Goal: Task Accomplishment & Management: Use online tool/utility

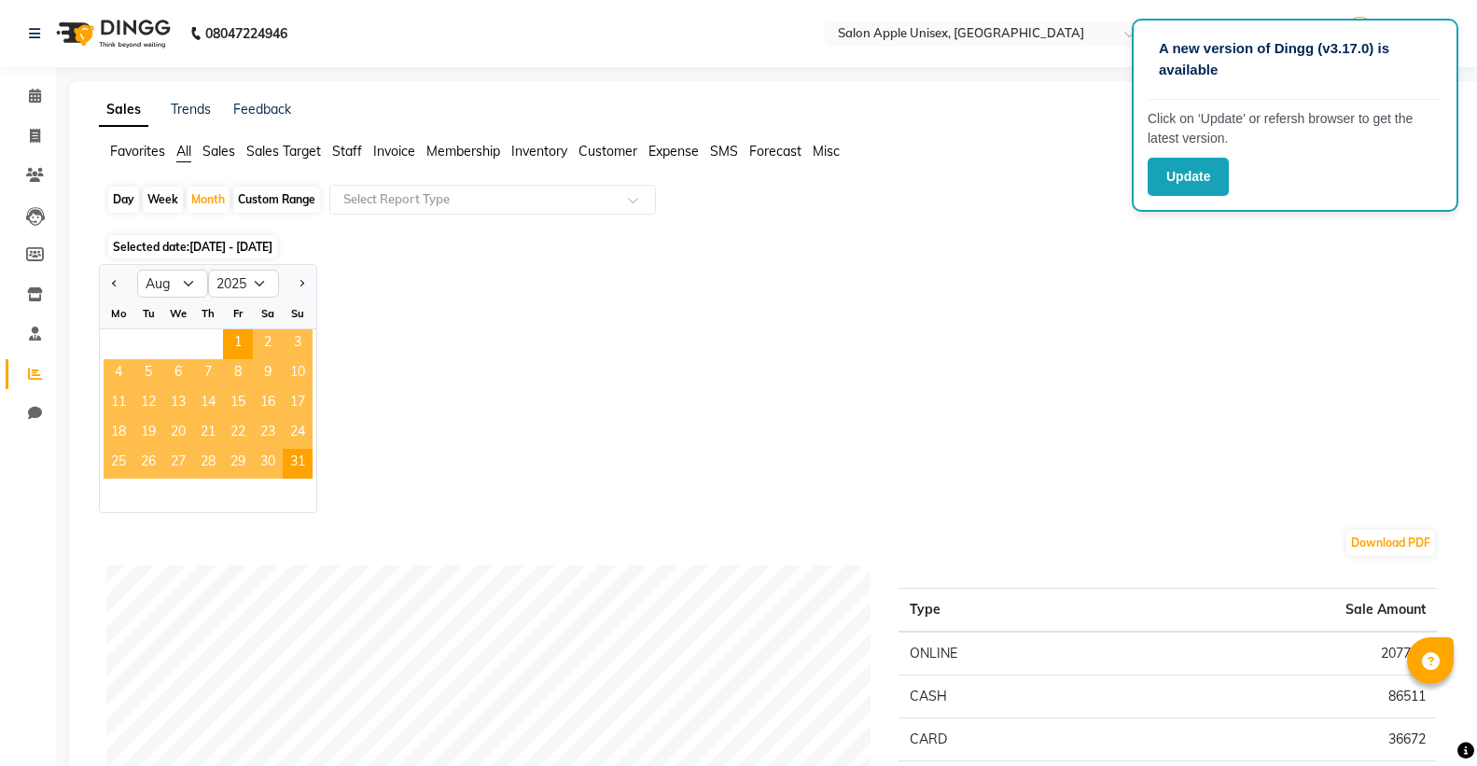
select select "8"
select select "2025"
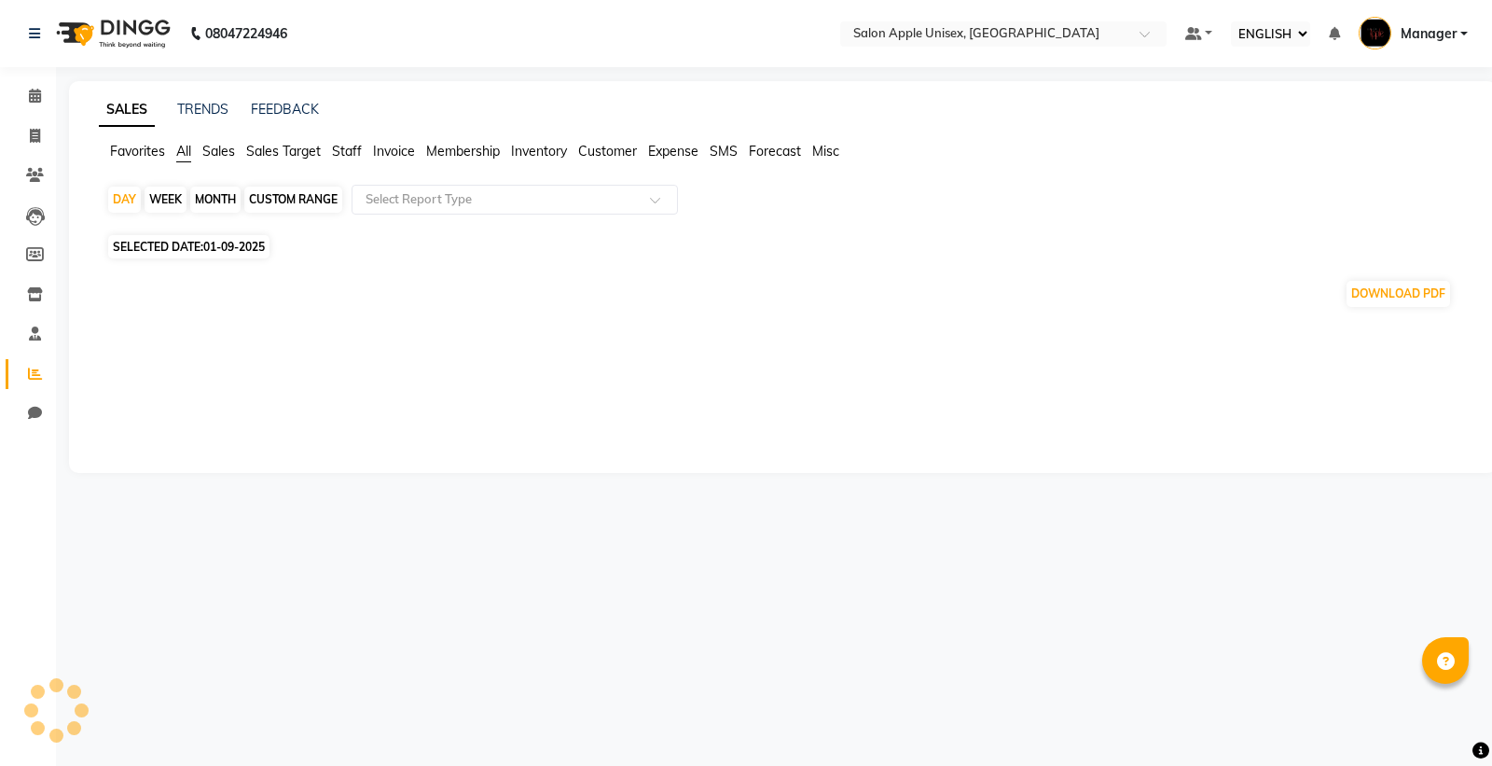
select select "ec"
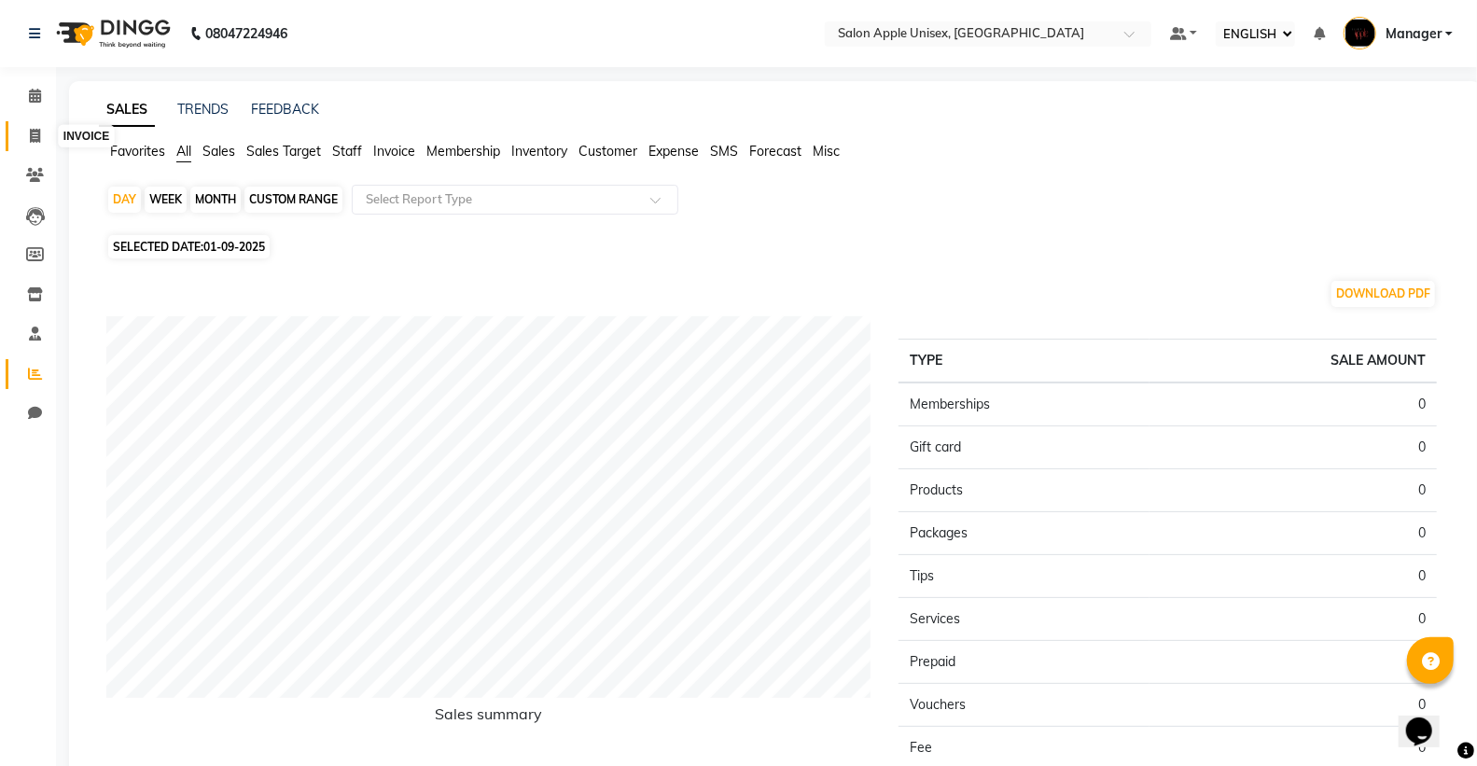
click at [25, 142] on span at bounding box center [35, 136] width 33 height 21
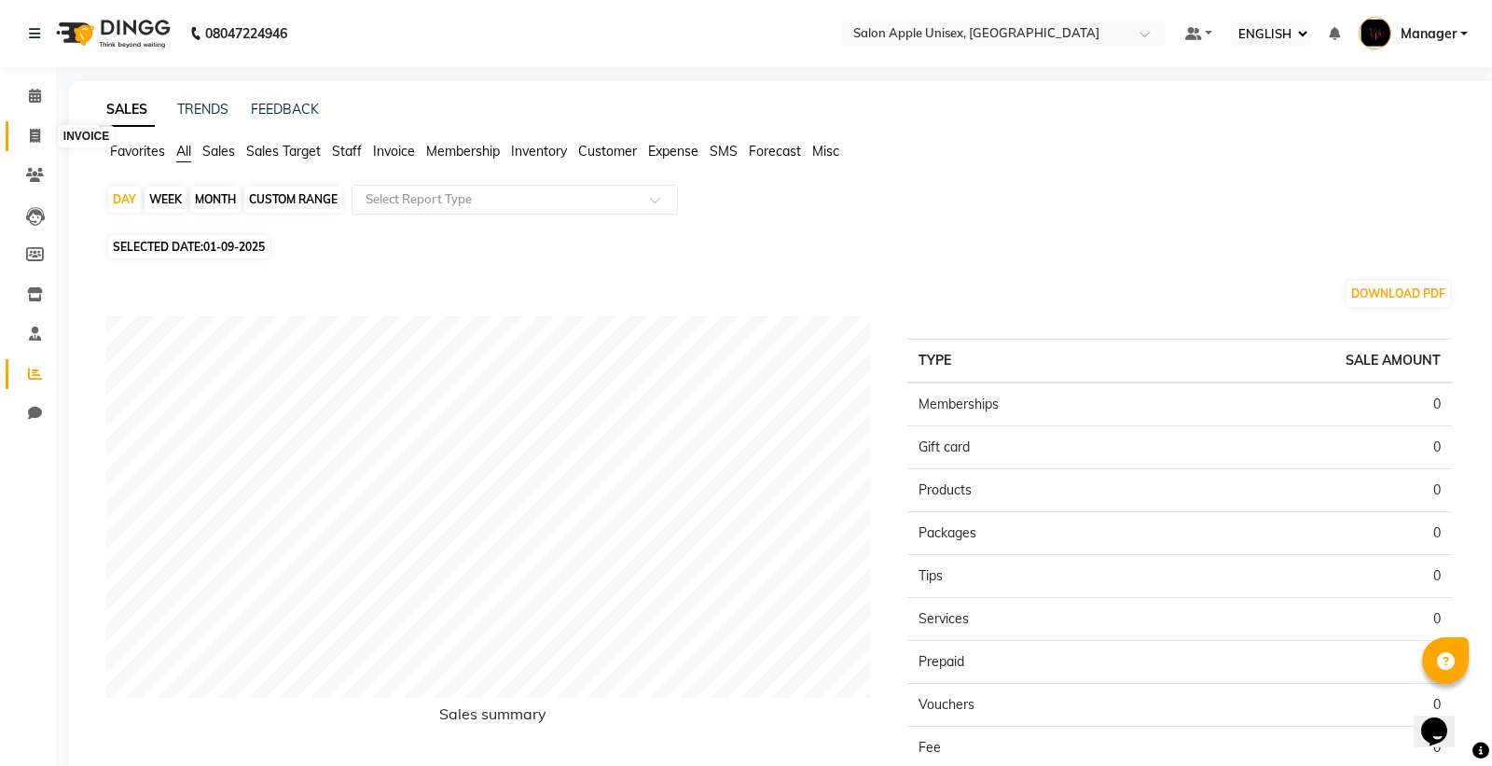
select select "138"
select select "service"
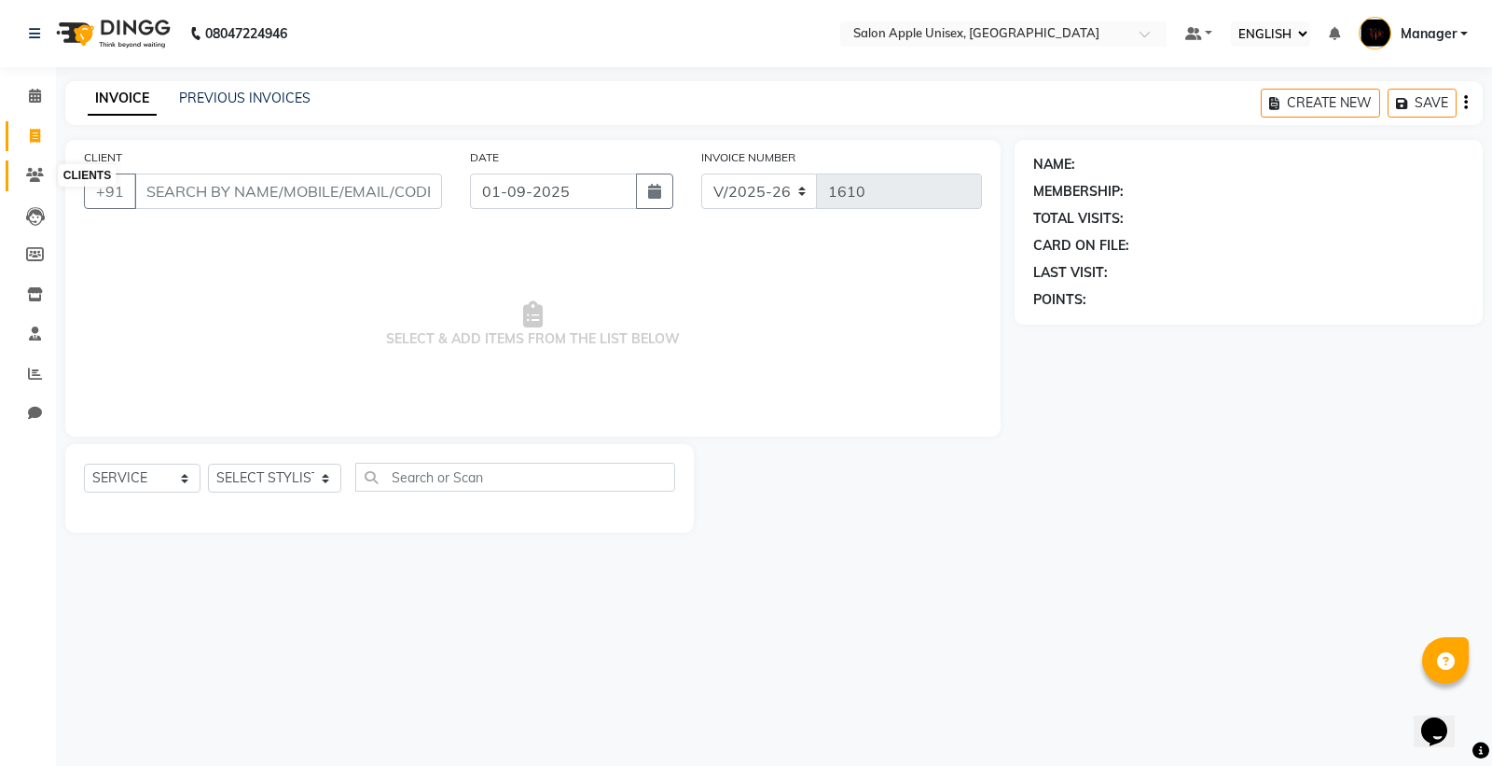
click at [38, 178] on icon at bounding box center [35, 175] width 18 height 14
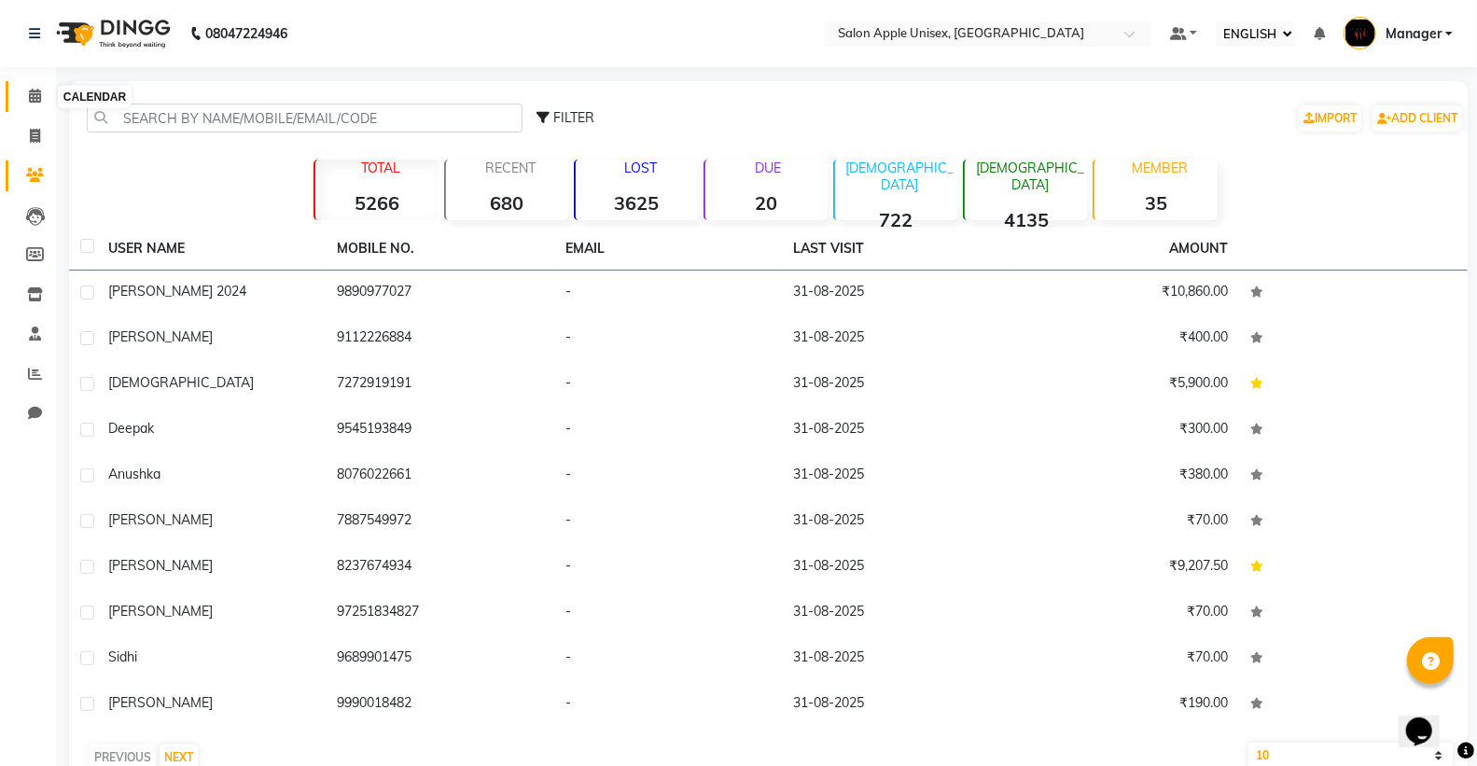
click at [38, 104] on span at bounding box center [35, 96] width 33 height 21
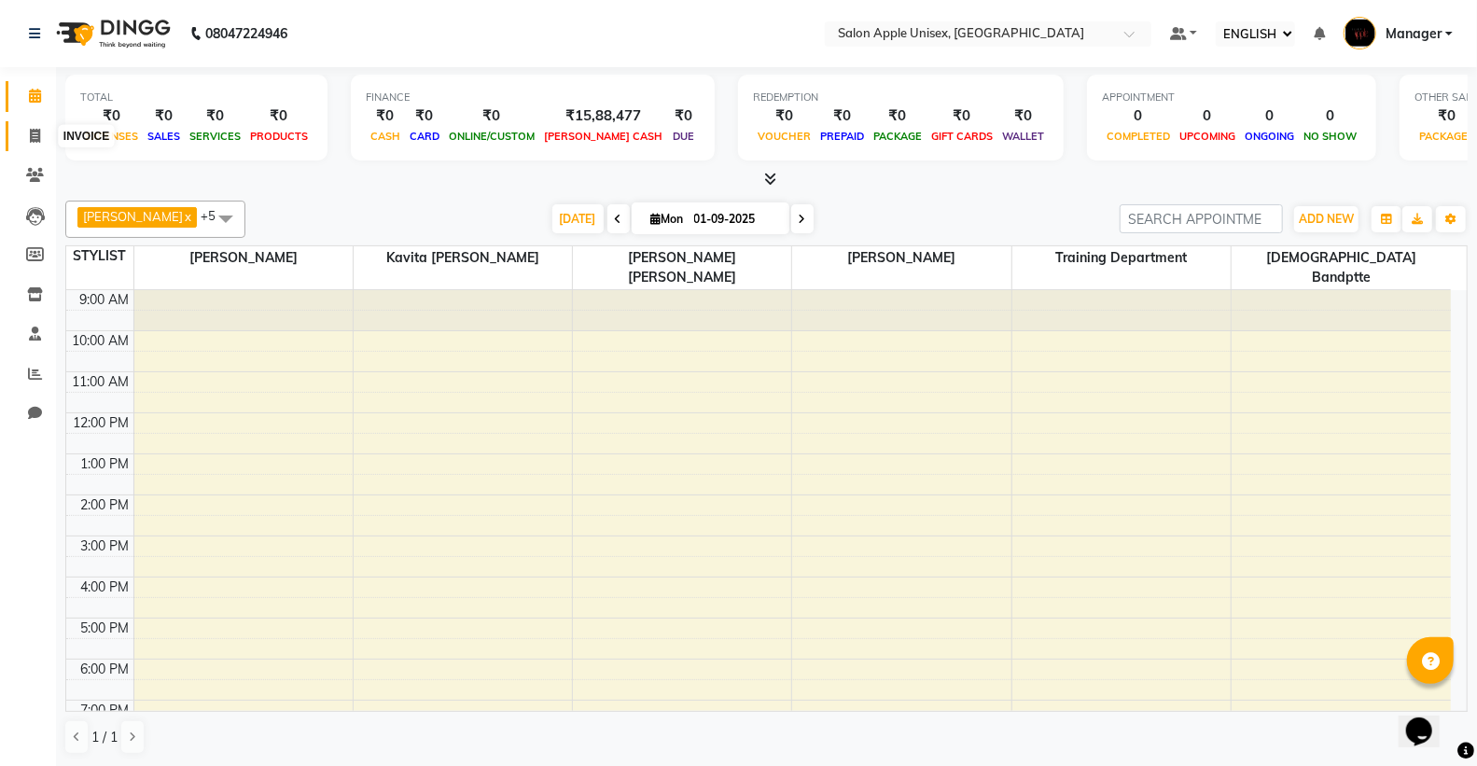
click at [37, 142] on icon at bounding box center [35, 136] width 10 height 14
select select "service"
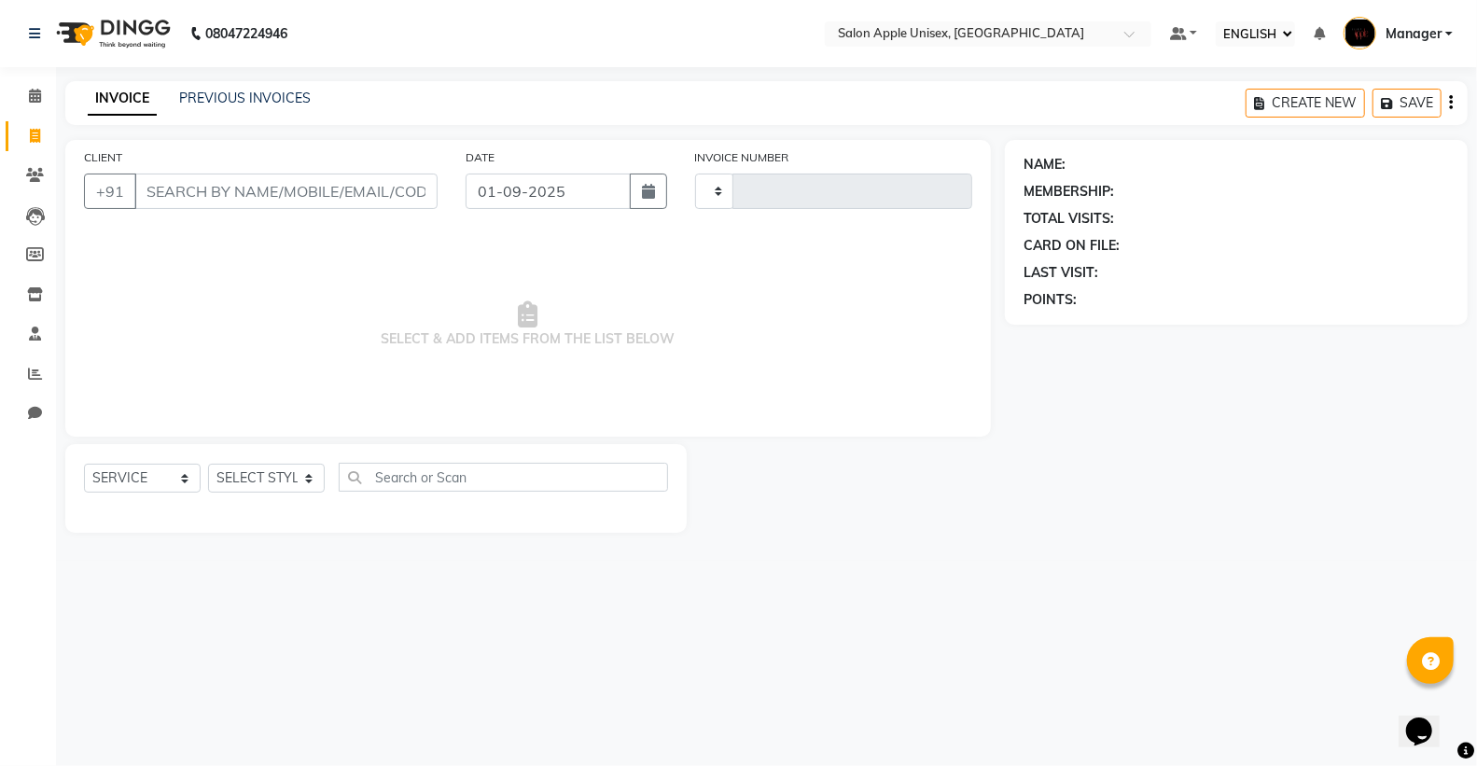
type input "1610"
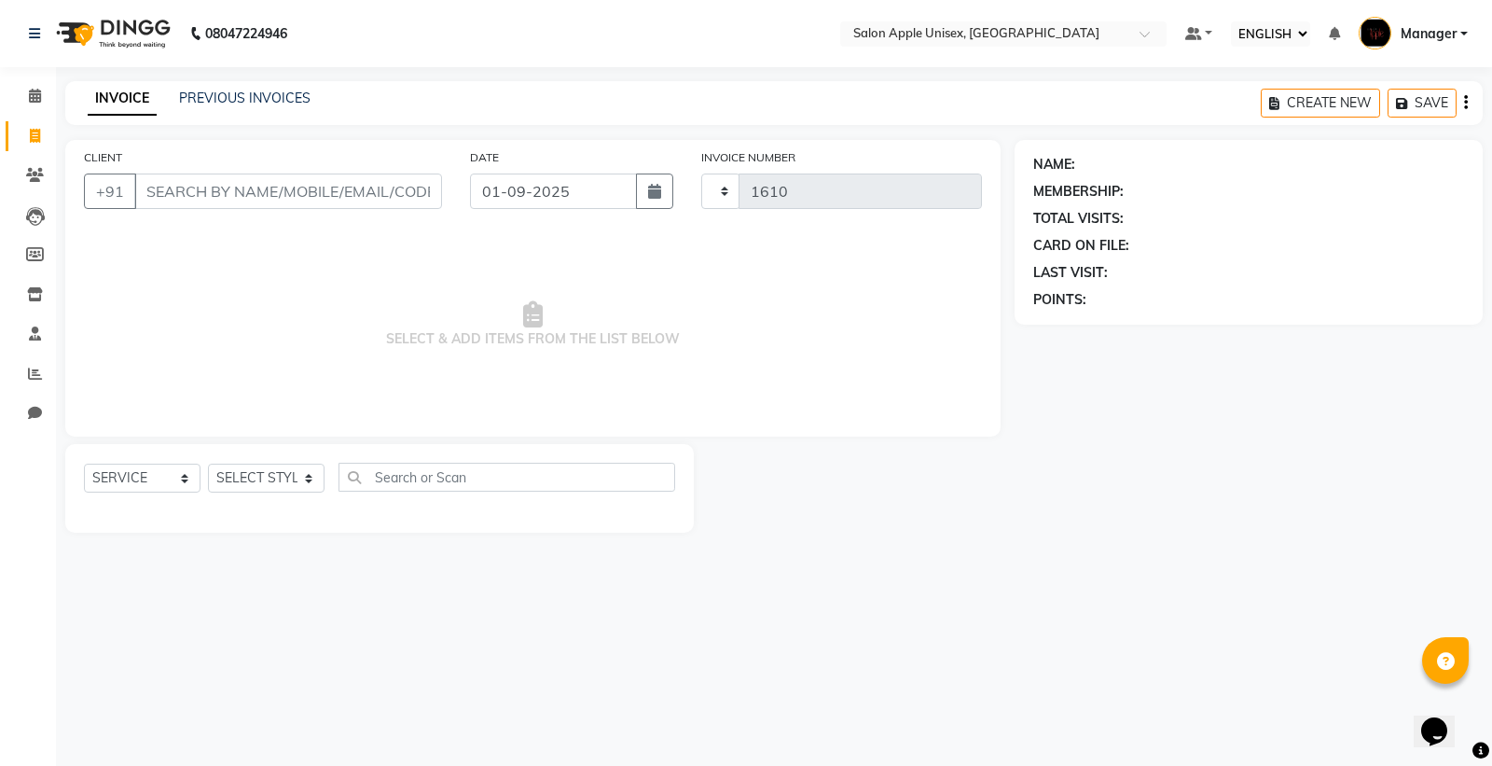
select select "138"
click at [294, 201] on input "CLIENT" at bounding box center [288, 190] width 308 height 35
click at [318, 184] on input "CLIENT" at bounding box center [288, 190] width 308 height 35
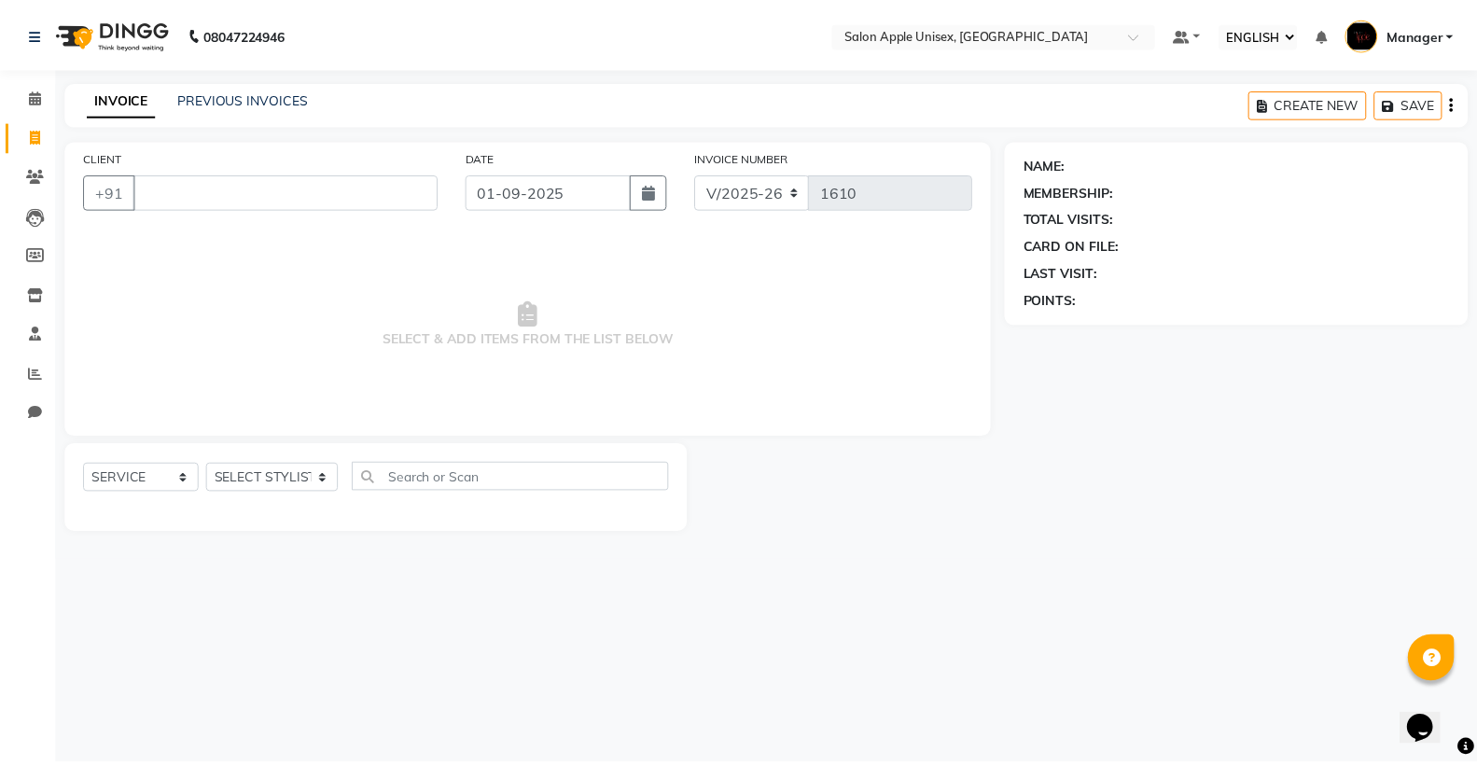
scroll to position [0, 5]
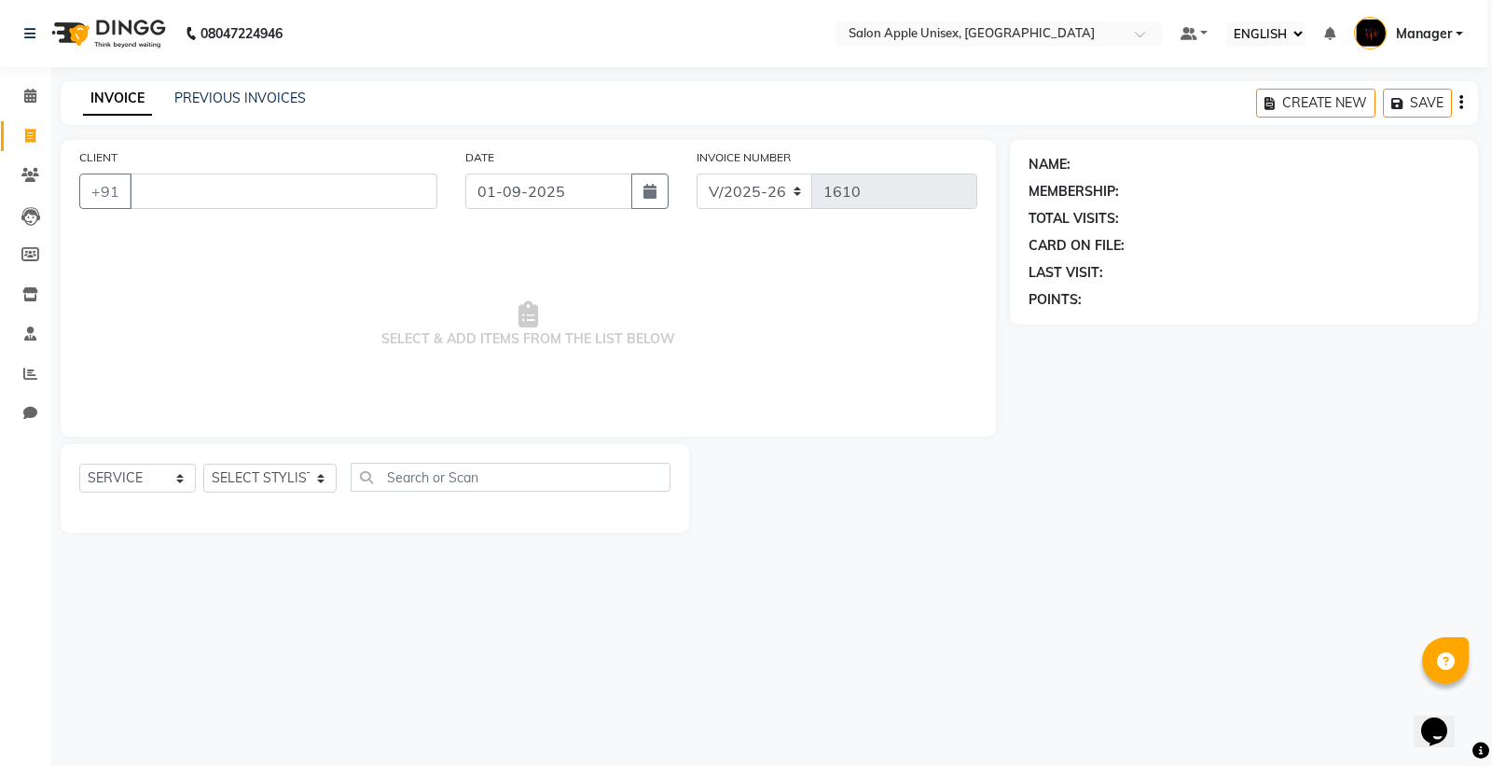
drag, startPoint x: 286, startPoint y: 208, endPoint x: 290, endPoint y: 196, distance: 12.7
click at [290, 196] on input "CLIENT" at bounding box center [284, 190] width 308 height 35
click at [230, 182] on input "CLIENT" at bounding box center [284, 190] width 308 height 35
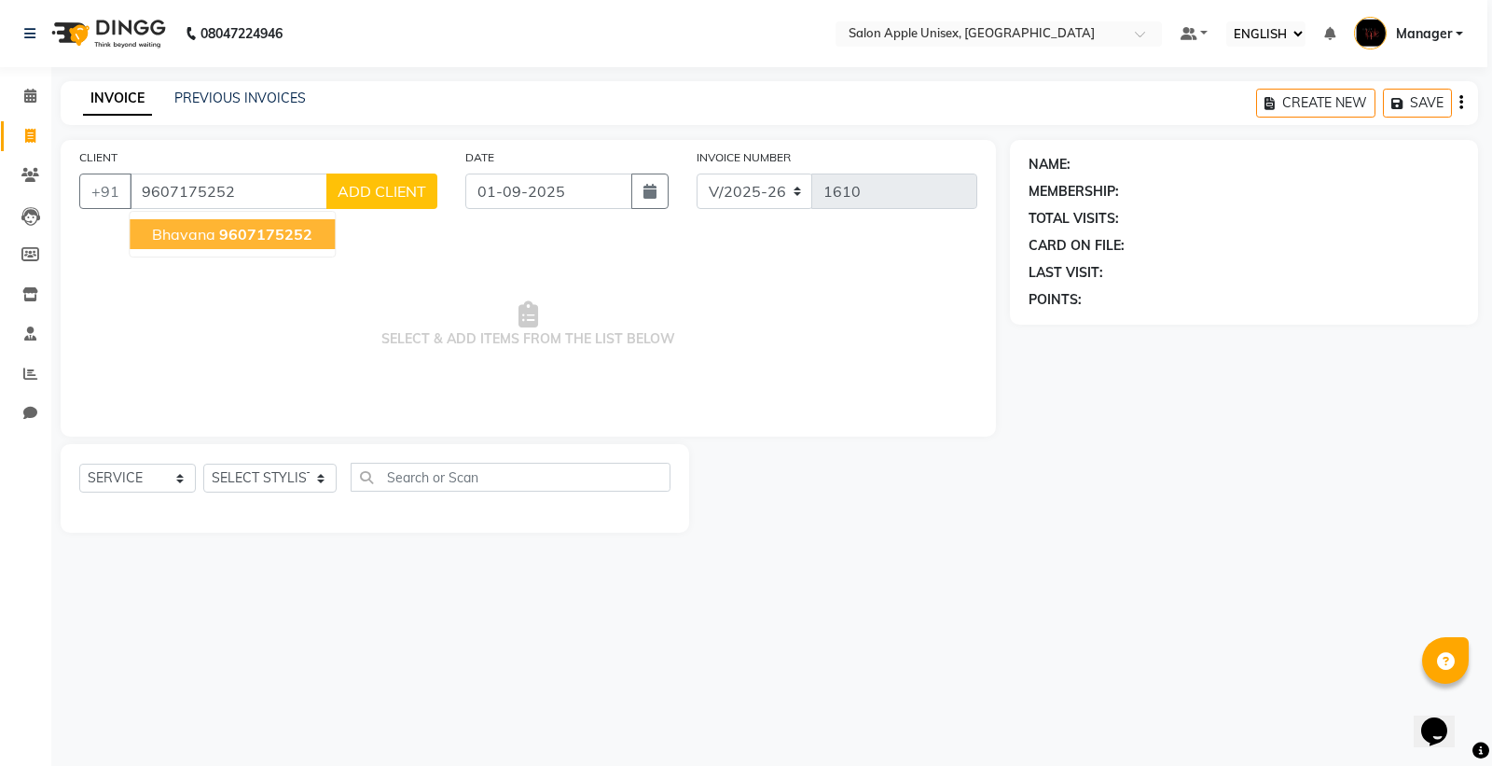
click at [262, 236] on span "9607175252" at bounding box center [265, 234] width 93 height 19
type input "9607175252"
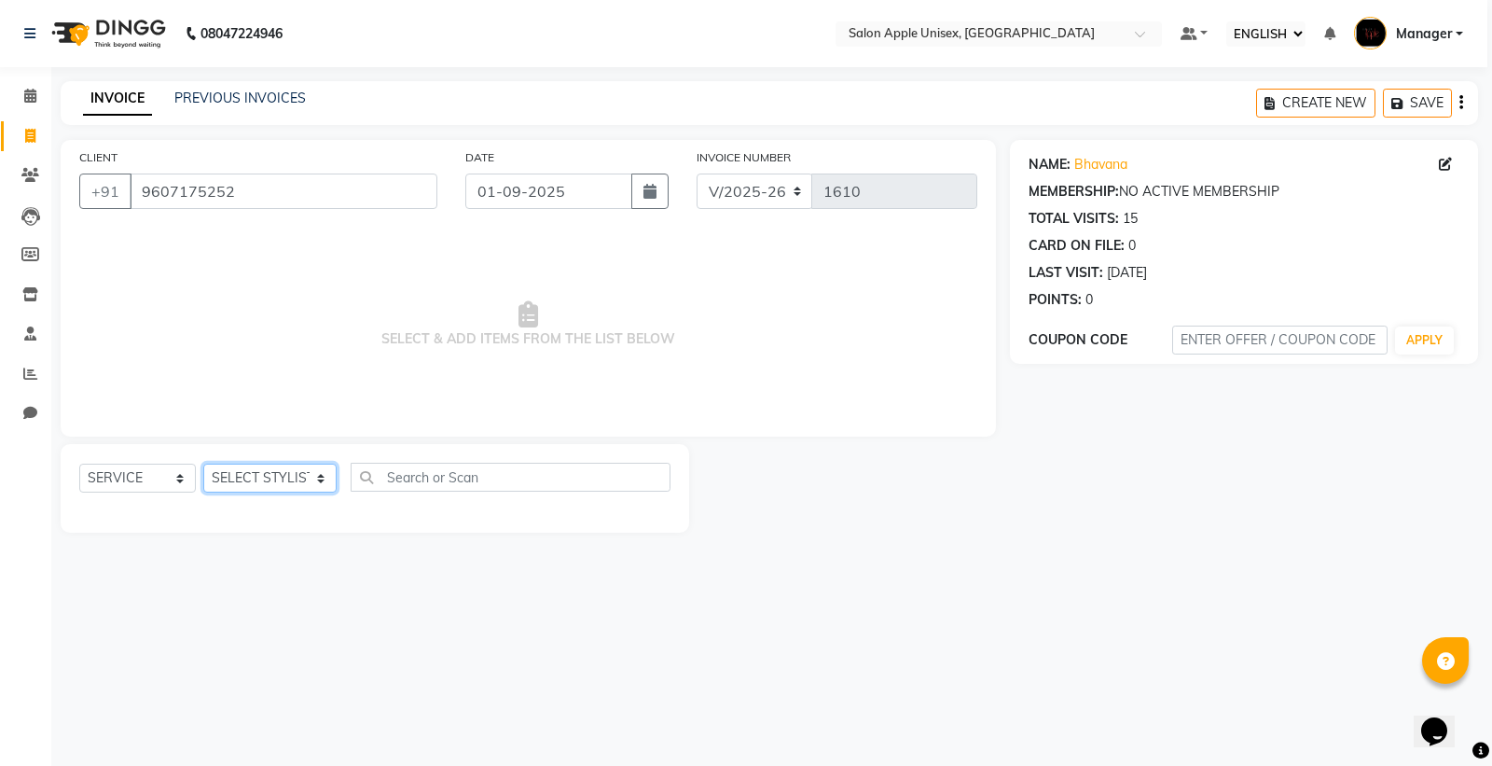
click at [275, 482] on select "SELECT STYLIST [PERSON_NAME] [PERSON_NAME] Manager [PERSON_NAME] [PERSON_NAME] …" at bounding box center [269, 478] width 133 height 29
select select "76660"
click at [203, 465] on select "SELECT STYLIST [PERSON_NAME] [PERSON_NAME] Manager [PERSON_NAME] [PERSON_NAME] …" at bounding box center [269, 478] width 133 height 29
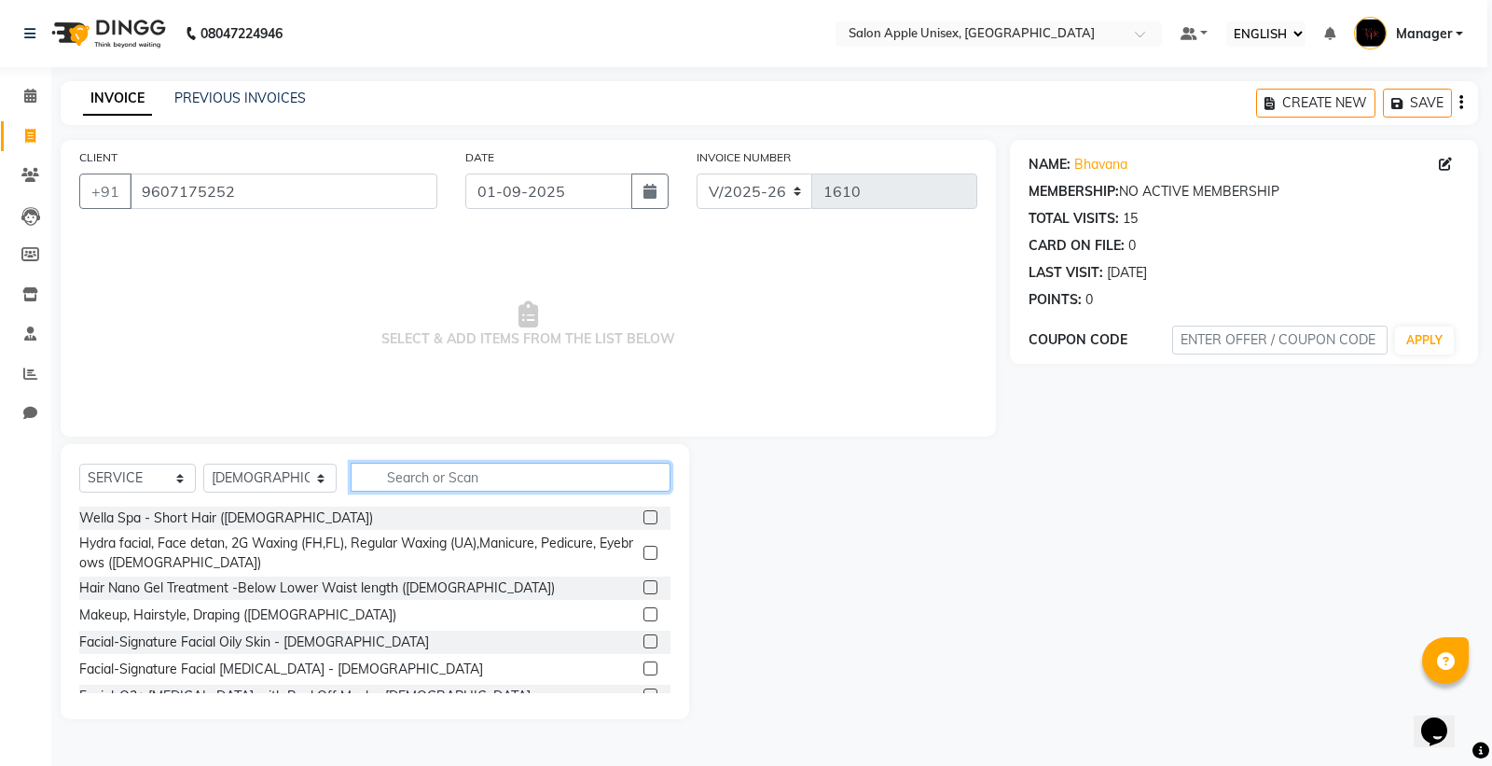
click at [519, 474] on input "text" at bounding box center [511, 477] width 320 height 29
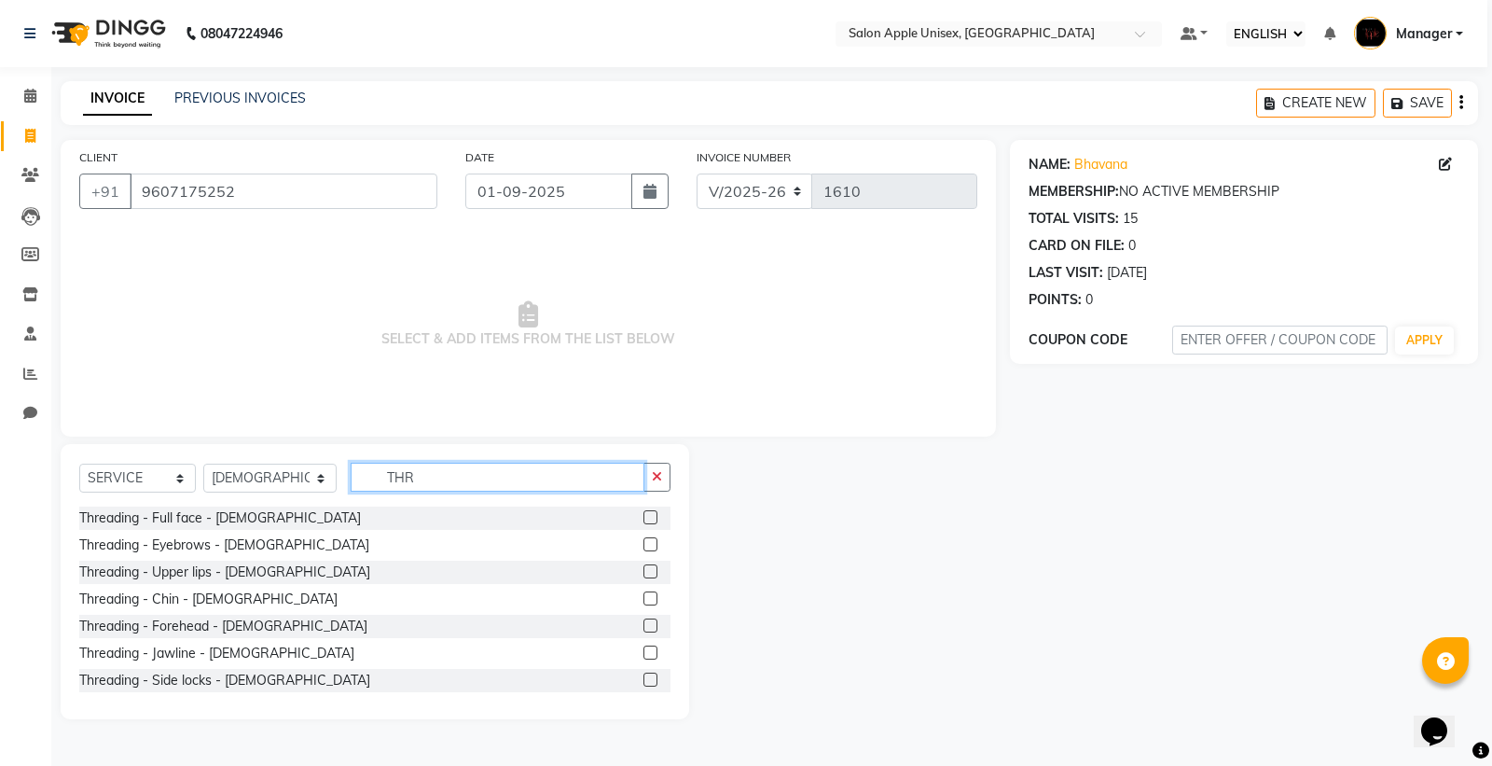
type input "THR"
click at [644, 546] on label at bounding box center [651, 544] width 14 height 14
click at [644, 546] on input "checkbox" at bounding box center [650, 545] width 12 height 12
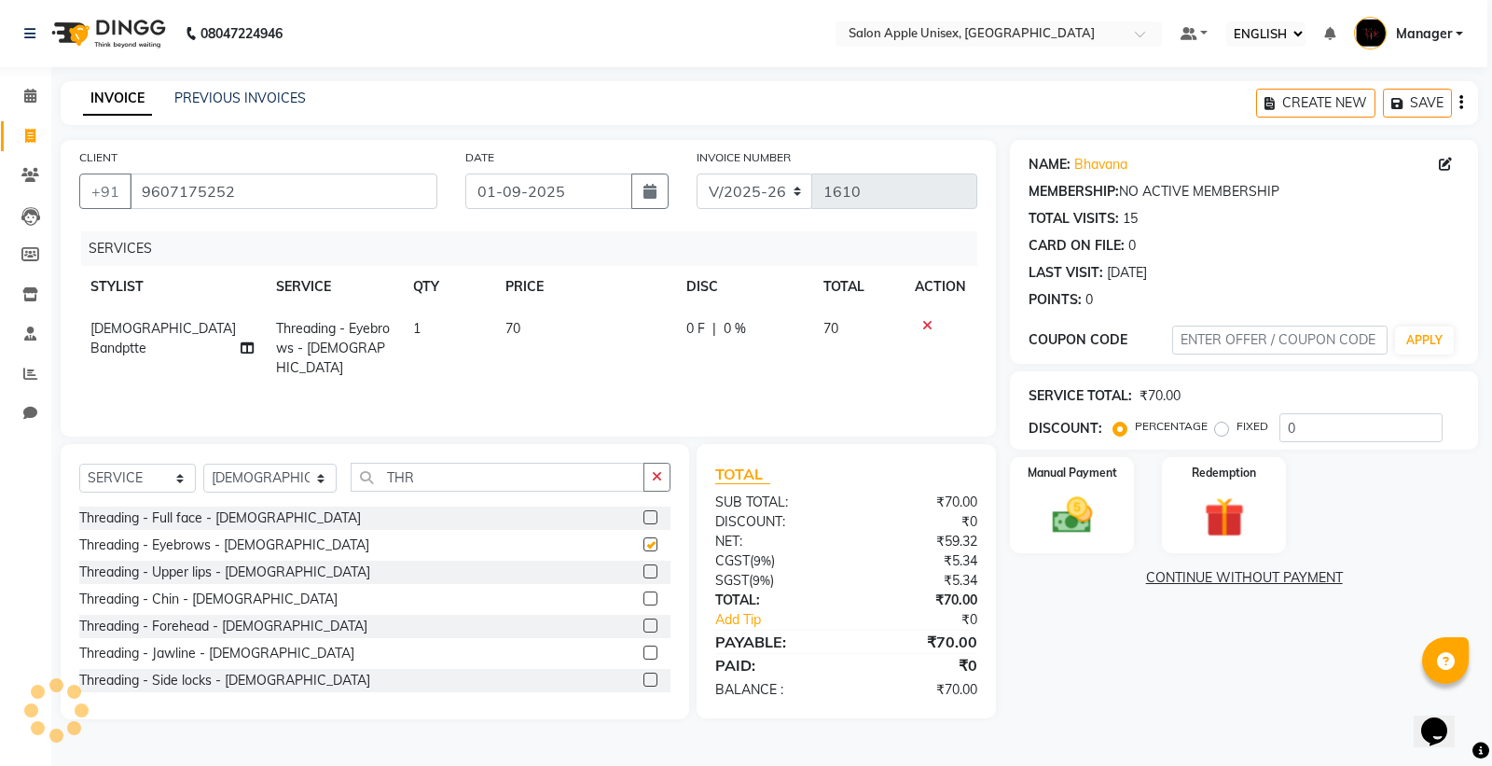
checkbox input "false"
click at [644, 572] on label at bounding box center [651, 571] width 14 height 14
click at [644, 572] on input "checkbox" at bounding box center [650, 572] width 12 height 12
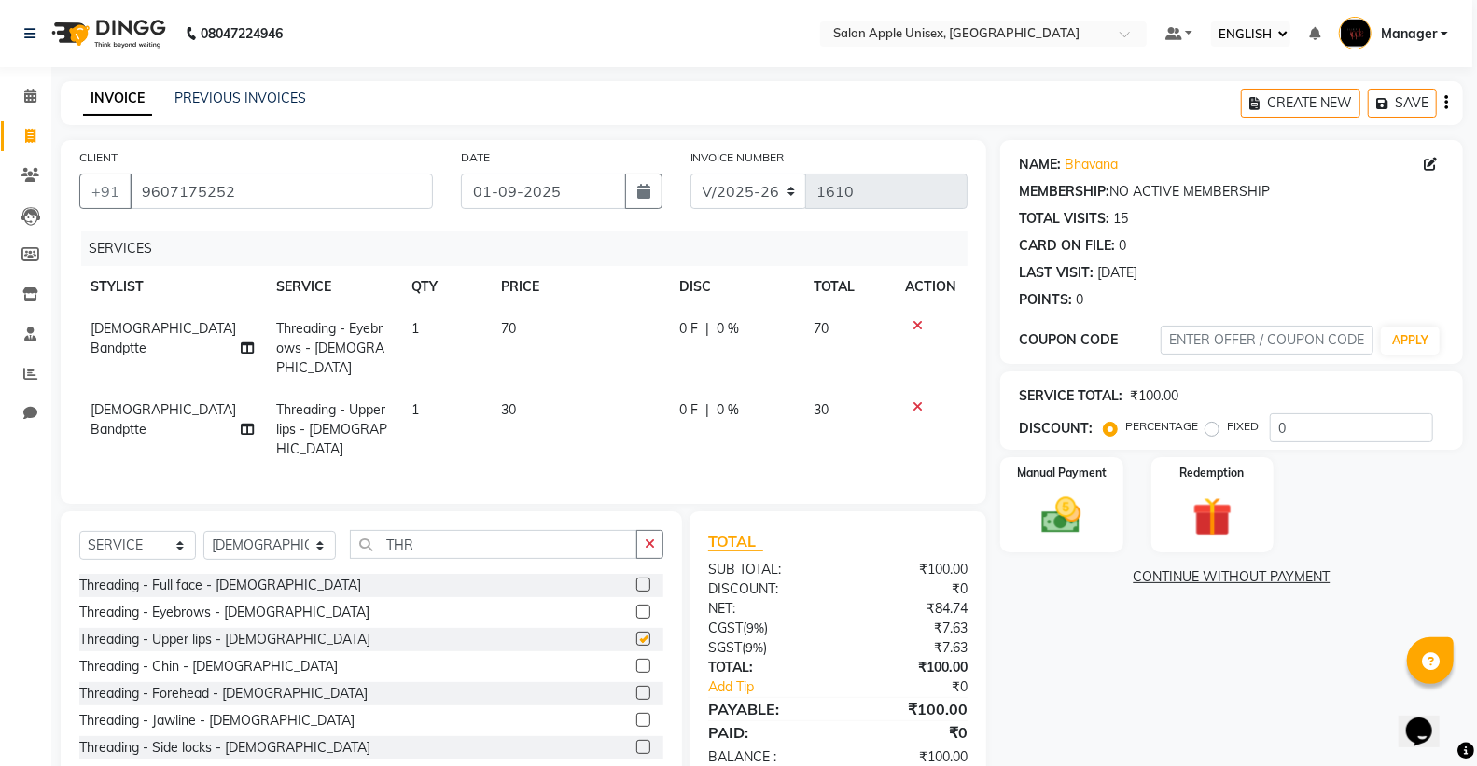
checkbox input "false"
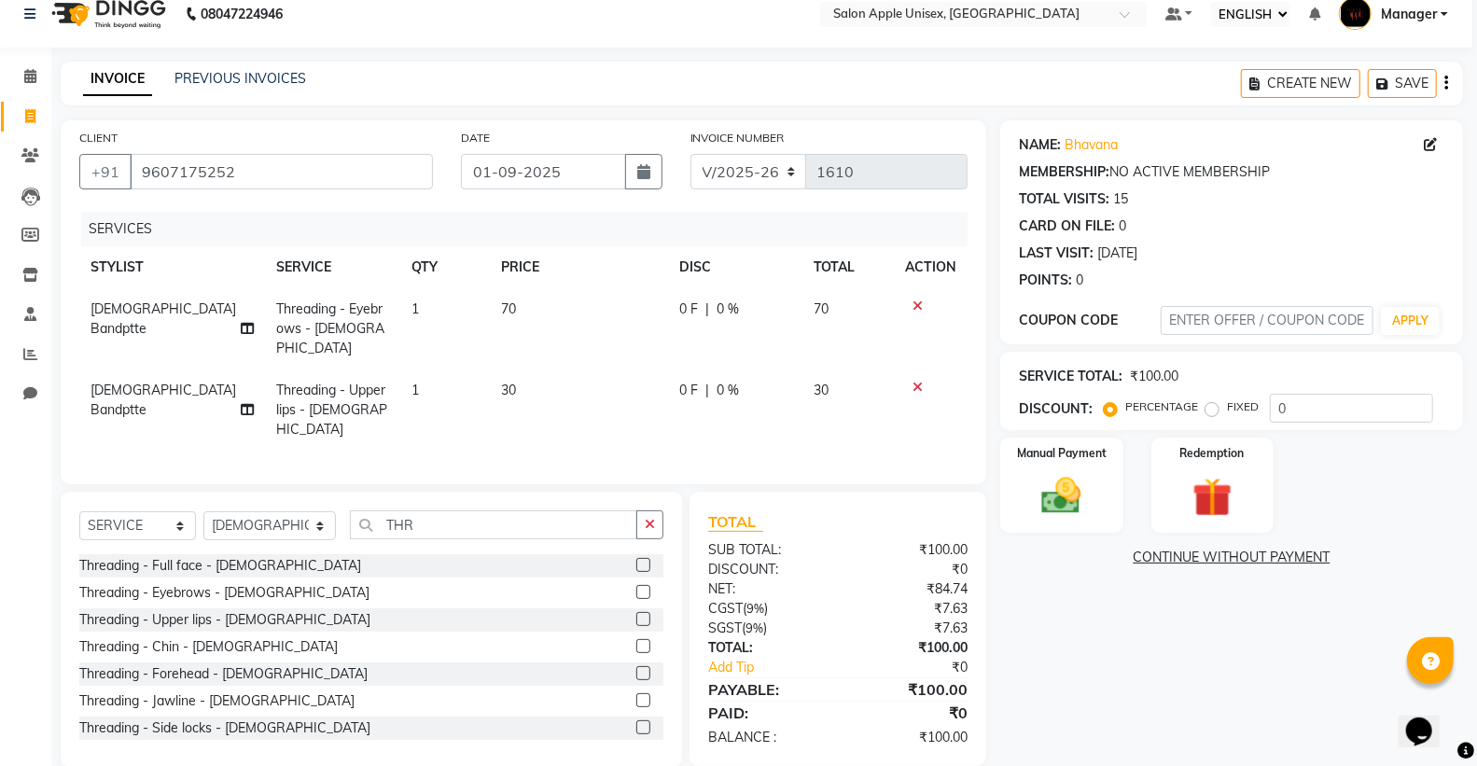
scroll to position [24, 0]
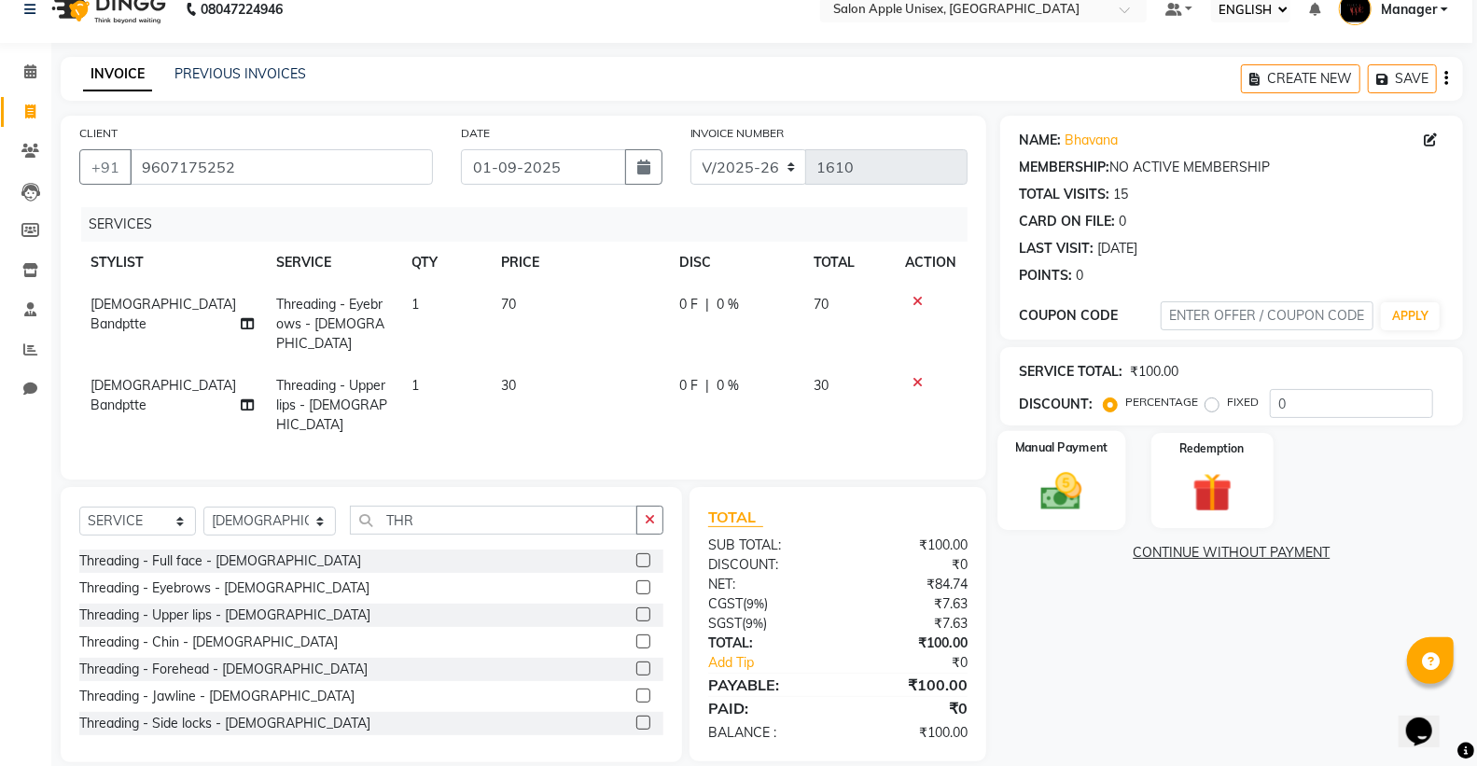
click at [1042, 481] on img at bounding box center [1061, 491] width 66 height 48
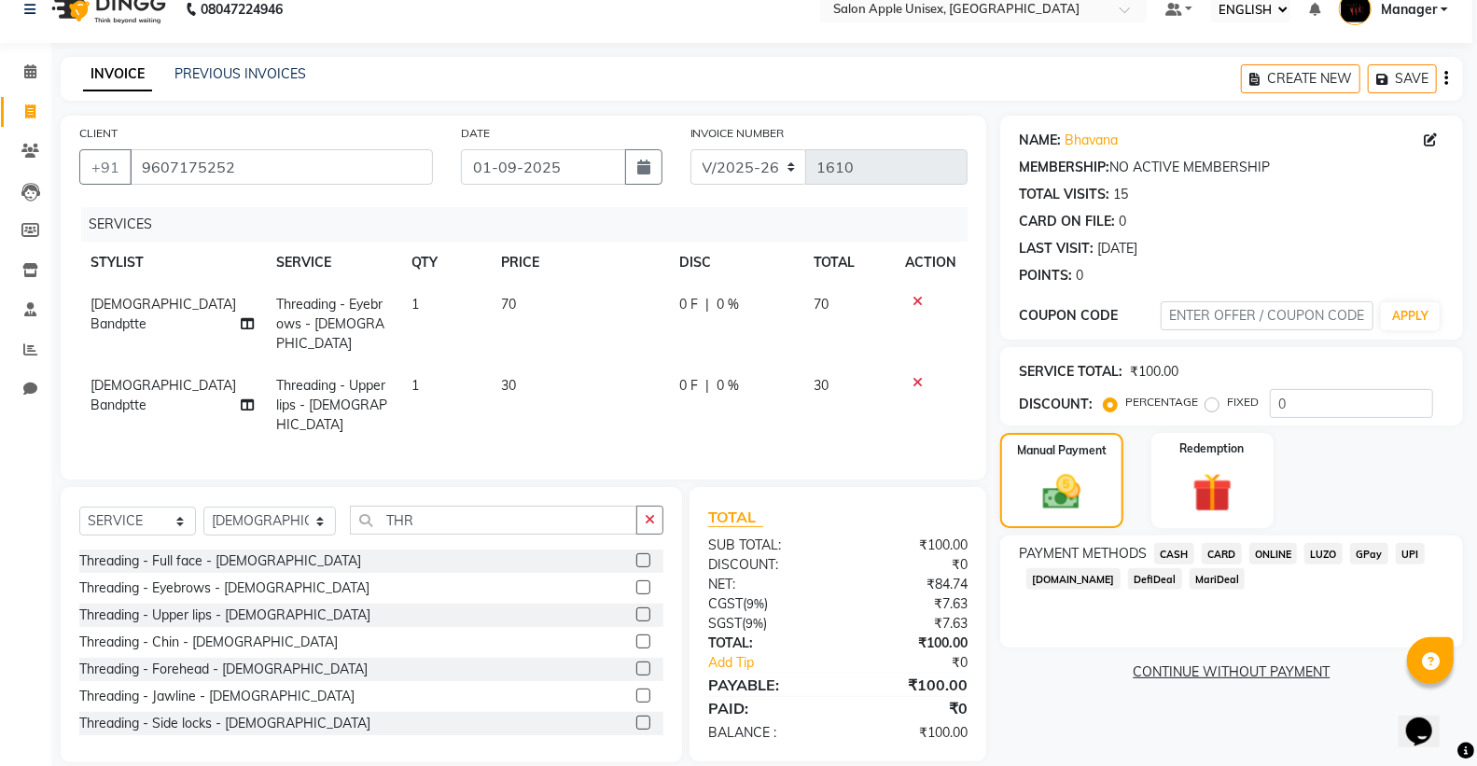
click at [1185, 554] on span "CASH" at bounding box center [1174, 553] width 40 height 21
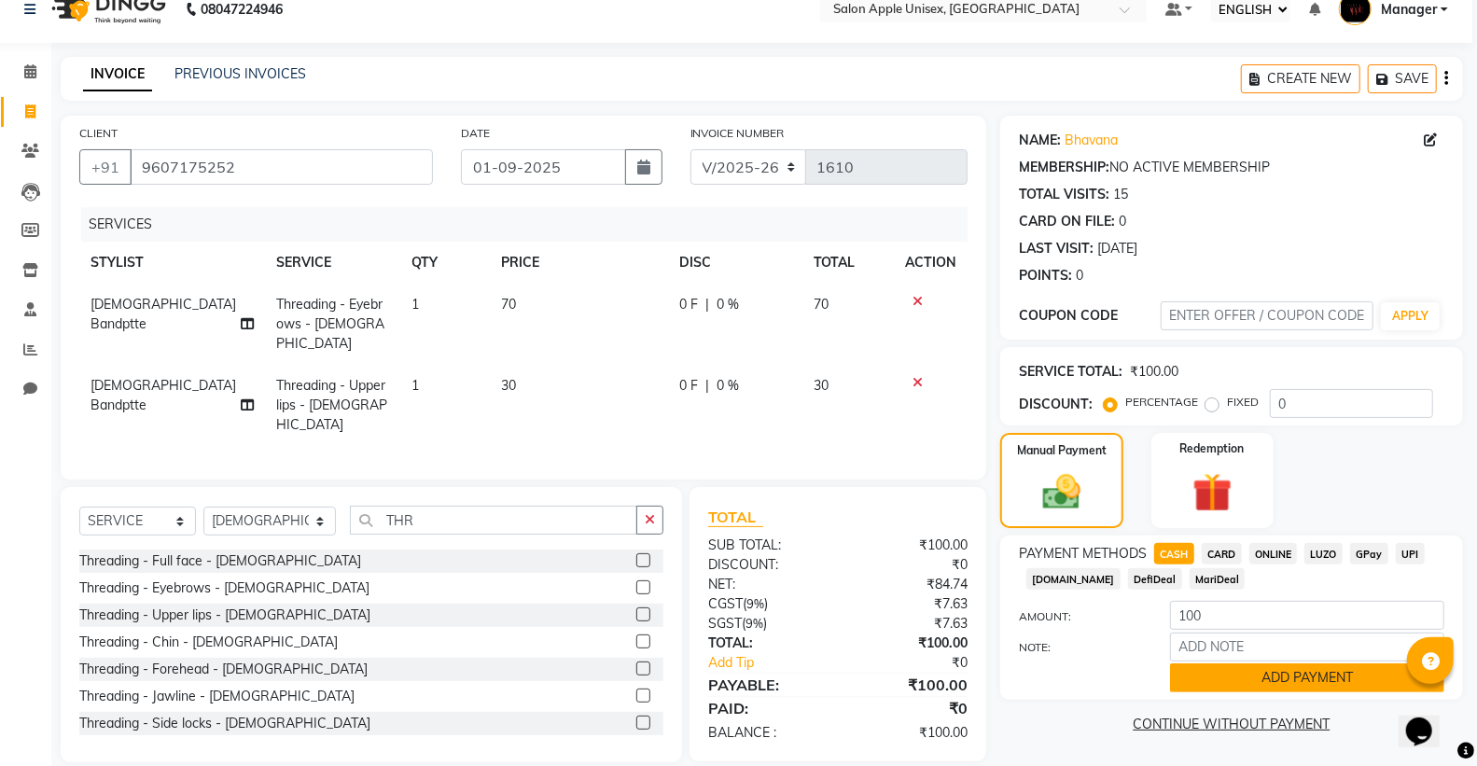
click at [1274, 673] on button "ADD PAYMENT" at bounding box center [1307, 677] width 274 height 29
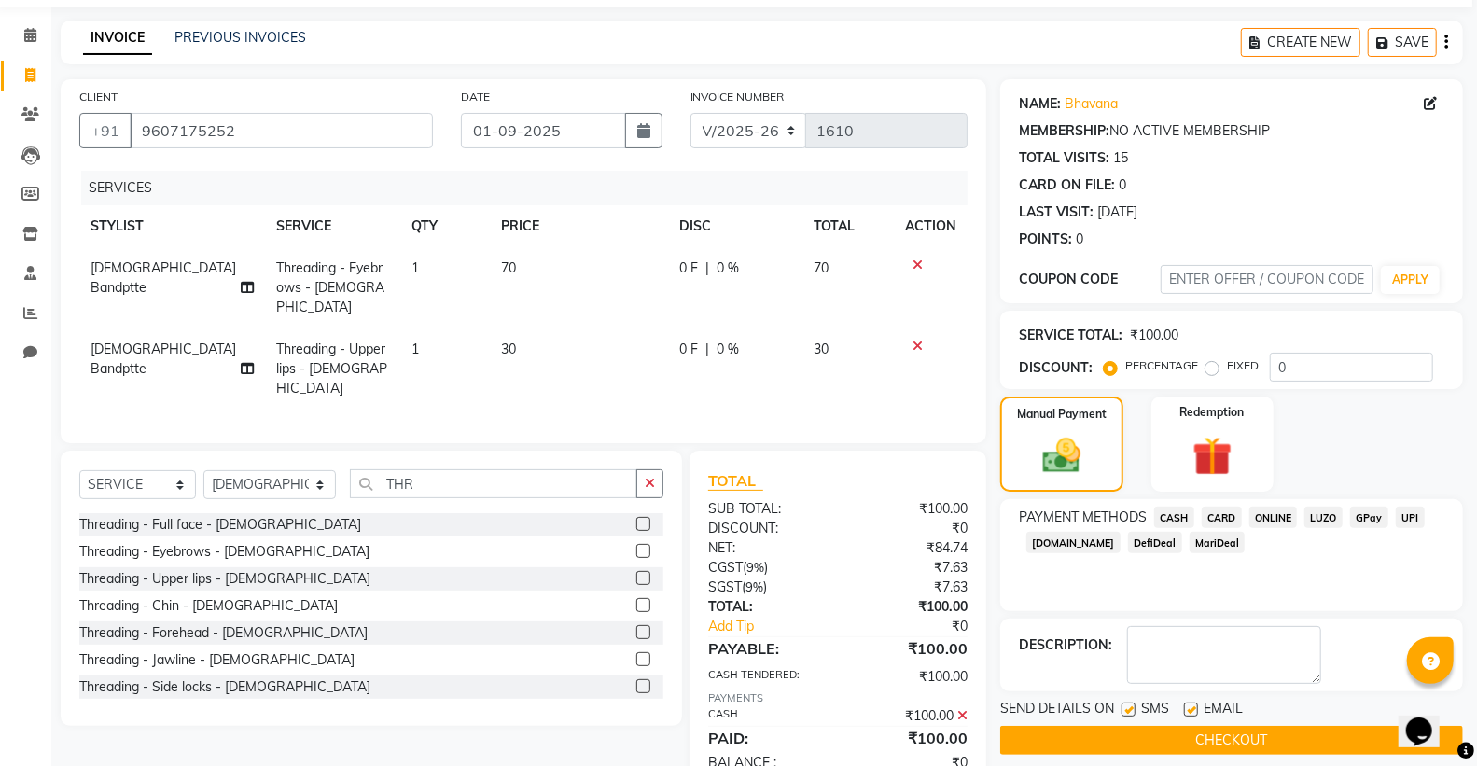
scroll to position [90, 0]
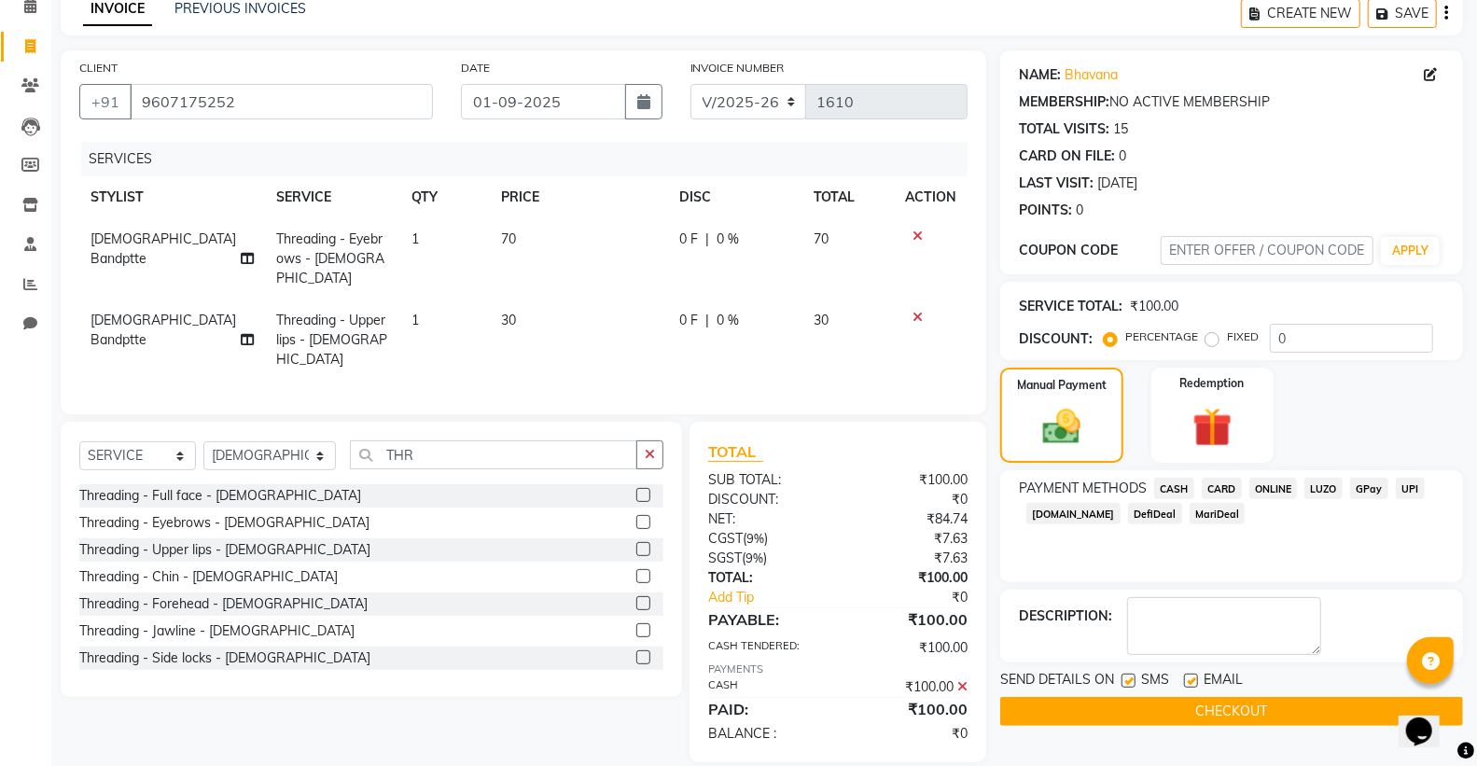
click at [1271, 715] on button "CHECKOUT" at bounding box center [1231, 711] width 463 height 29
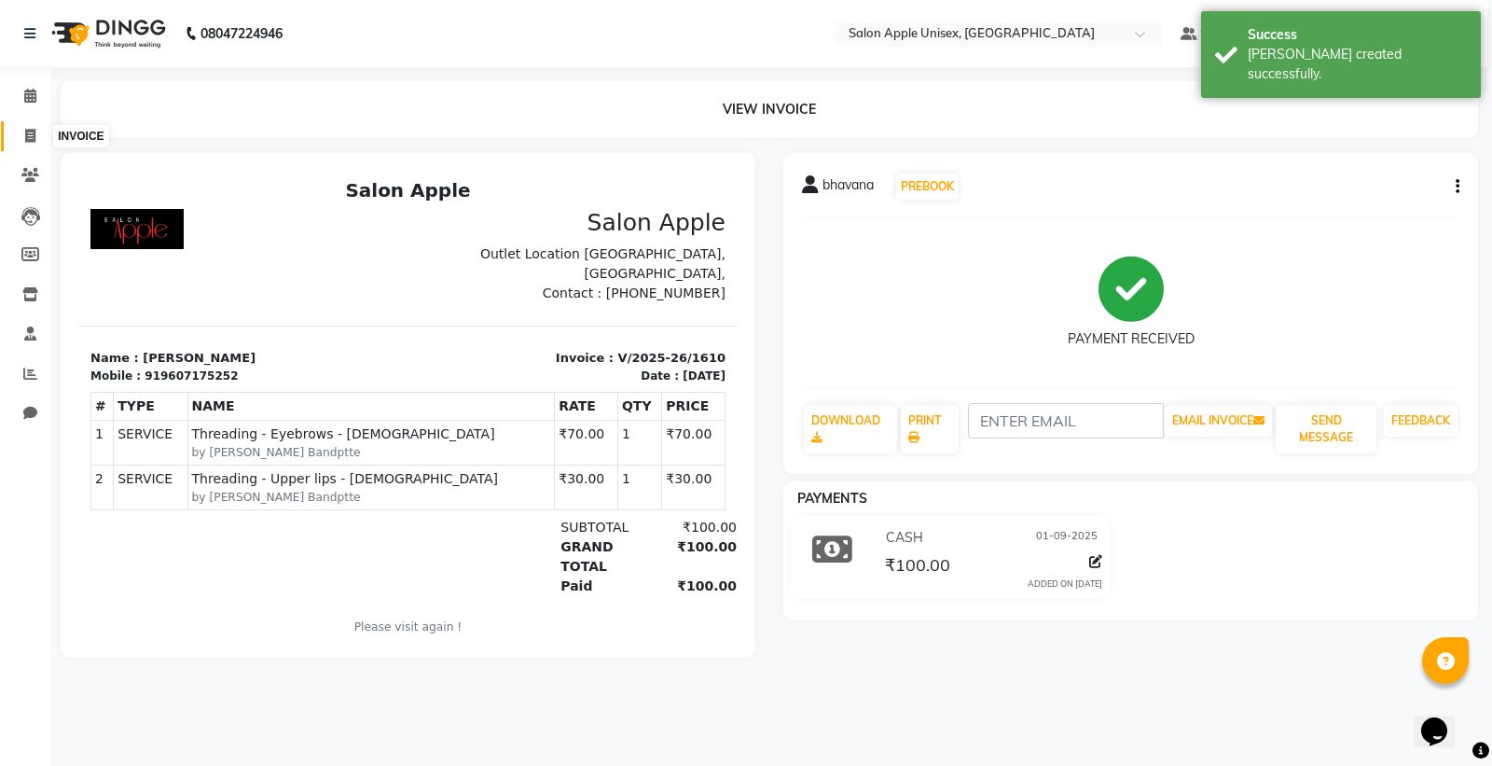
click at [21, 131] on span at bounding box center [30, 136] width 33 height 21
select select "138"
select select "service"
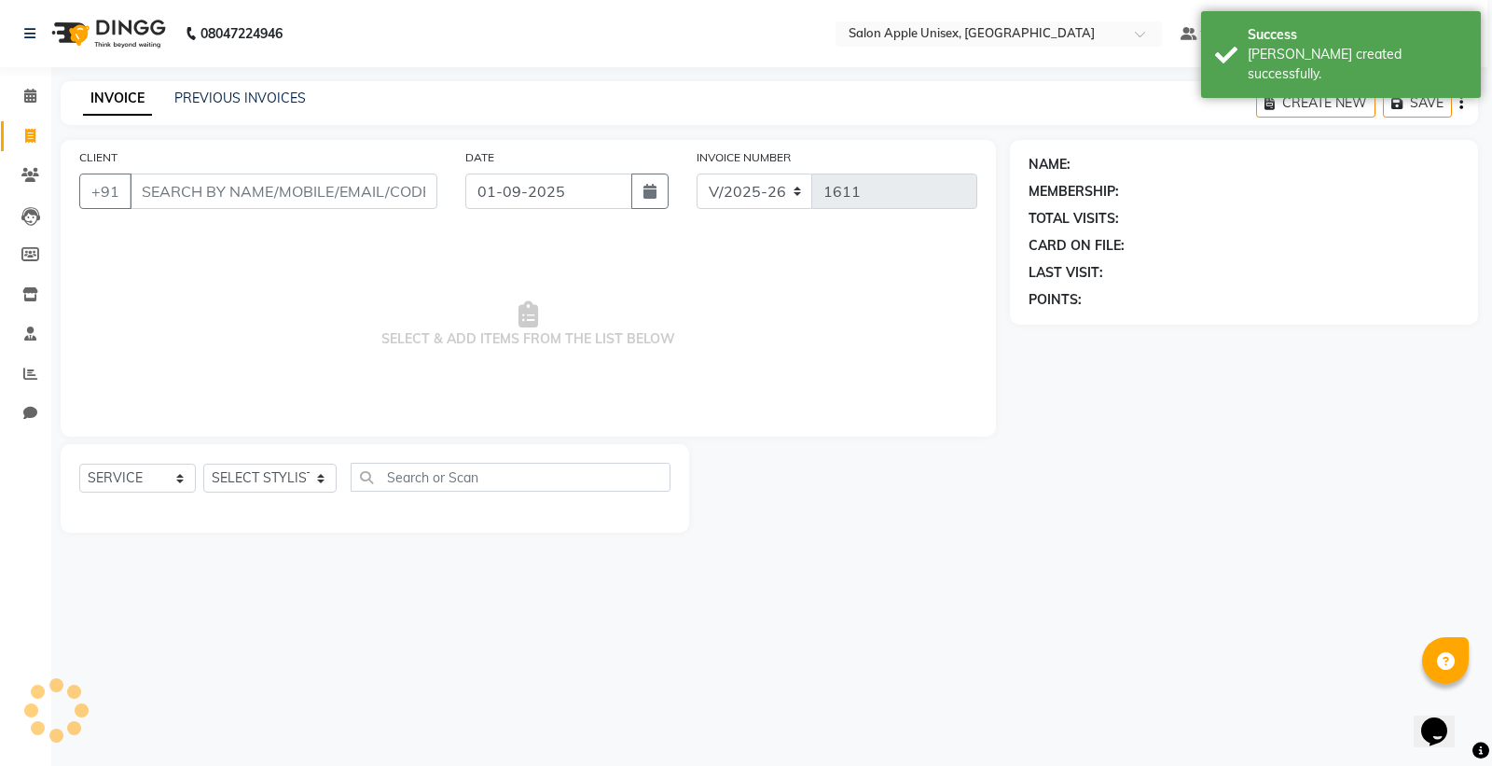
click at [287, 198] on input "CLIENT" at bounding box center [284, 190] width 308 height 35
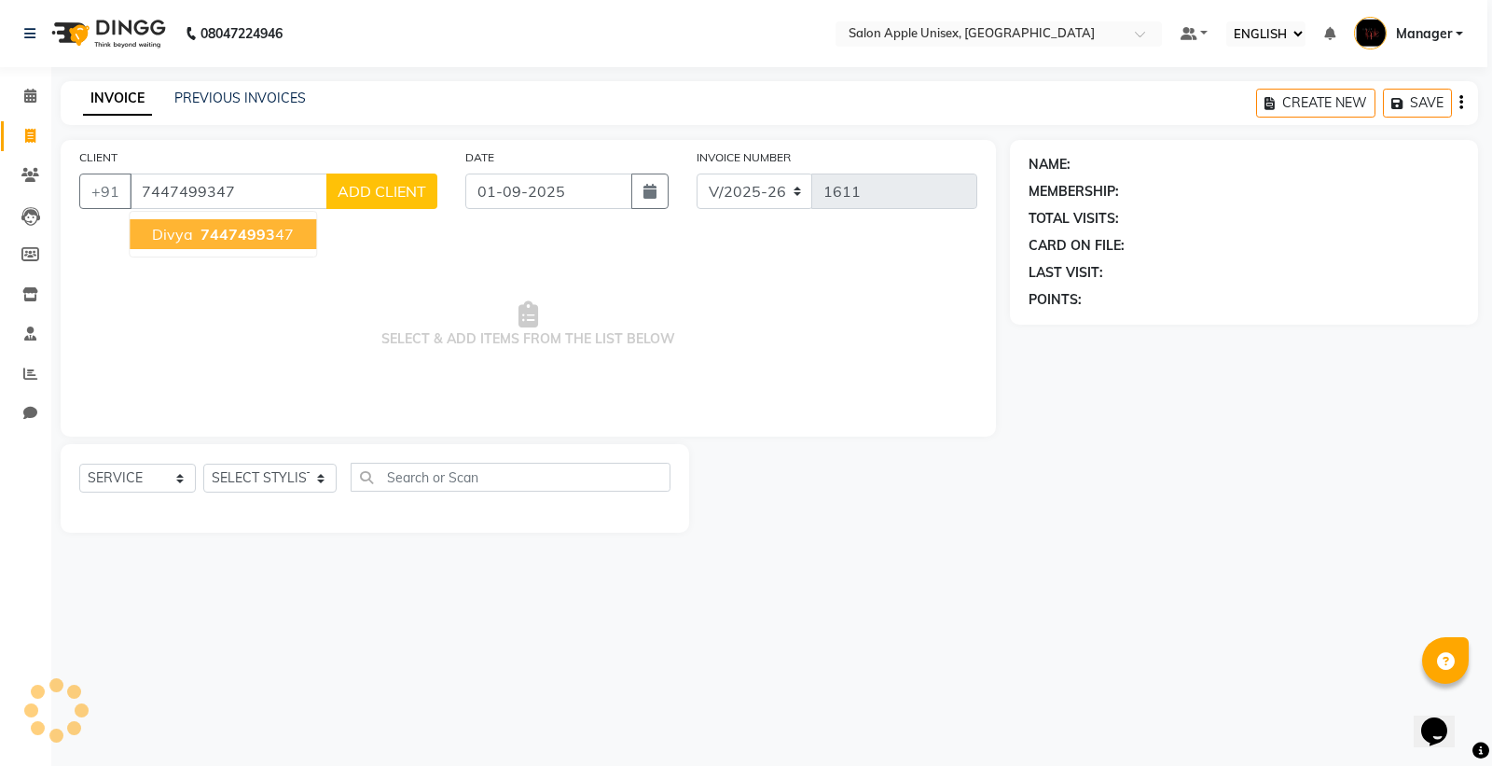
type input "7447499347"
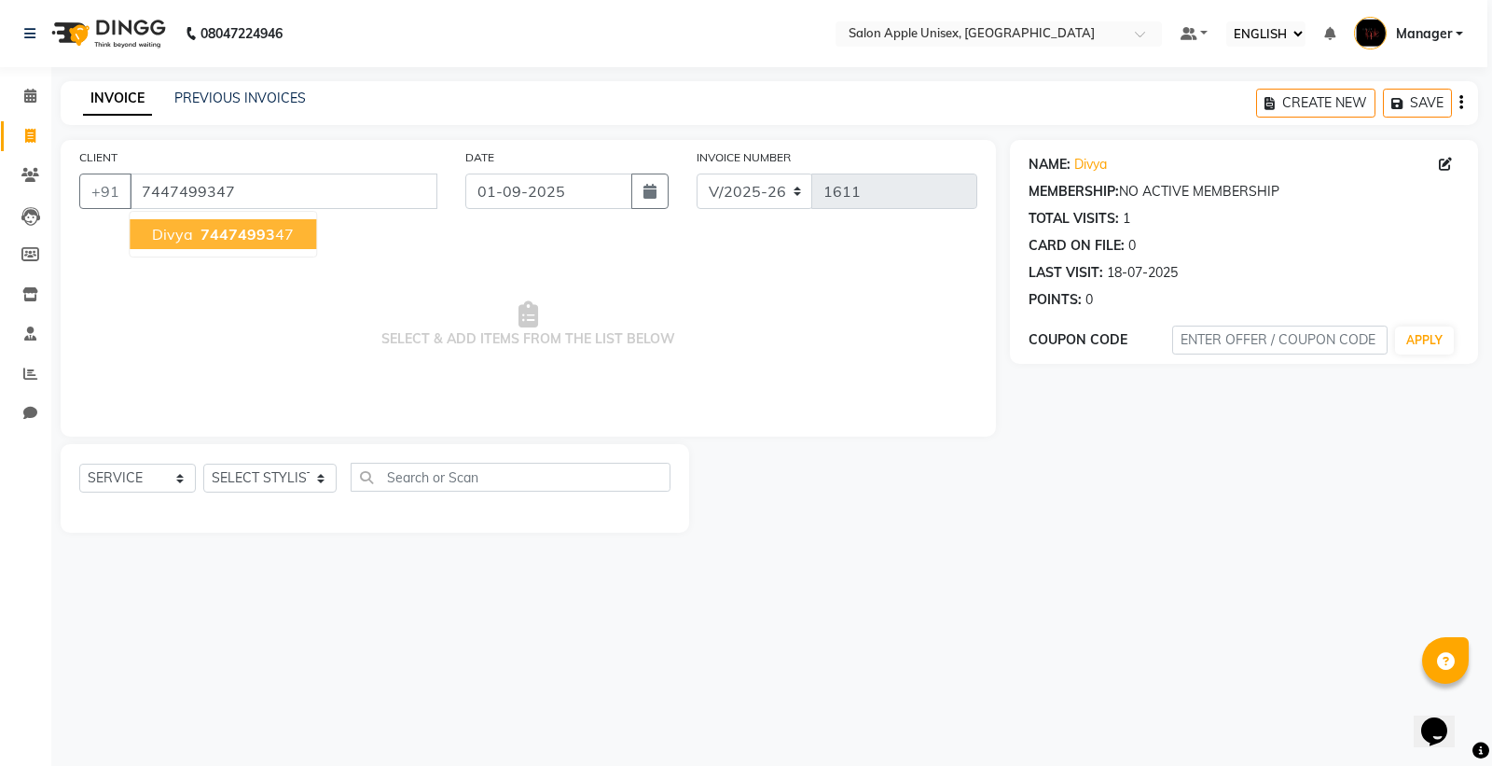
click at [241, 237] on span "74474993" at bounding box center [238, 234] width 75 height 19
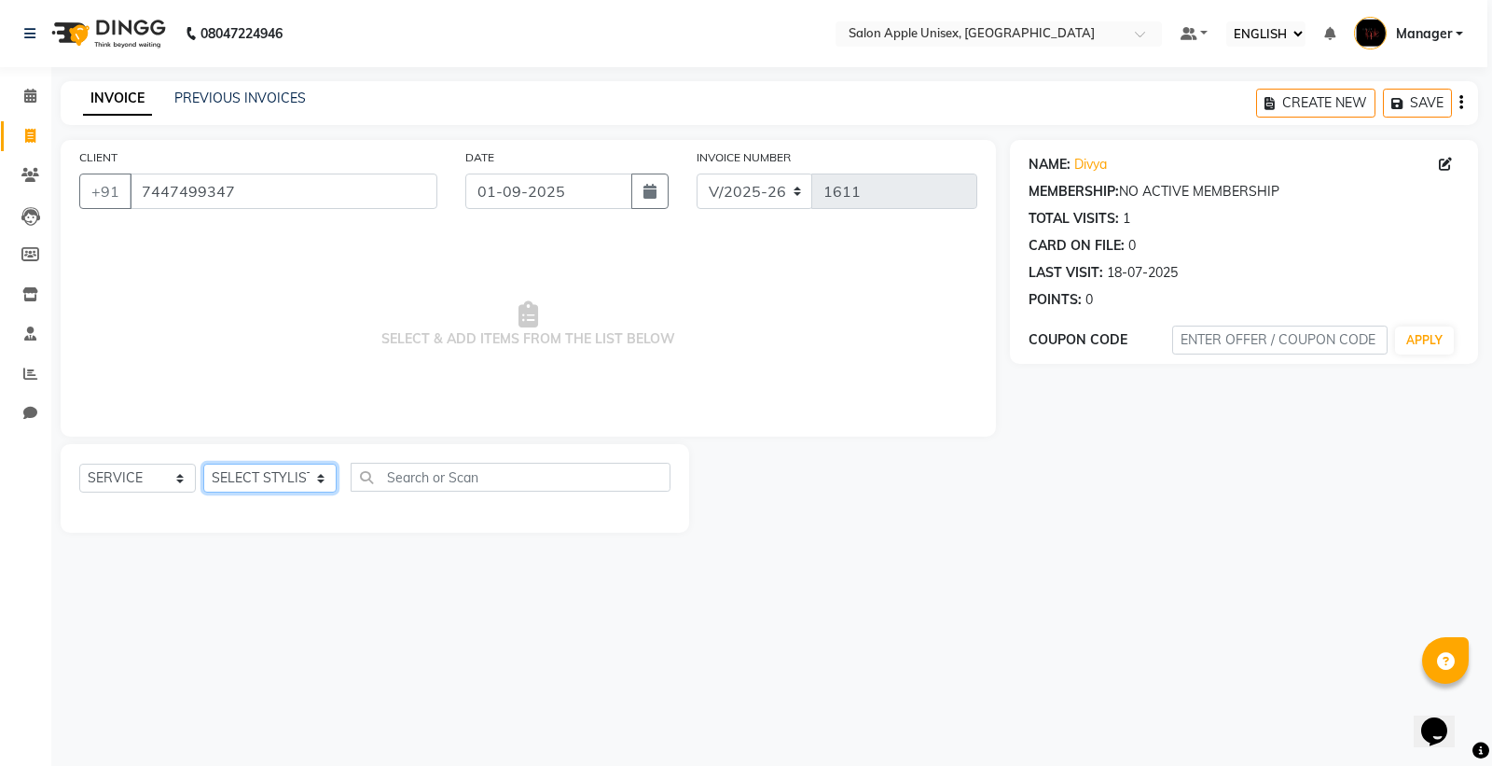
click at [274, 470] on select "SELECT STYLIST [PERSON_NAME] [PERSON_NAME] Manager [PERSON_NAME] [PERSON_NAME] …" at bounding box center [269, 478] width 133 height 29
click at [253, 488] on select "SELECT STYLIST [PERSON_NAME] [PERSON_NAME] Manager [PERSON_NAME] [PERSON_NAME] …" at bounding box center [269, 478] width 133 height 29
click at [278, 476] on select "SELECT STYLIST [PERSON_NAME] [PERSON_NAME] Manager [PERSON_NAME] [PERSON_NAME] …" at bounding box center [269, 478] width 133 height 29
select select "80619"
click at [203, 465] on select "SELECT STYLIST [PERSON_NAME] [PERSON_NAME] Manager [PERSON_NAME] [PERSON_NAME] …" at bounding box center [269, 478] width 133 height 29
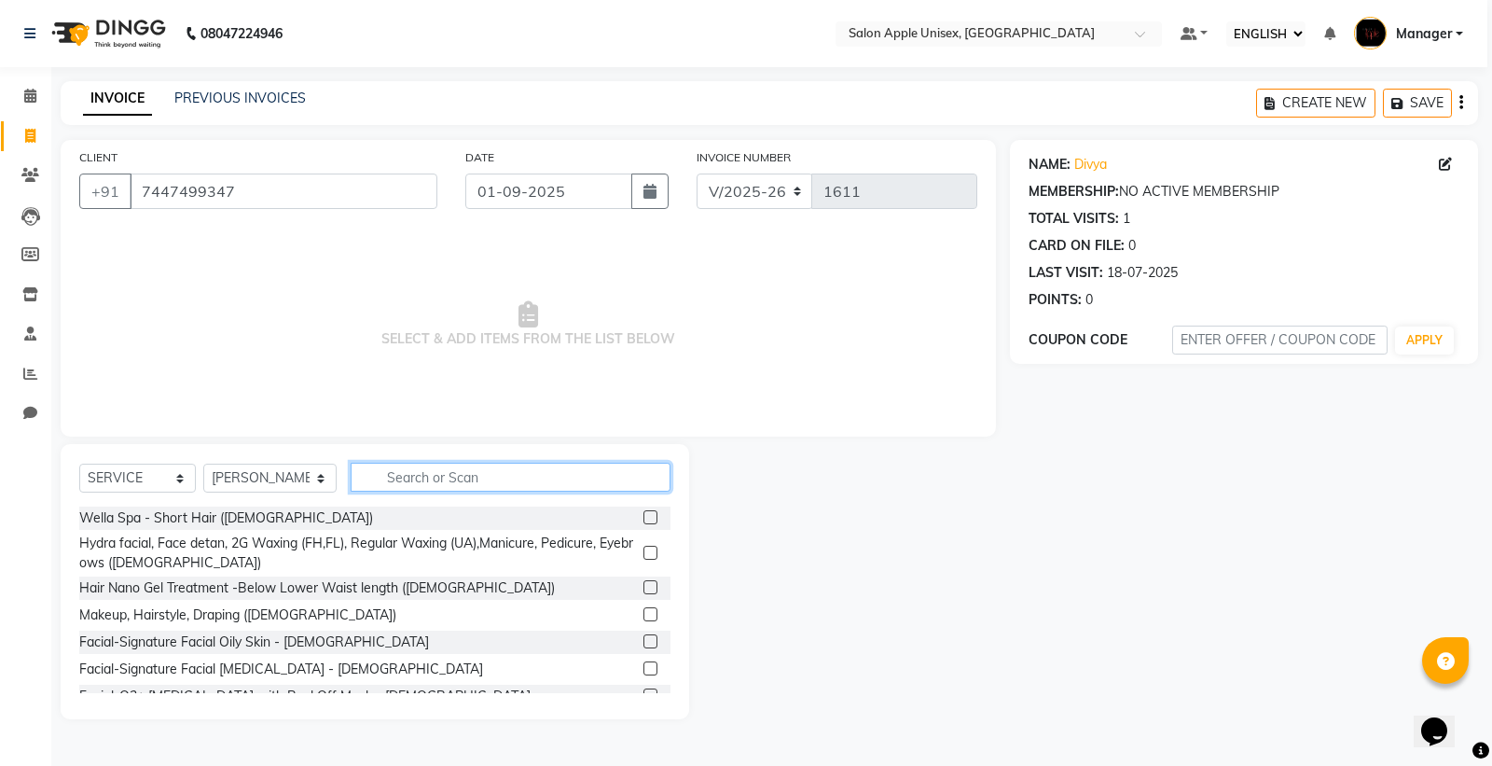
click at [533, 476] on input "text" at bounding box center [511, 477] width 320 height 29
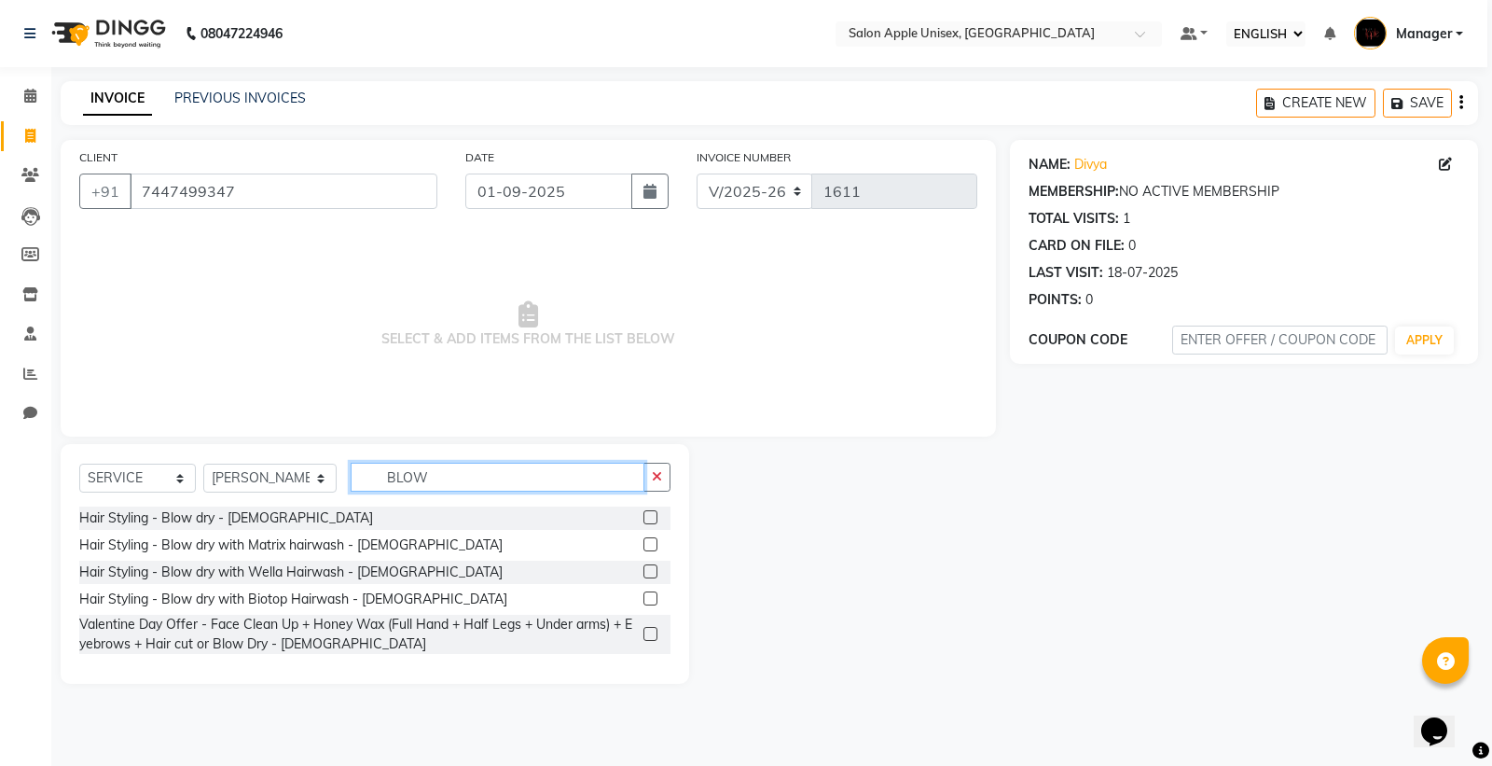
type input "BLOW"
click at [650, 515] on label at bounding box center [651, 517] width 14 height 14
click at [650, 515] on input "checkbox" at bounding box center [650, 518] width 12 height 12
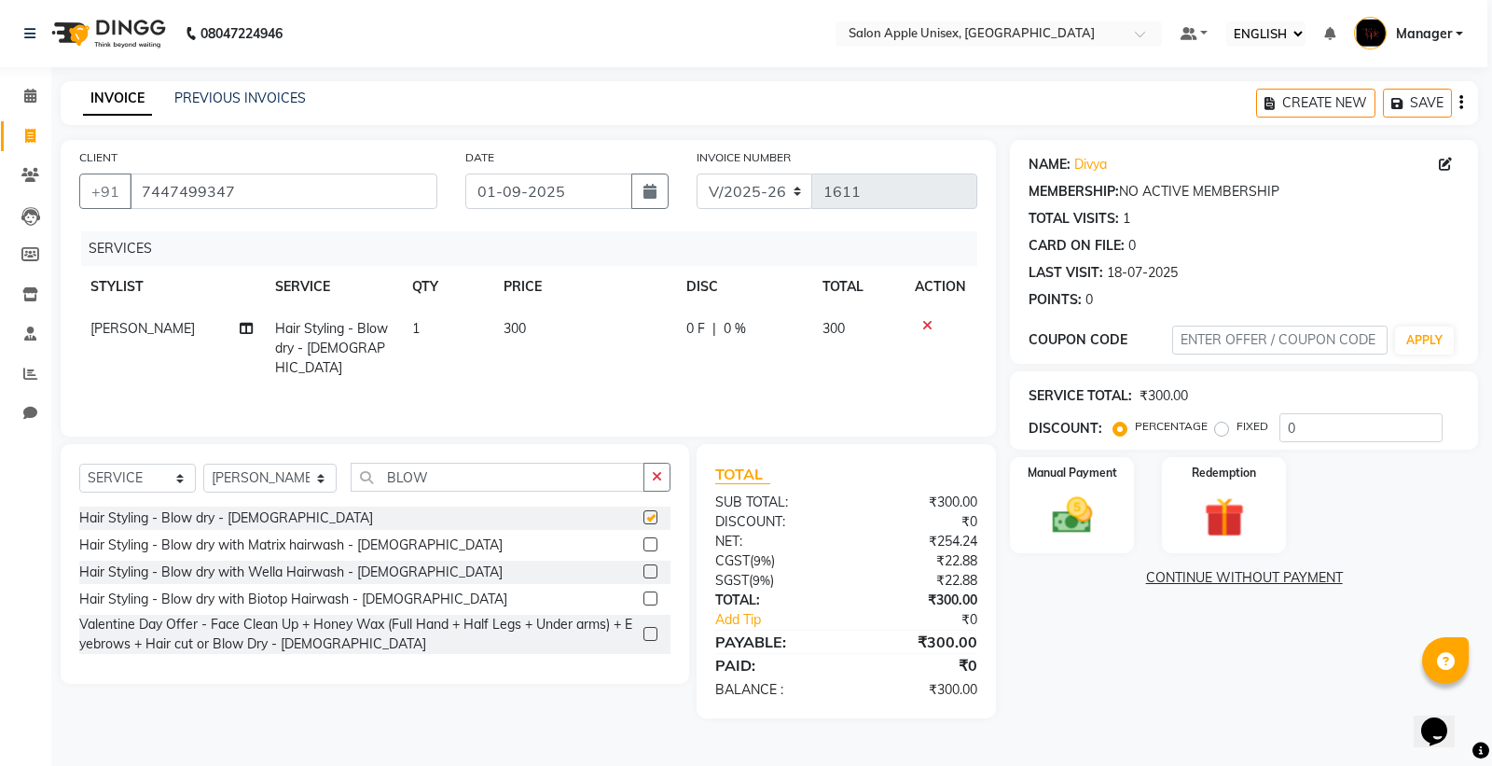
checkbox input "false"
click at [1075, 523] on img at bounding box center [1072, 516] width 67 height 48
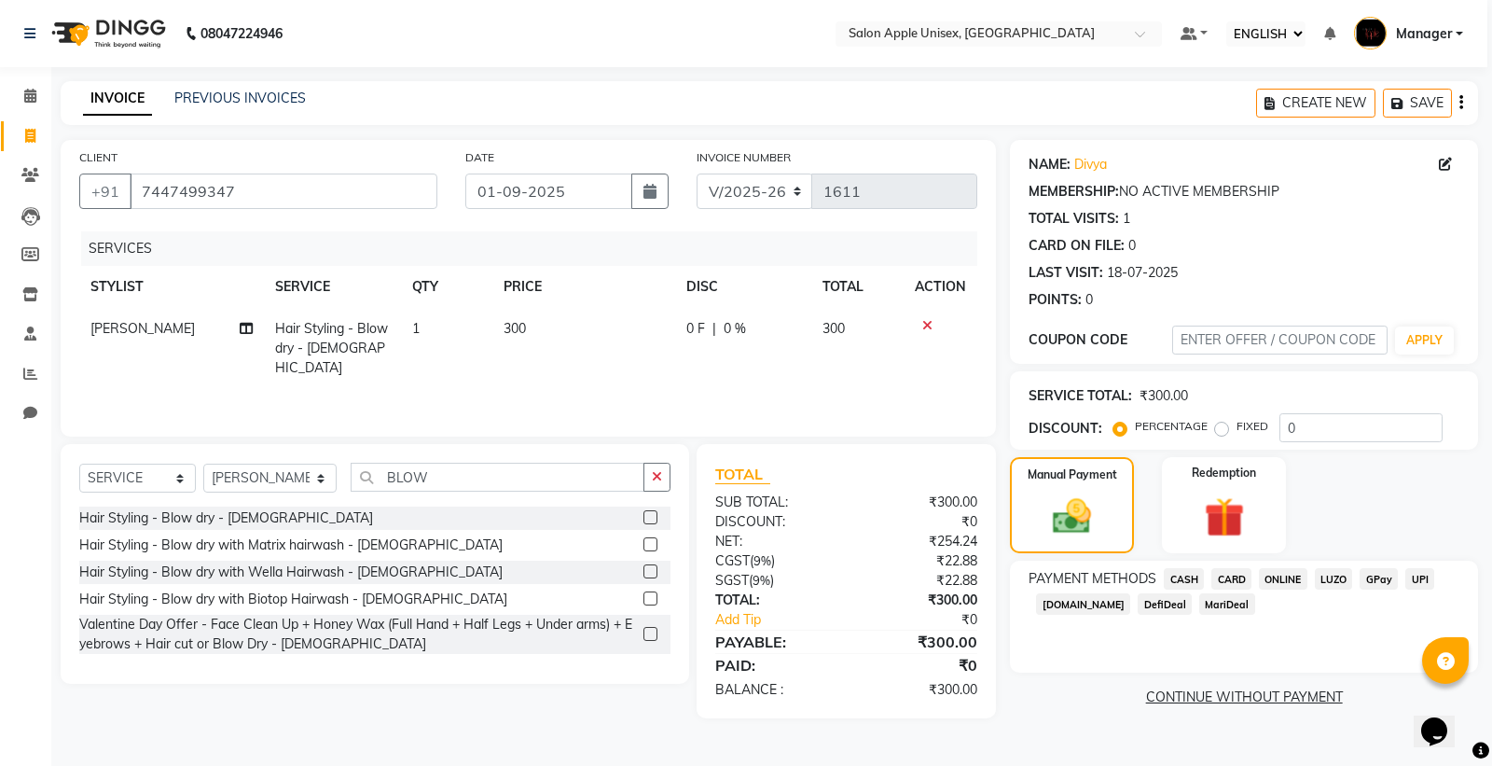
click at [1182, 575] on span "CASH" at bounding box center [1184, 578] width 40 height 21
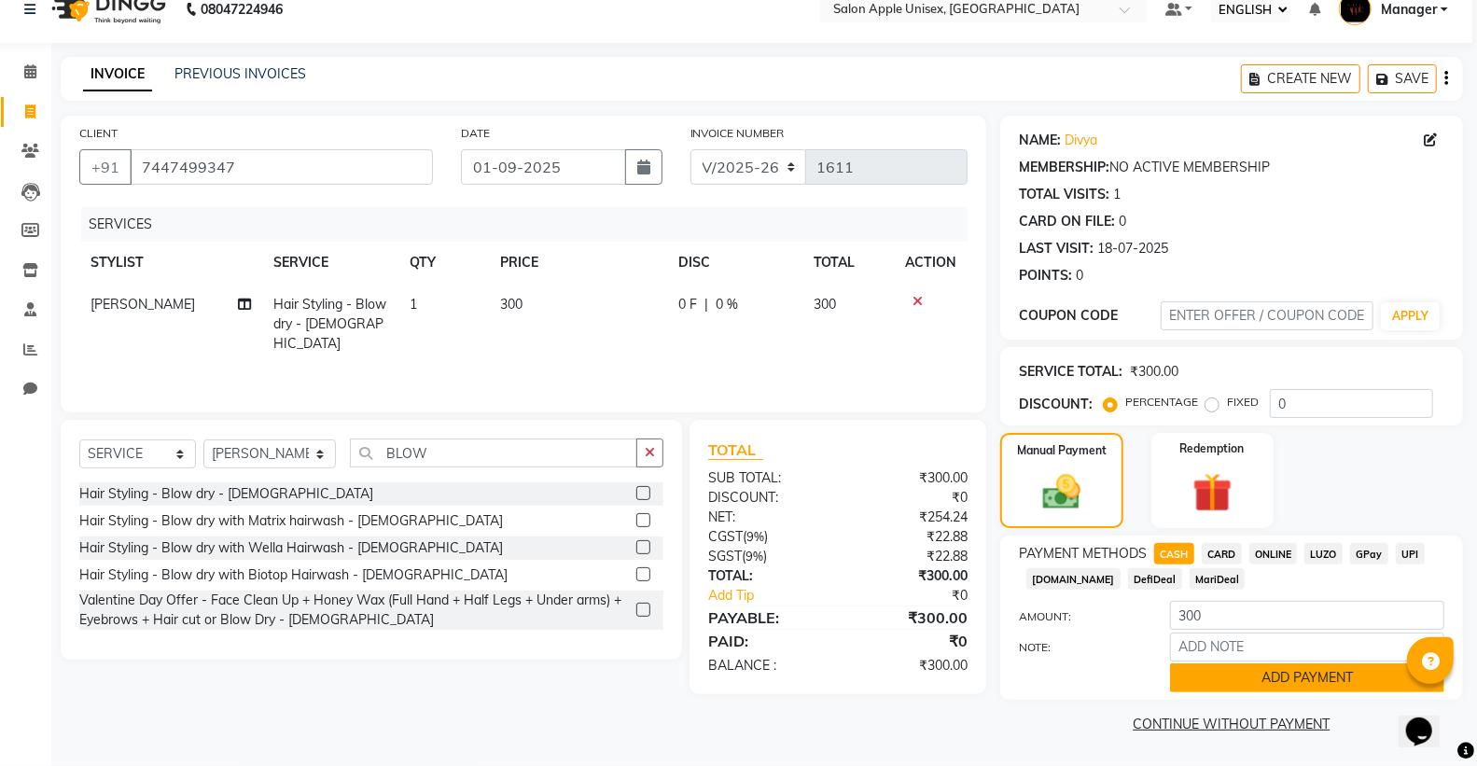
click at [1260, 681] on button "ADD PAYMENT" at bounding box center [1307, 677] width 274 height 29
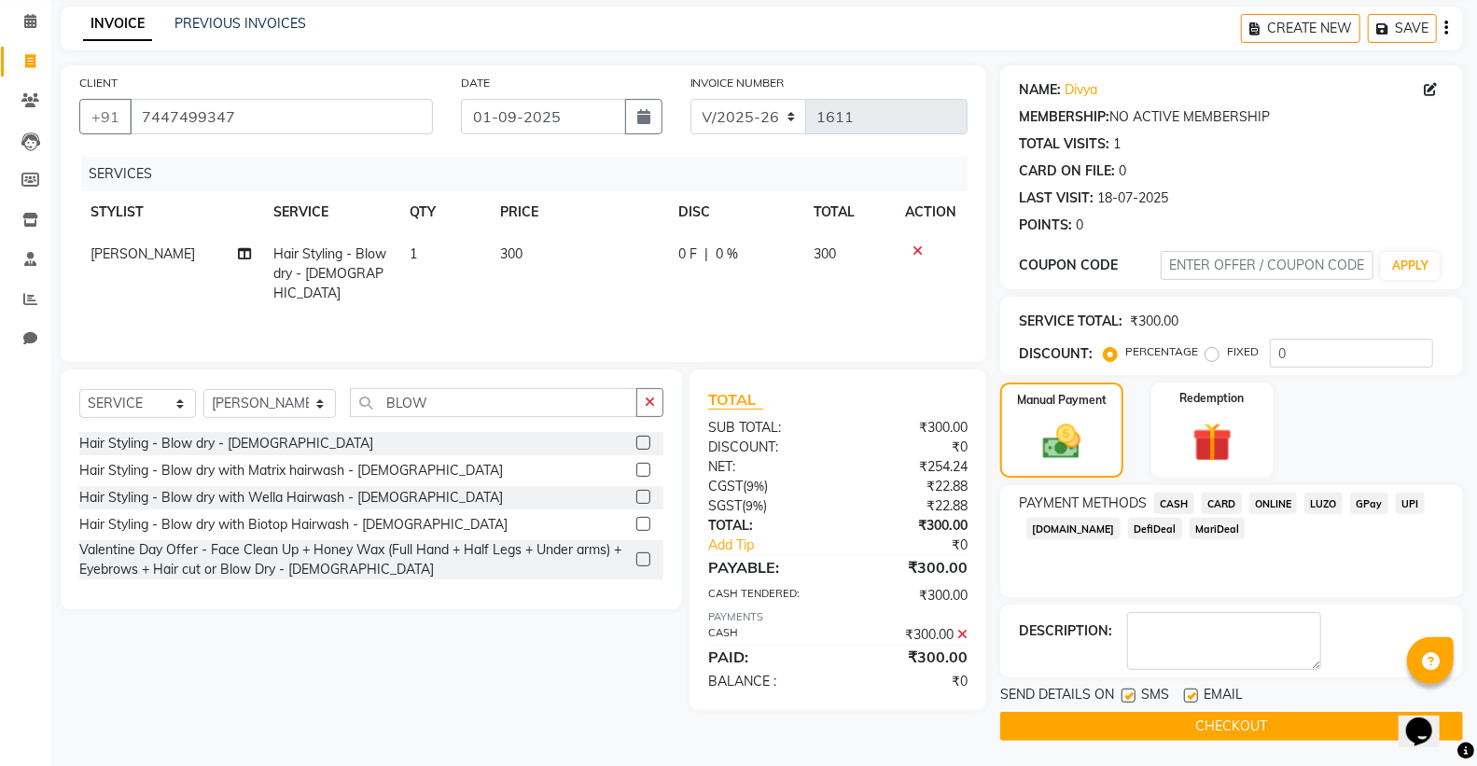
scroll to position [77, 0]
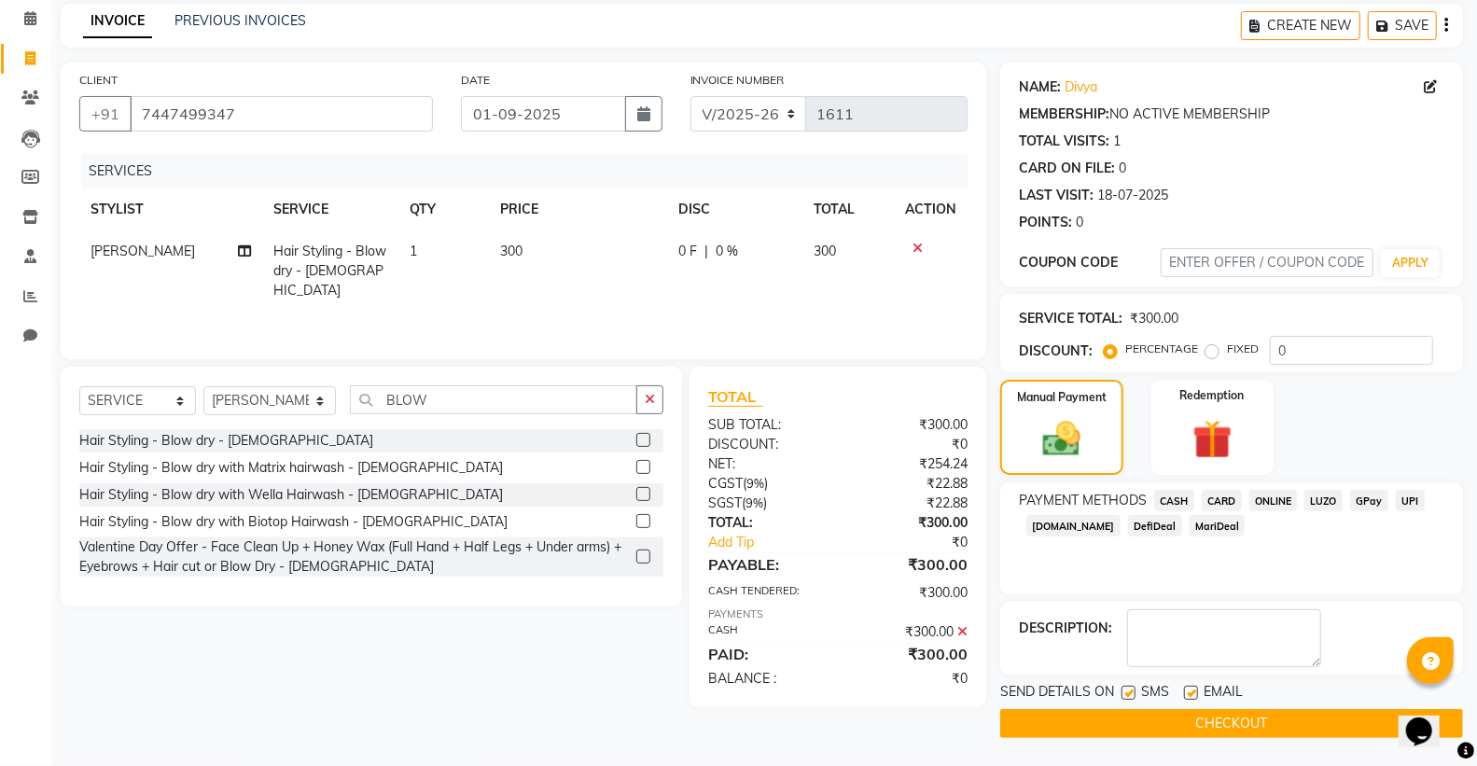
click at [1266, 730] on button "CHECKOUT" at bounding box center [1231, 723] width 463 height 29
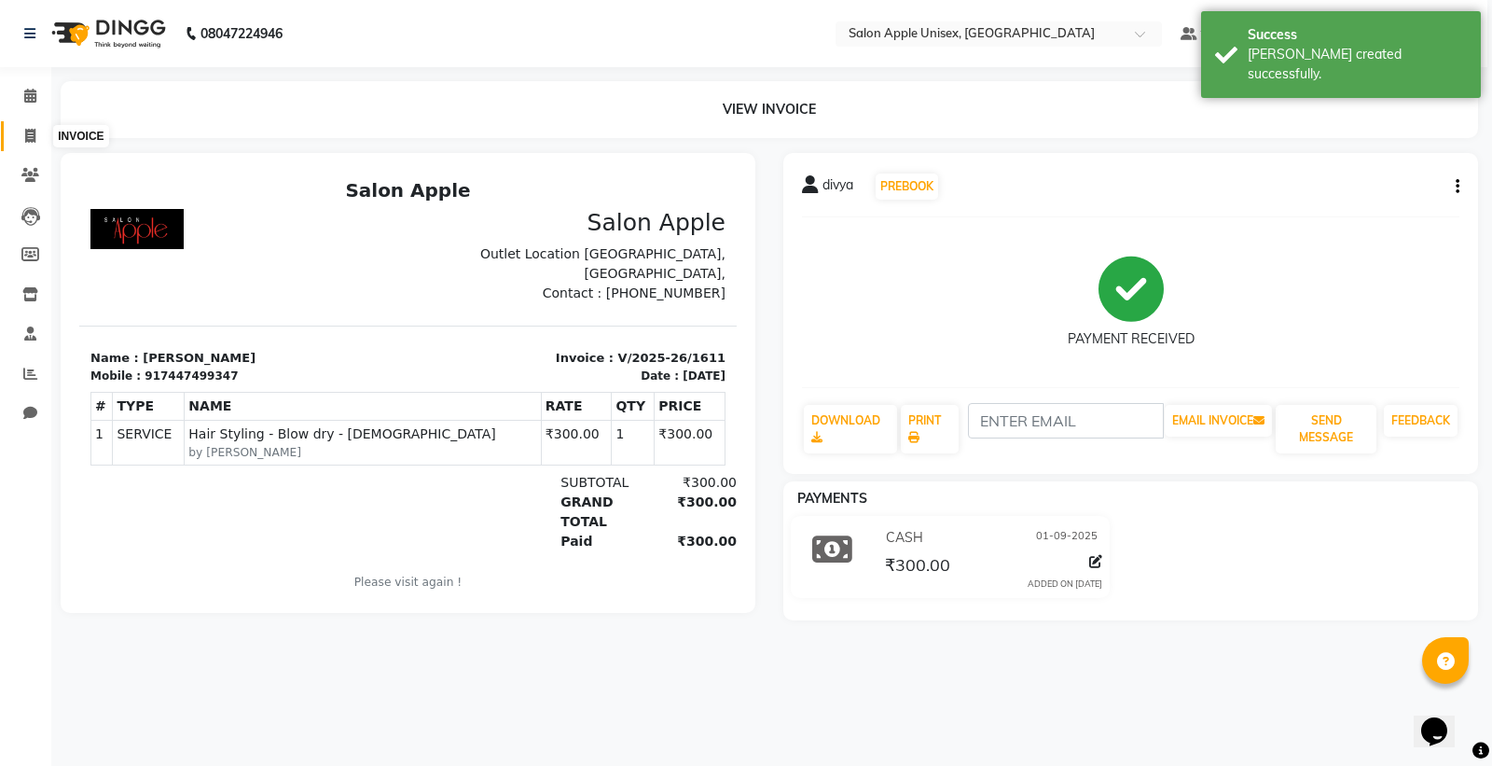
click at [20, 127] on span at bounding box center [30, 136] width 33 height 21
select select "138"
select select "service"
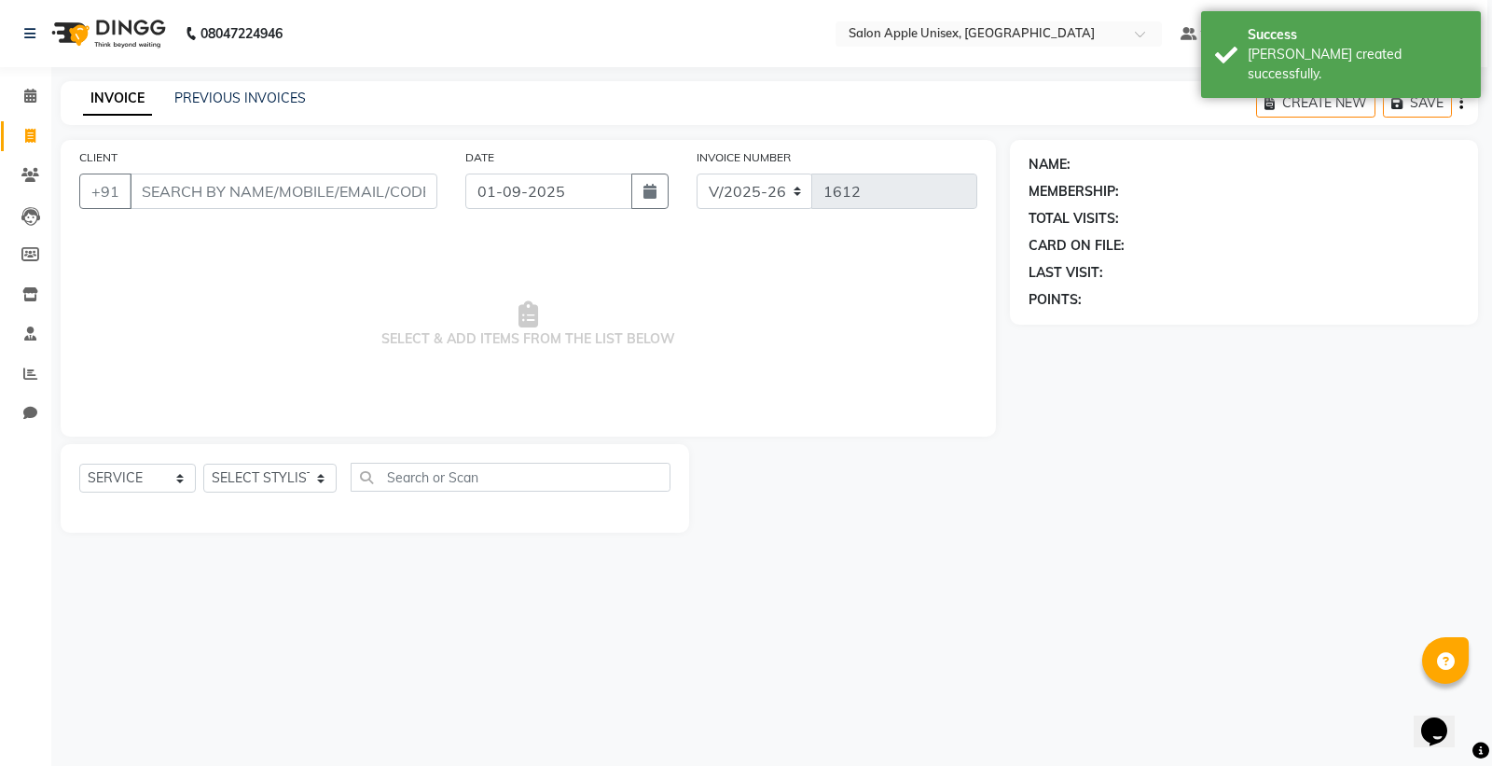
click at [276, 193] on input "CLIENT" at bounding box center [284, 190] width 308 height 35
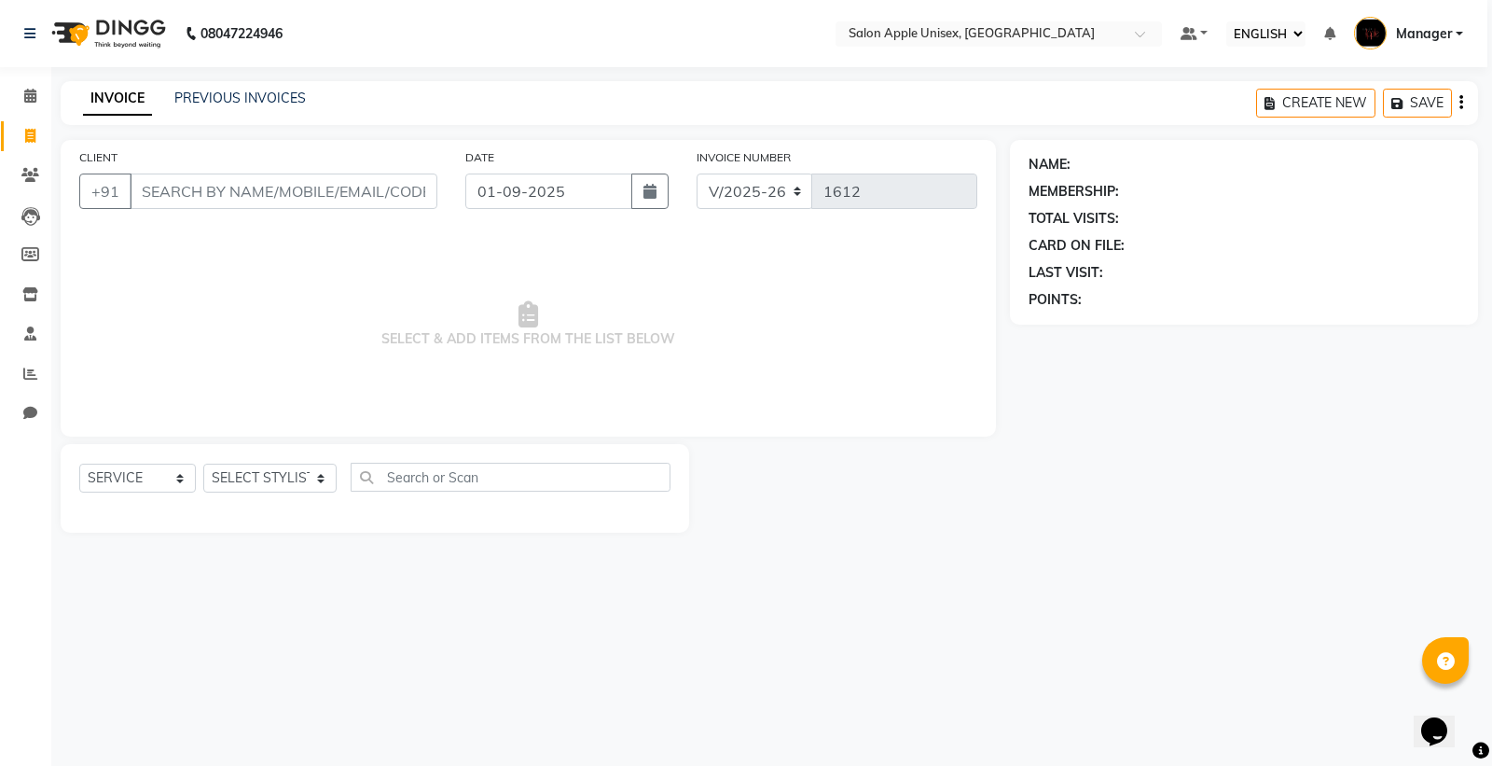
click at [273, 203] on input "CLIENT" at bounding box center [284, 190] width 308 height 35
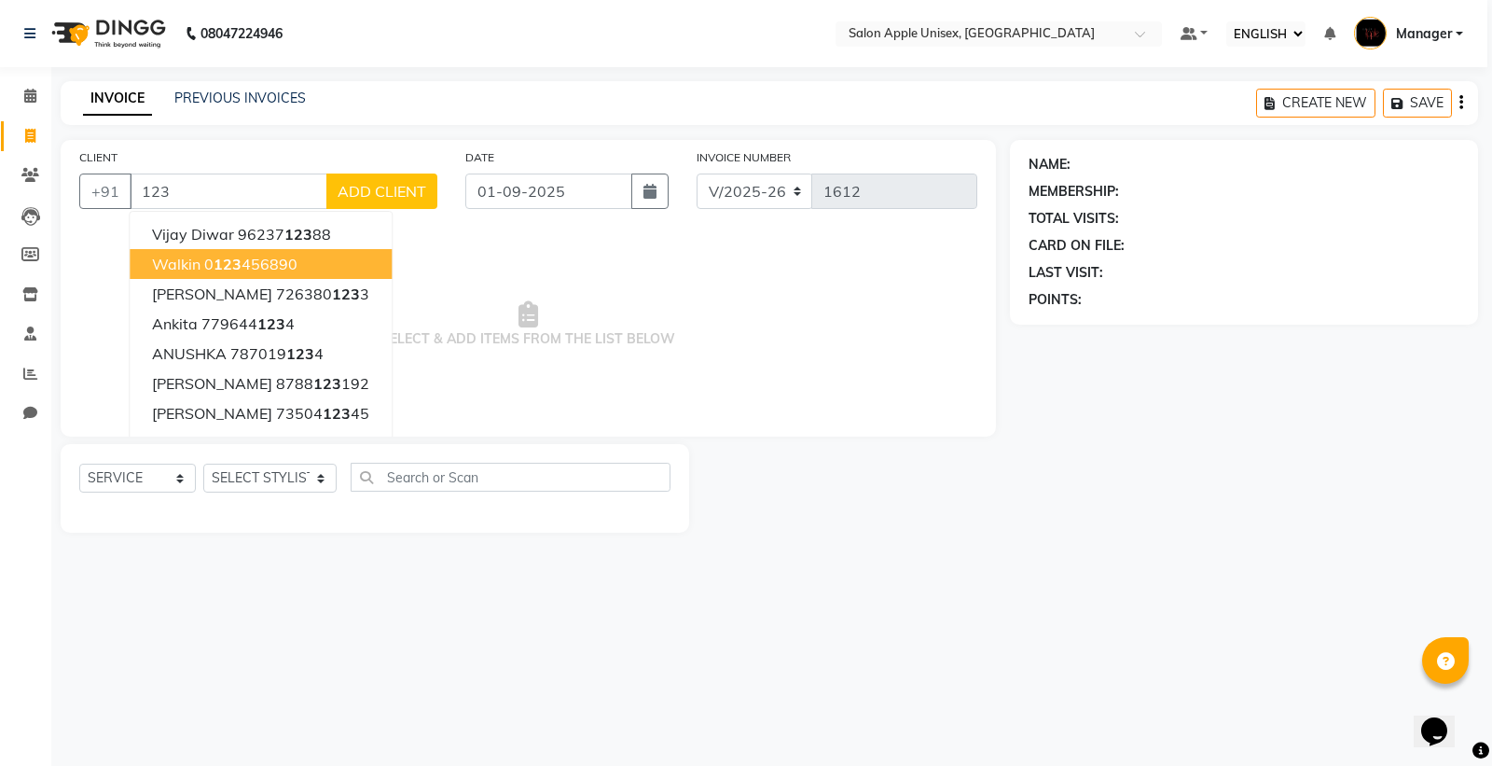
click at [334, 272] on button "walkin 0 123 456890" at bounding box center [261, 264] width 262 height 30
type input "0123456890"
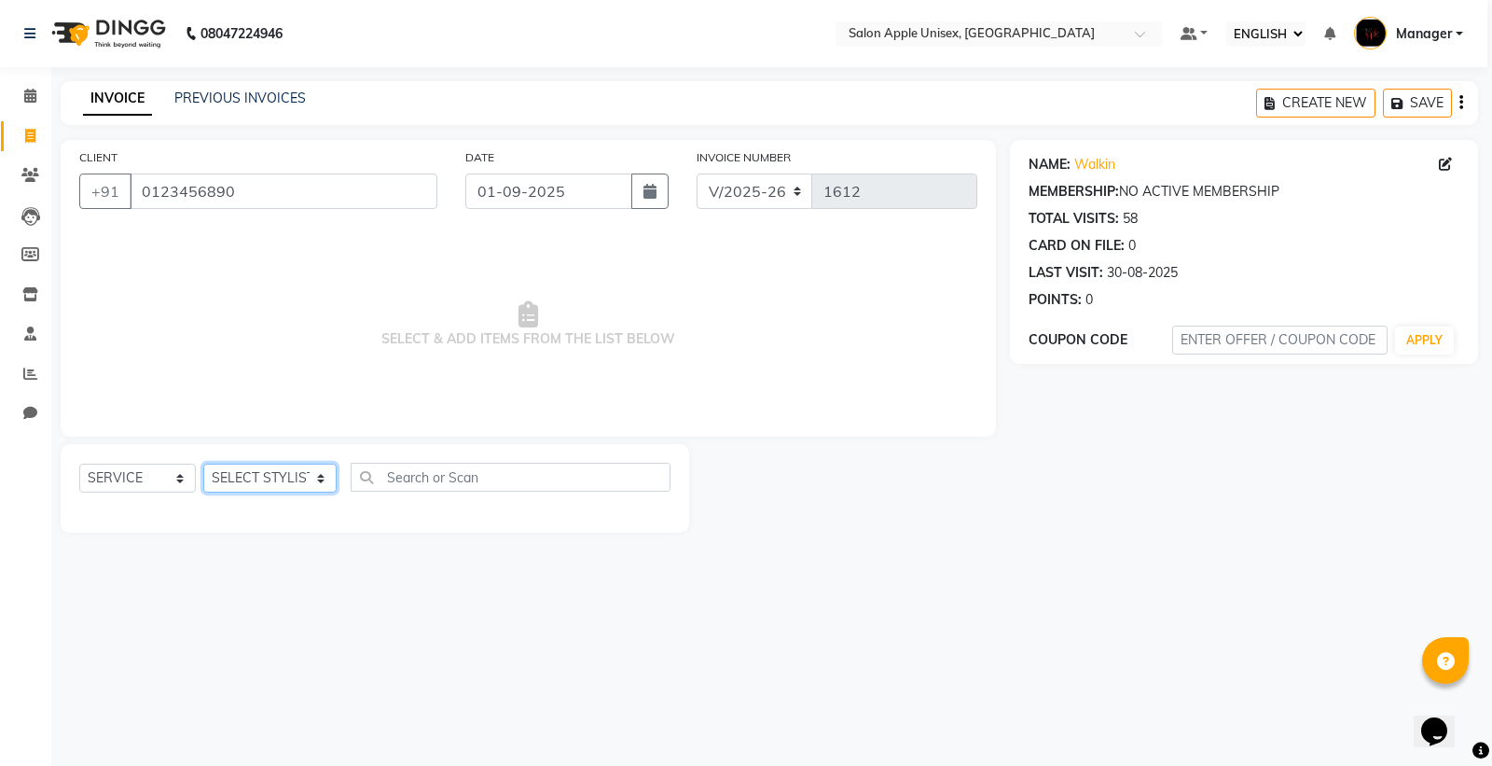
click at [304, 477] on select "SELECT STYLIST [PERSON_NAME] [PERSON_NAME] Manager [PERSON_NAME] [PERSON_NAME] …" at bounding box center [269, 478] width 133 height 29
select select "80619"
click at [203, 465] on select "SELECT STYLIST [PERSON_NAME] [PERSON_NAME] Manager [PERSON_NAME] [PERSON_NAME] …" at bounding box center [269, 478] width 133 height 29
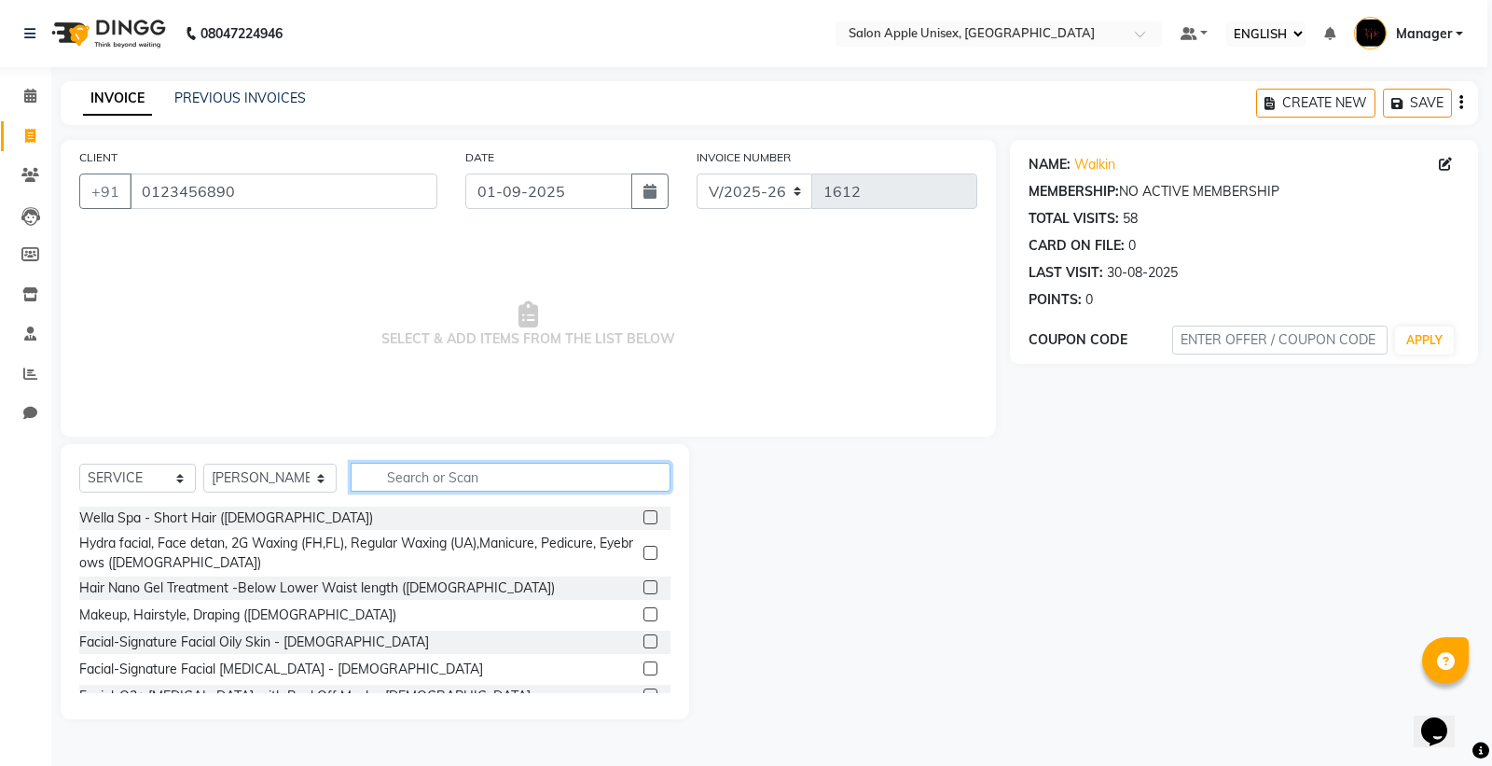
click at [392, 483] on input "text" at bounding box center [511, 477] width 320 height 29
click at [408, 487] on input "text" at bounding box center [511, 477] width 320 height 29
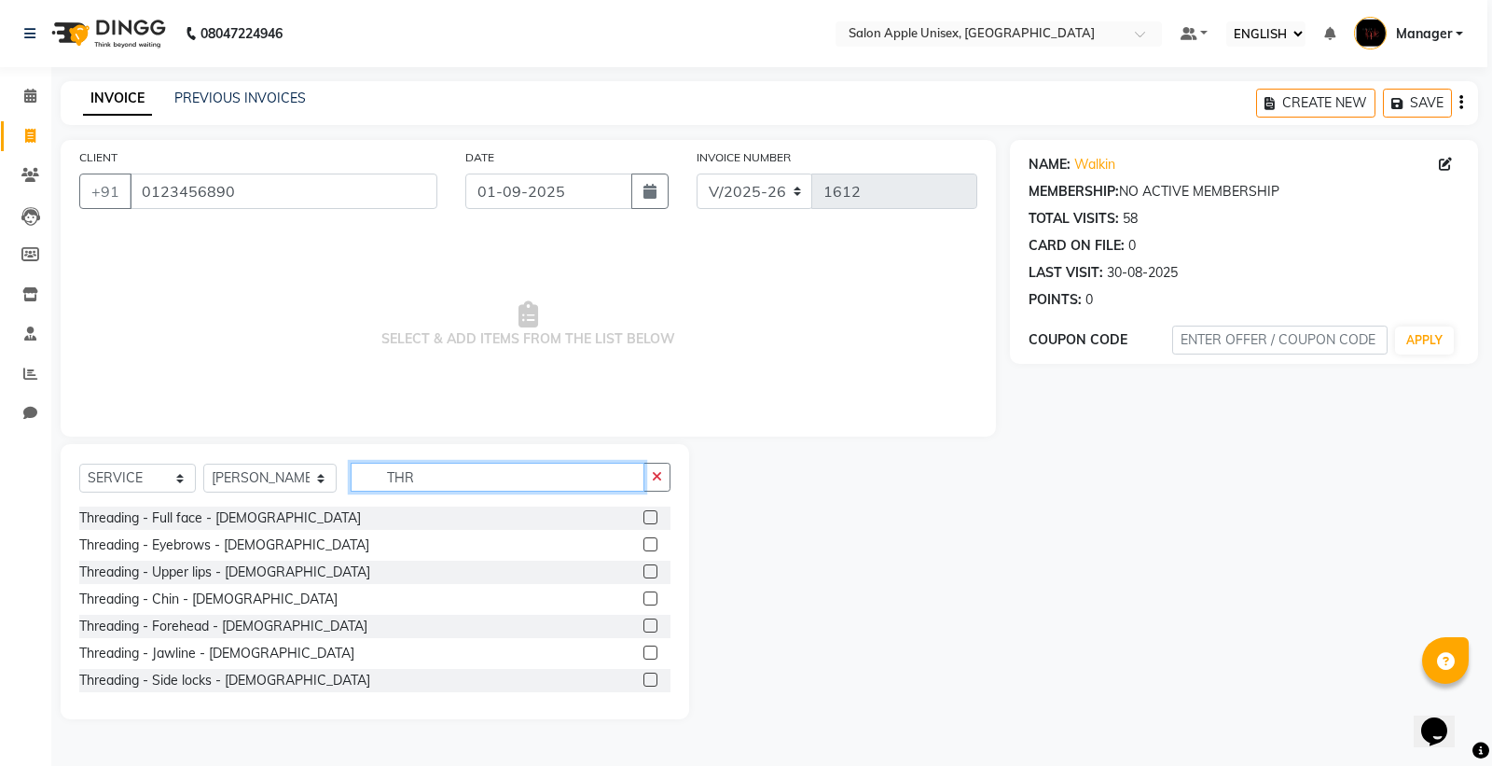
type input "THR"
click at [644, 574] on label at bounding box center [651, 571] width 14 height 14
click at [644, 574] on input "checkbox" at bounding box center [650, 572] width 12 height 12
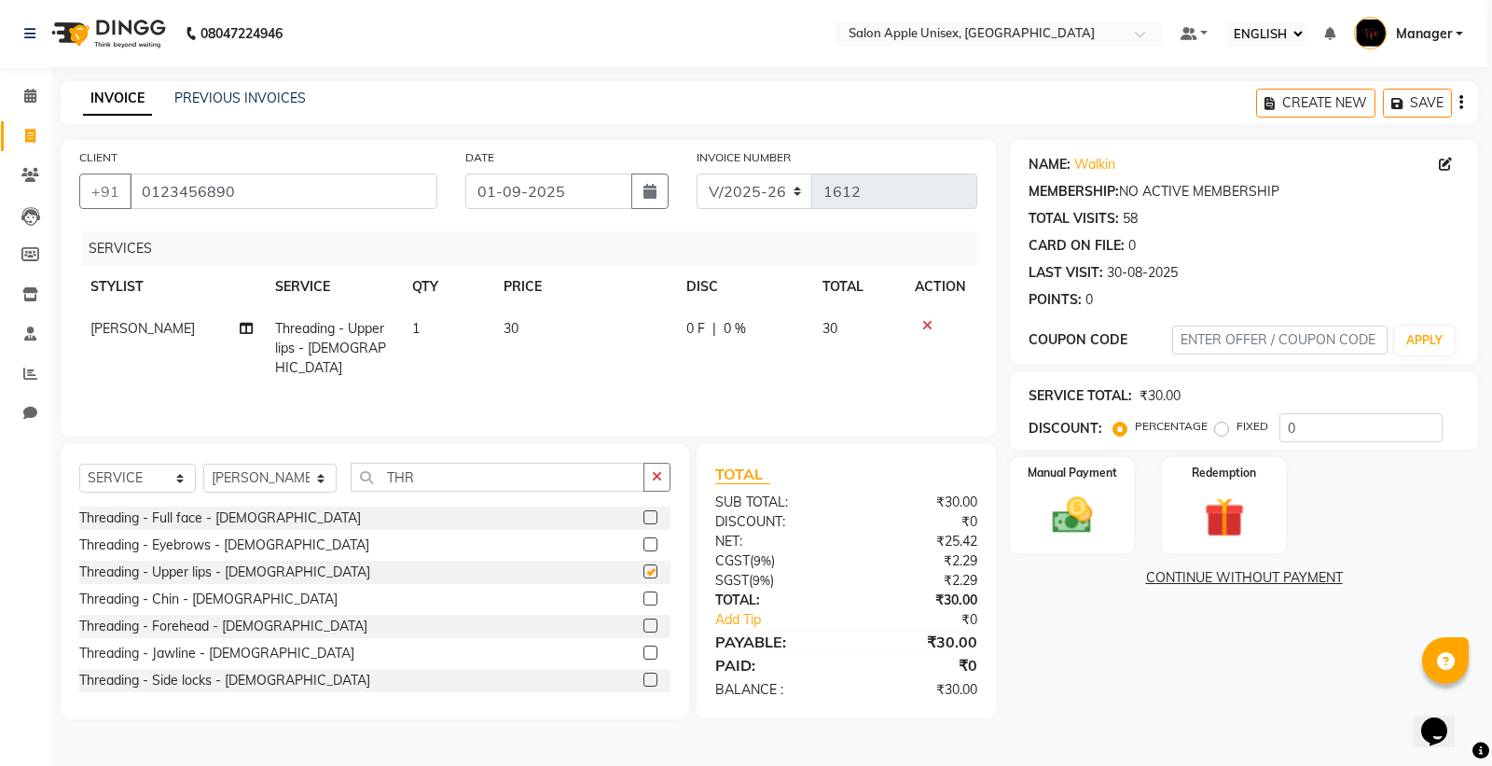
checkbox input "false"
click at [644, 603] on label at bounding box center [651, 598] width 14 height 14
click at [644, 603] on input "checkbox" at bounding box center [650, 599] width 12 height 12
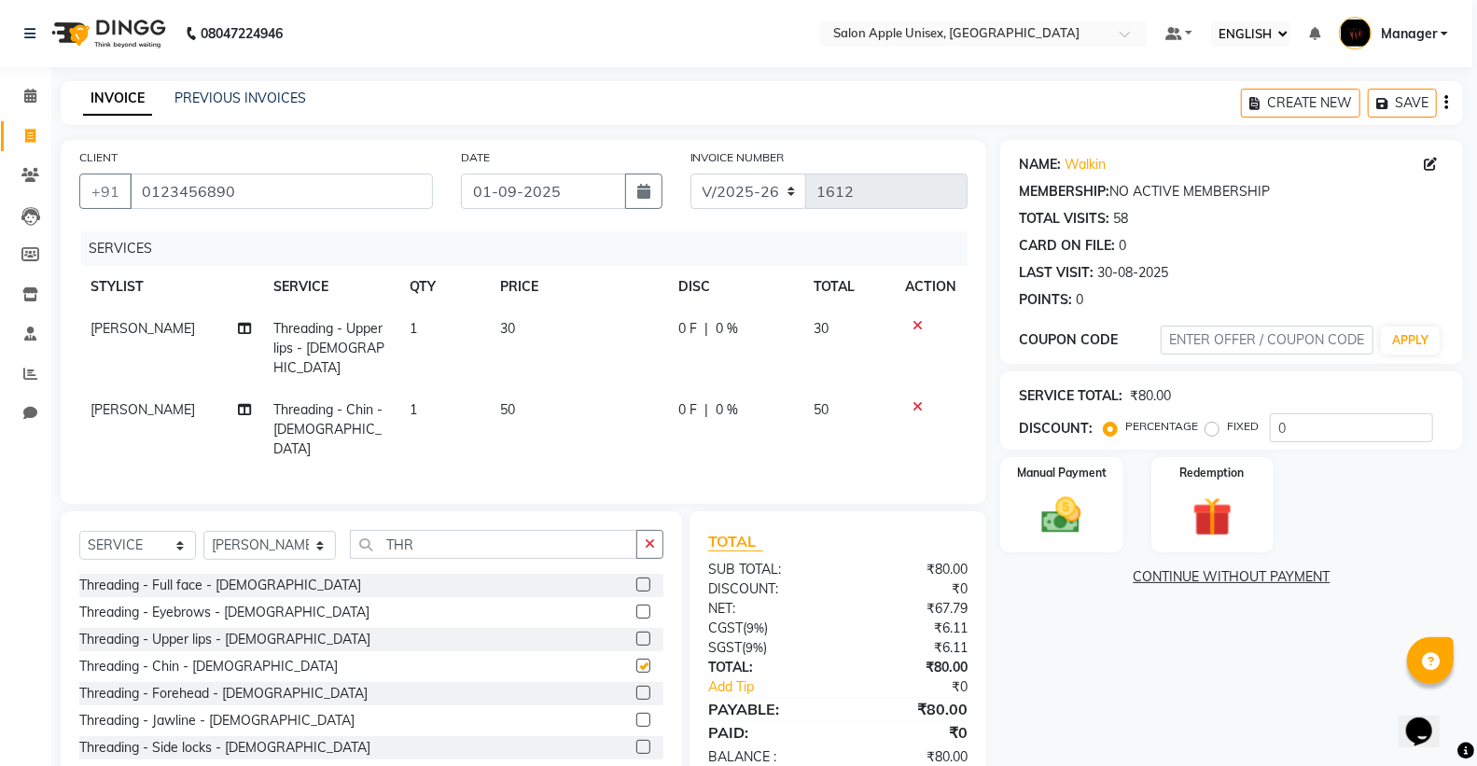
checkbox input "false"
click at [636, 604] on label at bounding box center [643, 611] width 14 height 14
click at [636, 606] on input "checkbox" at bounding box center [642, 612] width 12 height 12
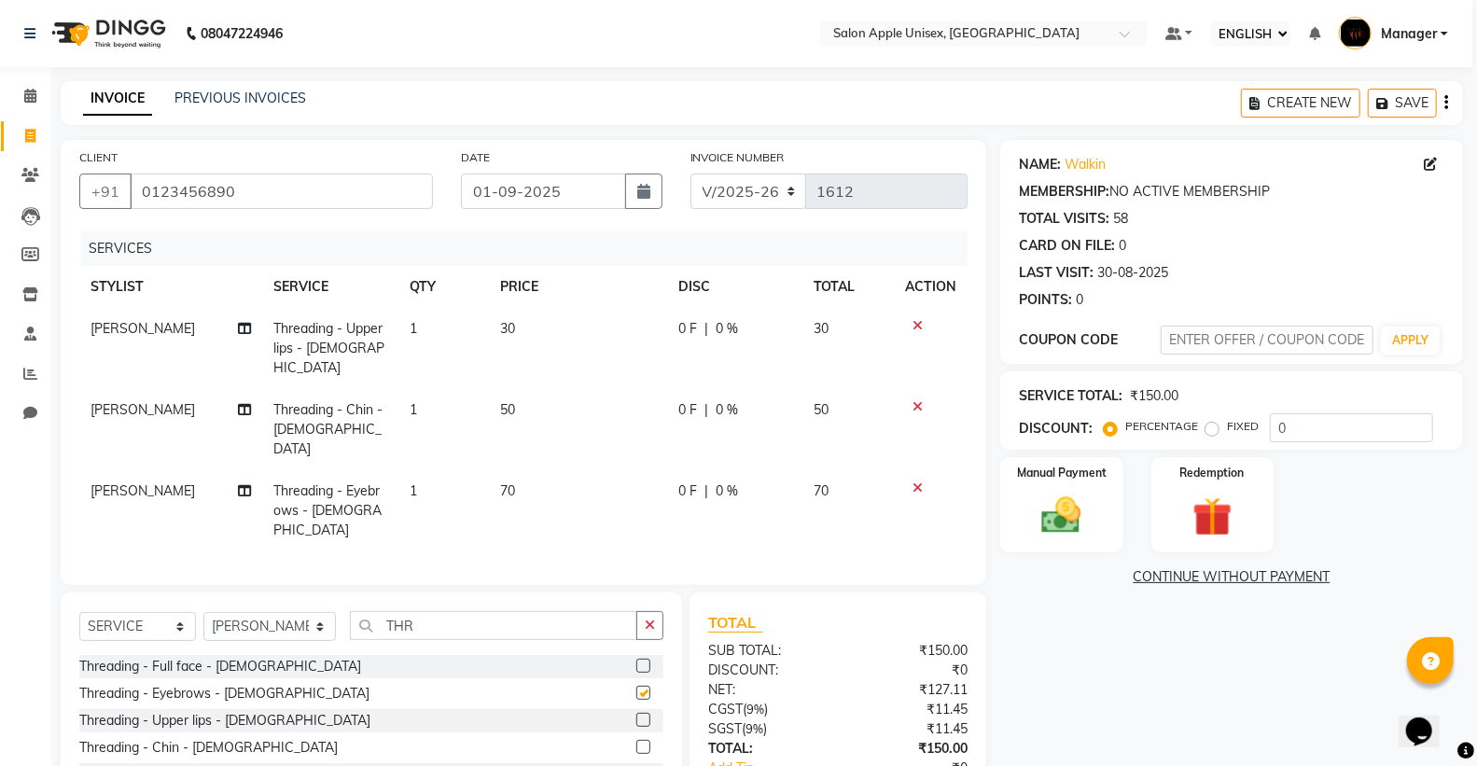
checkbox input "false"
click at [144, 482] on span "iftesham pathan" at bounding box center [142, 490] width 104 height 17
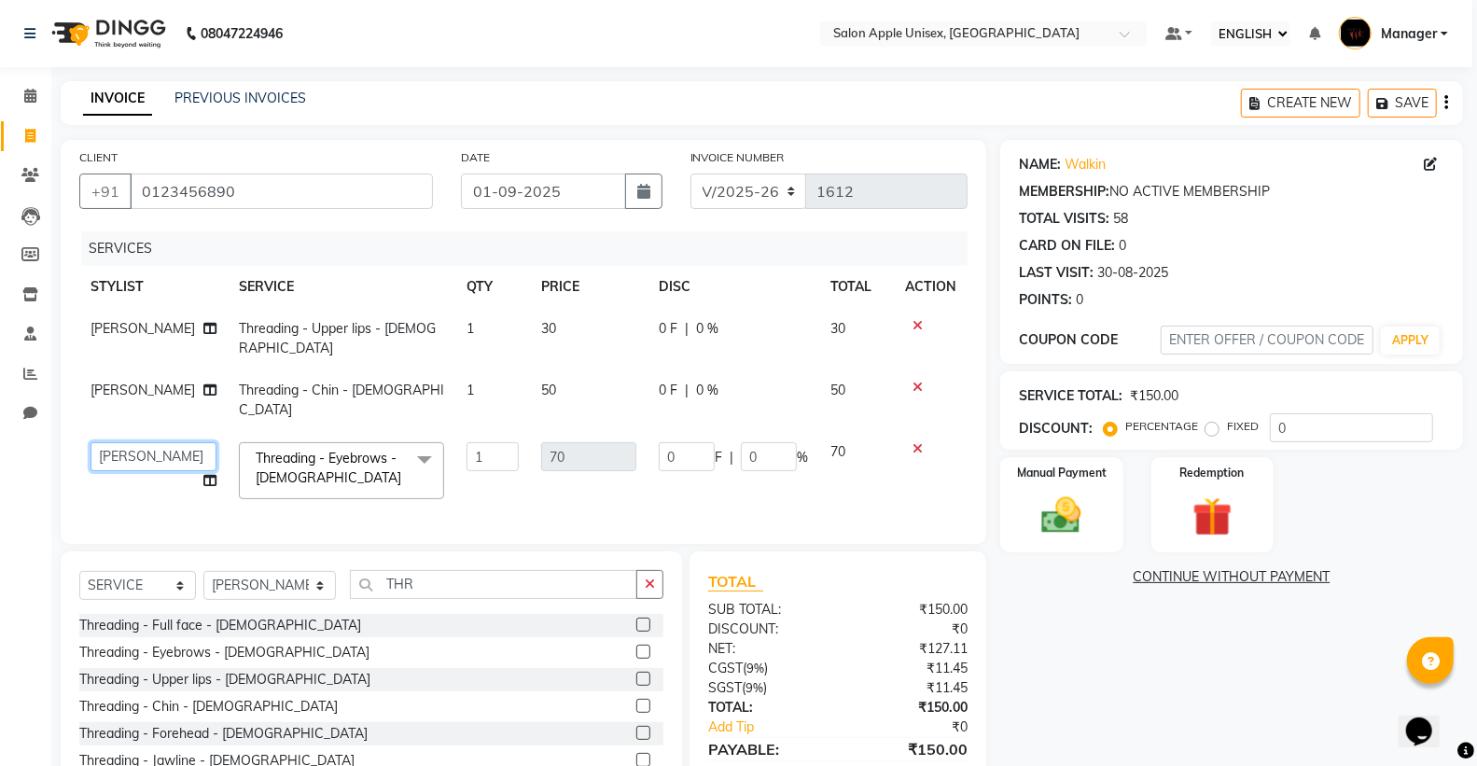
click at [171, 455] on select "iftesham pathan Kavita Ruparam Kalor Manager Omkar Sanjay Magar Sarthak Prakash…" at bounding box center [153, 456] width 126 height 29
select select "76661"
click at [1036, 502] on img at bounding box center [1061, 516] width 66 height 48
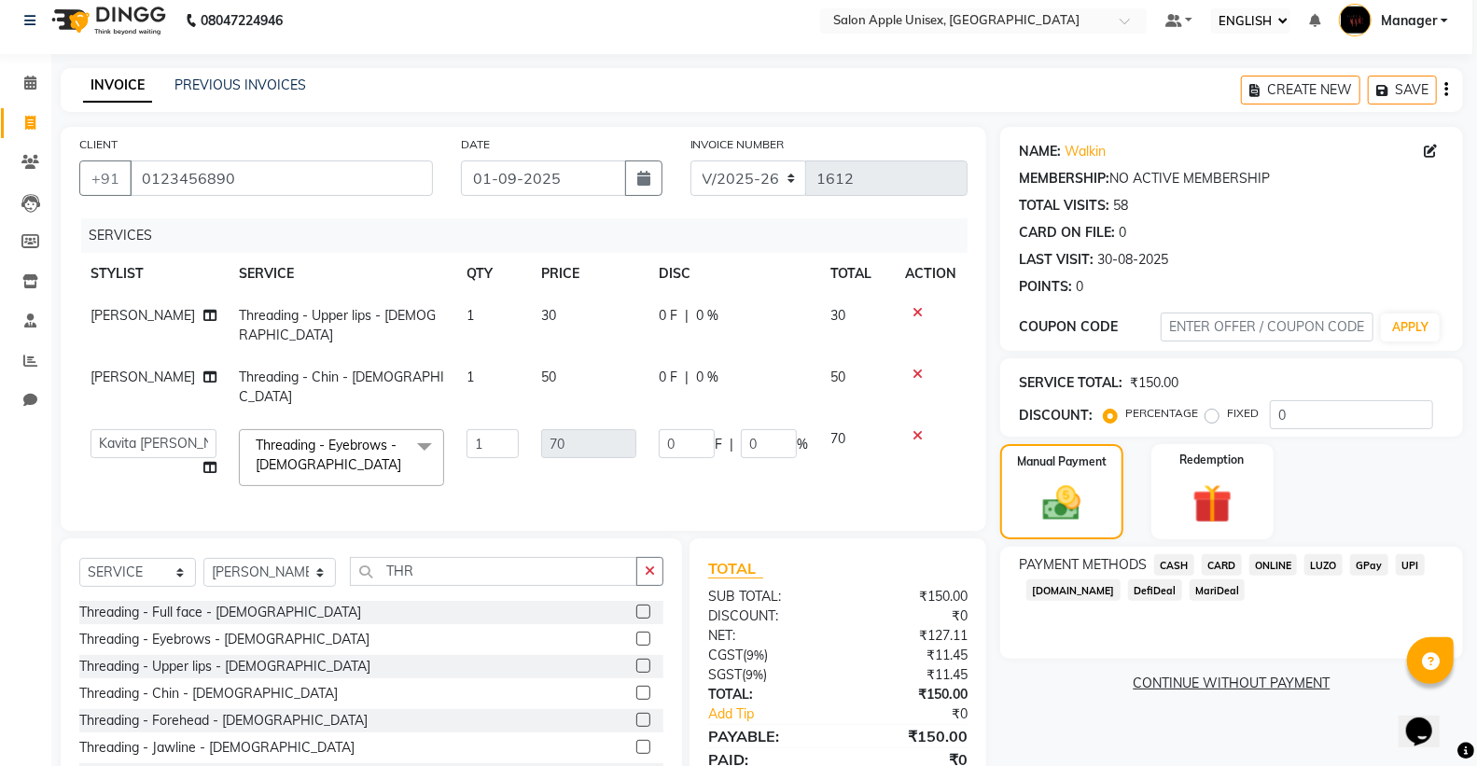
scroll to position [104, 0]
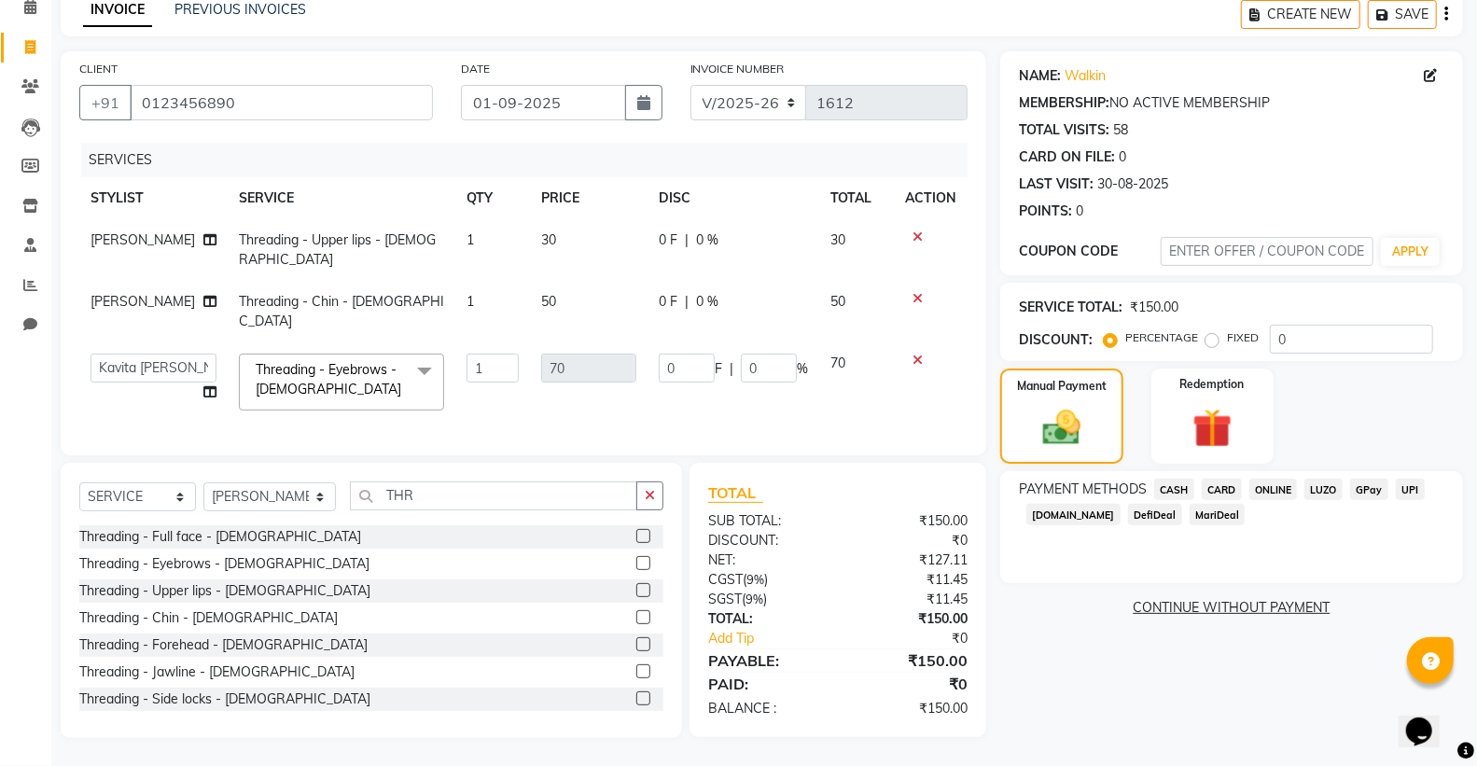
click at [1272, 479] on span "ONLINE" at bounding box center [1273, 489] width 49 height 21
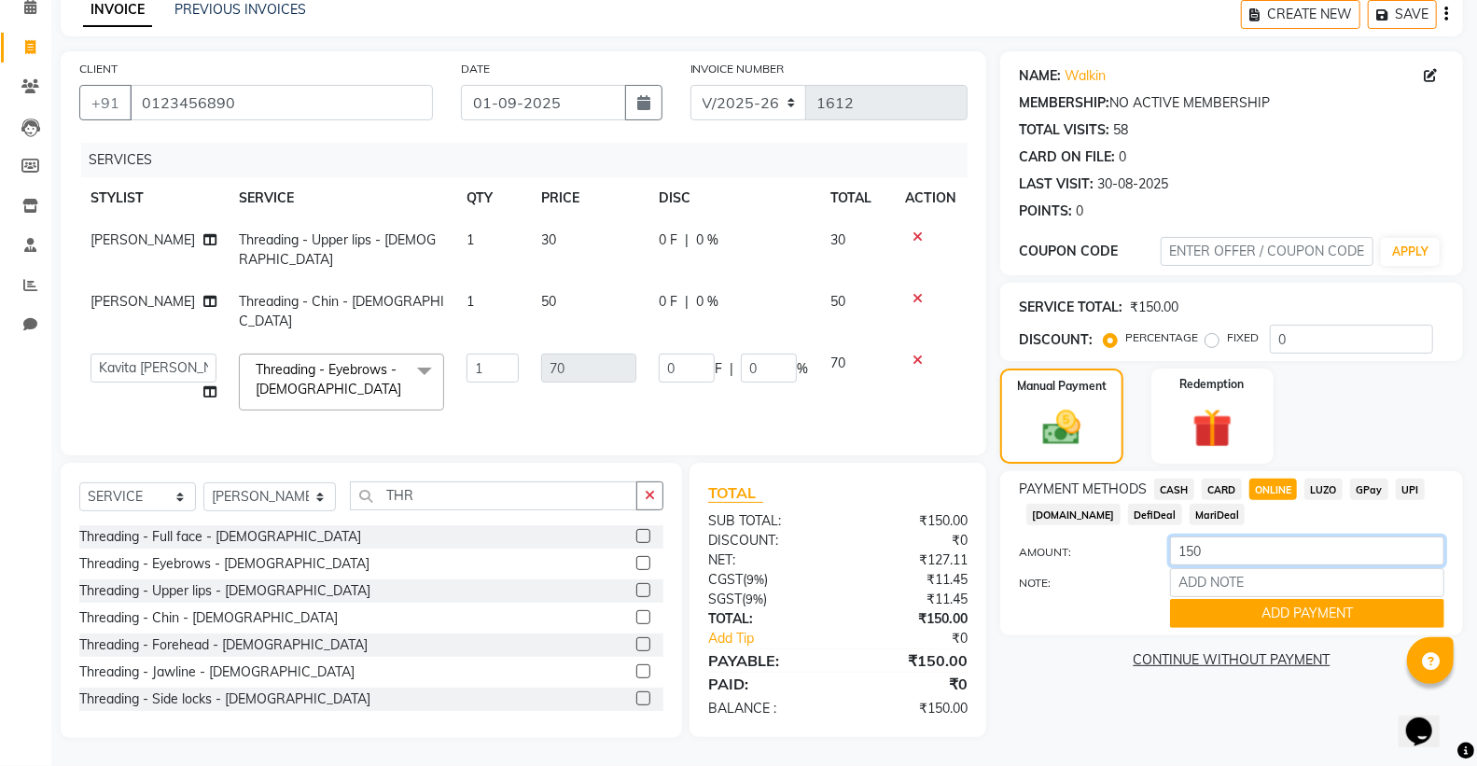
click at [1272, 543] on input "150" at bounding box center [1307, 550] width 274 height 29
type input "1"
type input "70"
click at [1261, 608] on button "ADD PAYMENT" at bounding box center [1307, 613] width 274 height 29
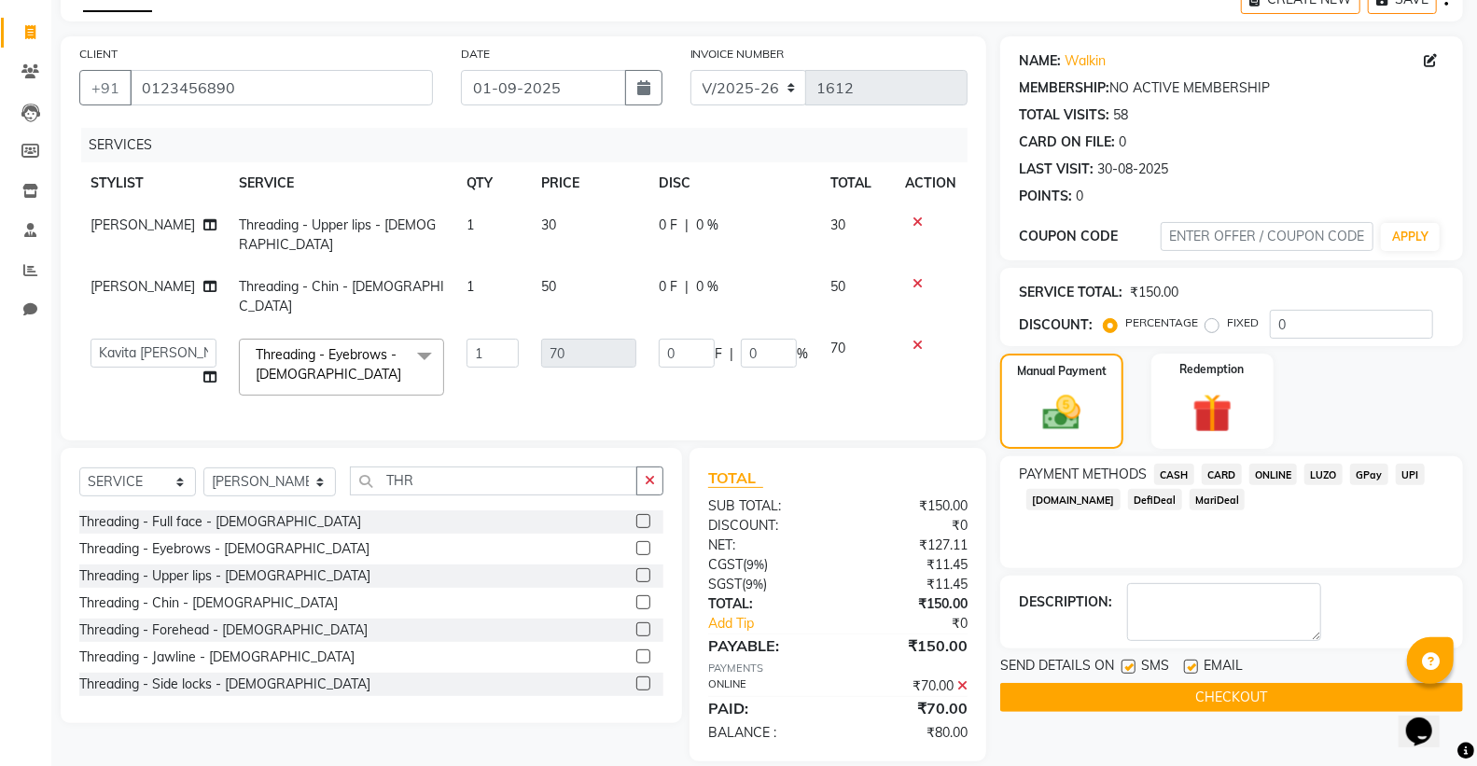
click at [1182, 472] on span "CASH" at bounding box center [1174, 474] width 40 height 21
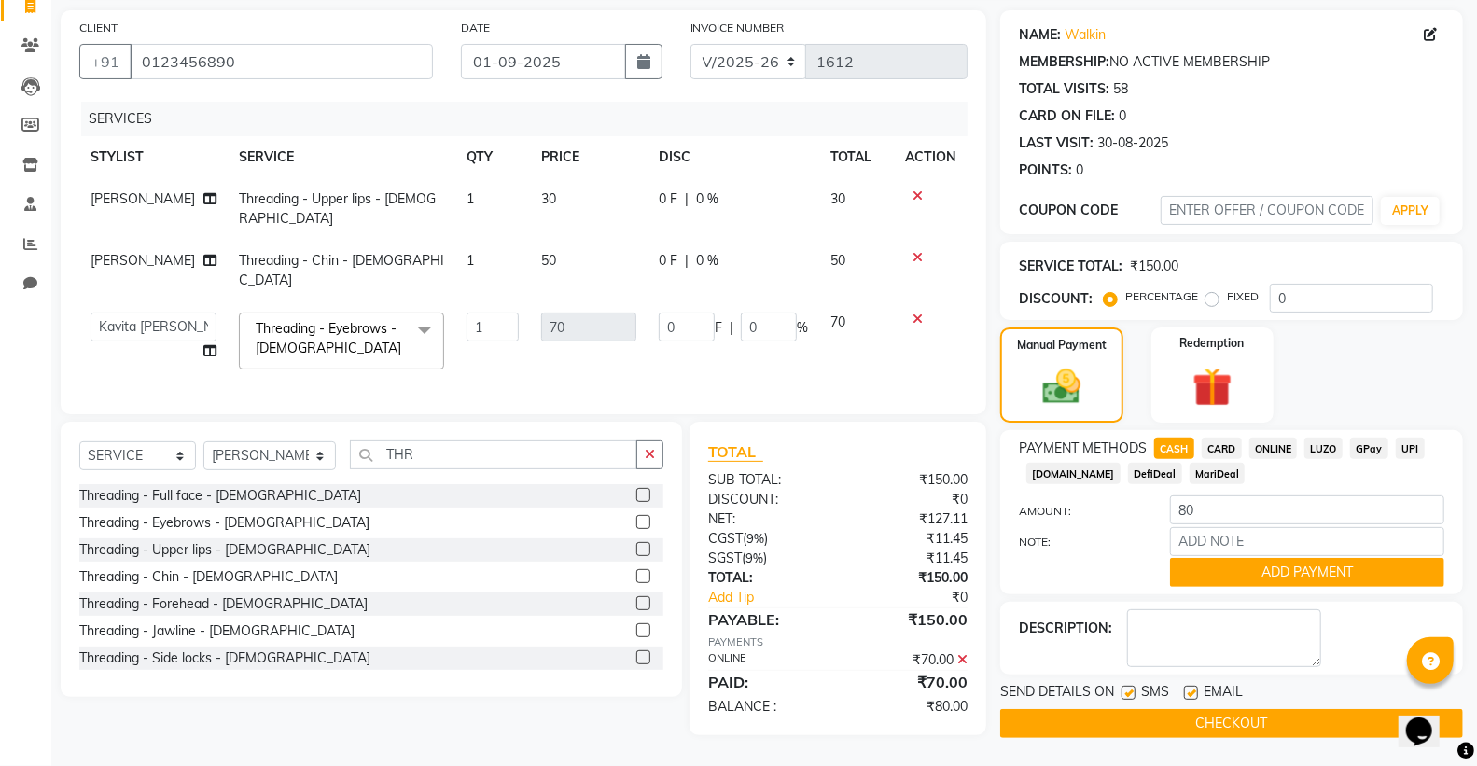
scroll to position [142, 0]
click at [1263, 562] on button "ADD PAYMENT" at bounding box center [1307, 572] width 274 height 29
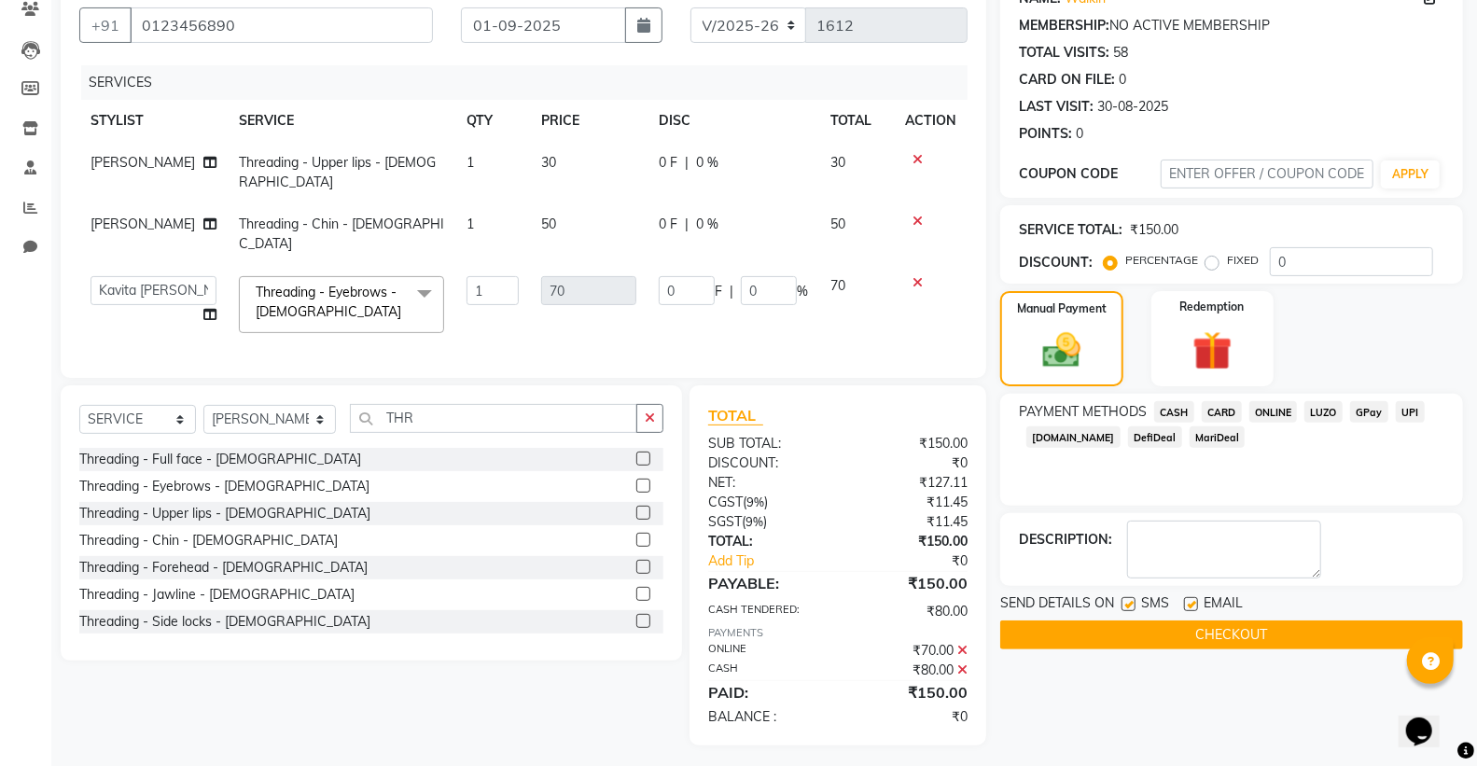
scroll to position [188, 0]
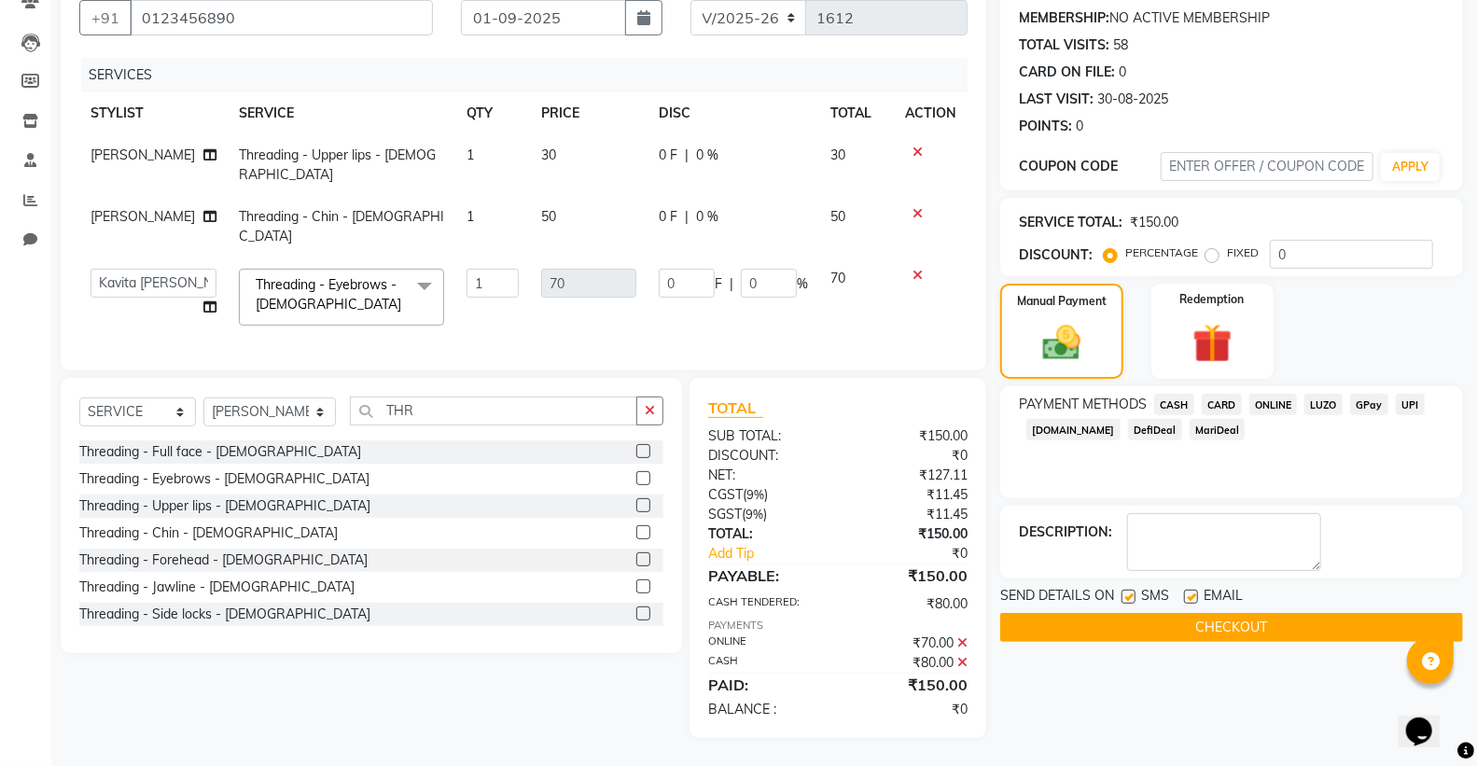
click at [1148, 613] on button "CHECKOUT" at bounding box center [1231, 627] width 463 height 29
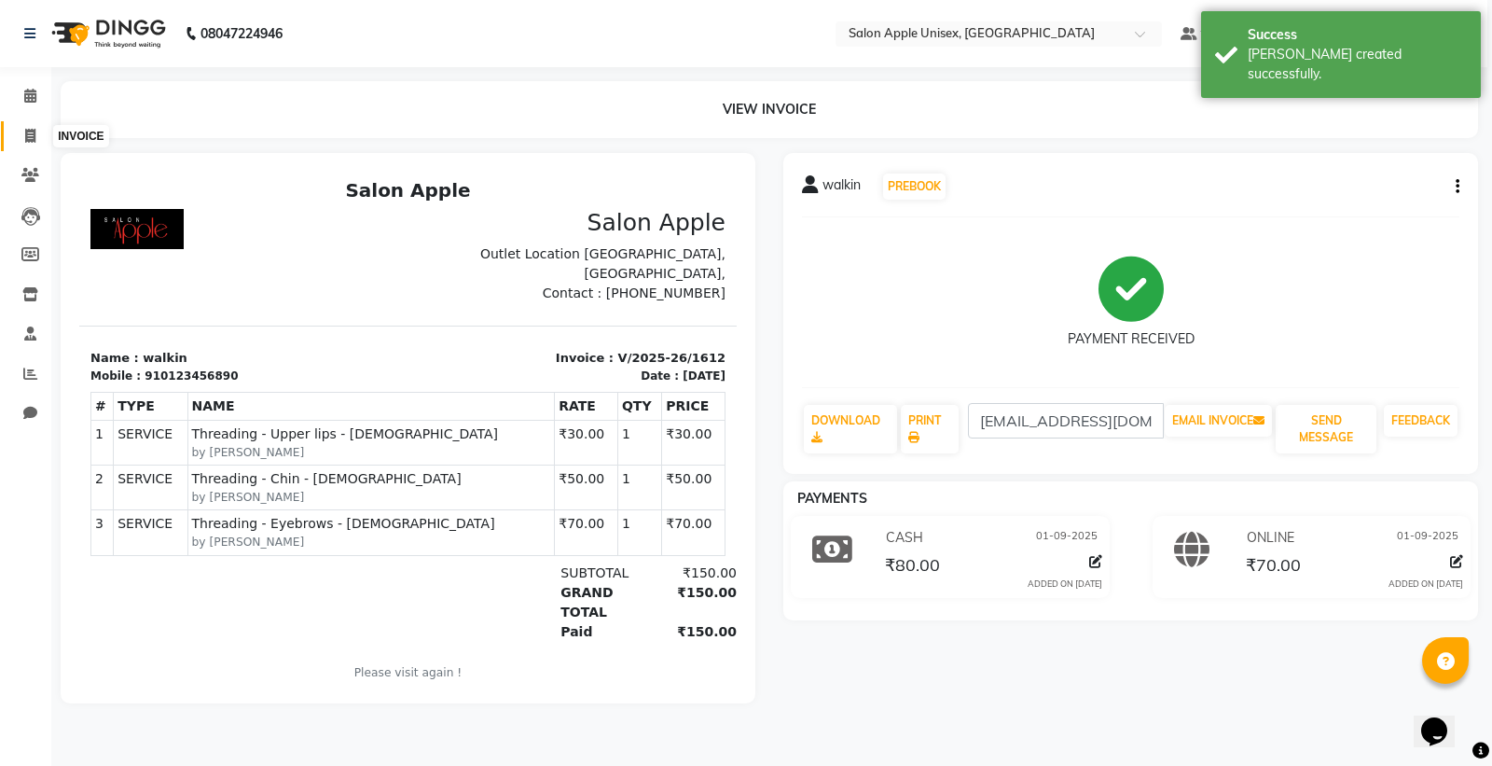
click at [21, 134] on span at bounding box center [30, 136] width 33 height 21
select select "service"
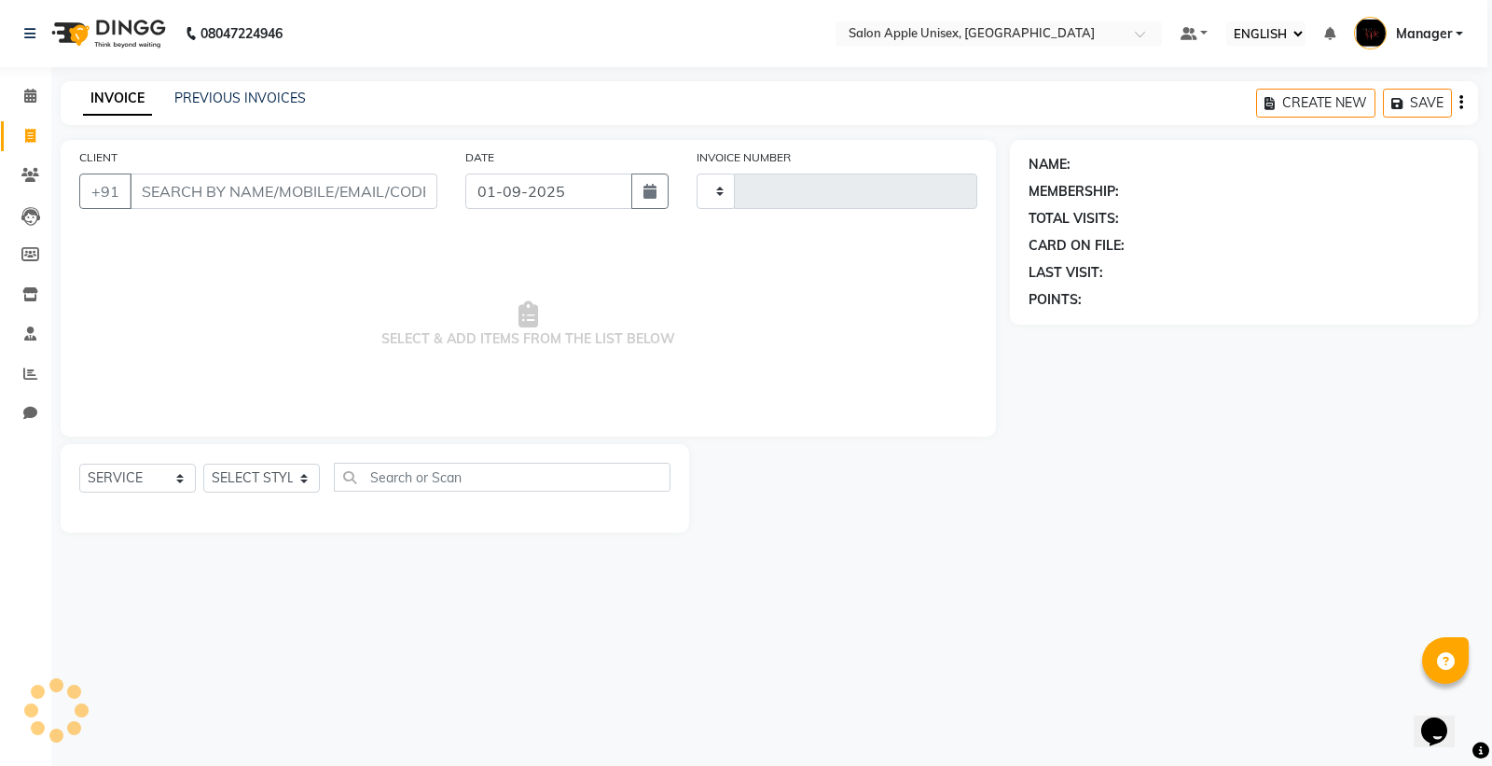
type input "1613"
select select "138"
click at [244, 90] on link "PREVIOUS INVOICES" at bounding box center [240, 98] width 132 height 17
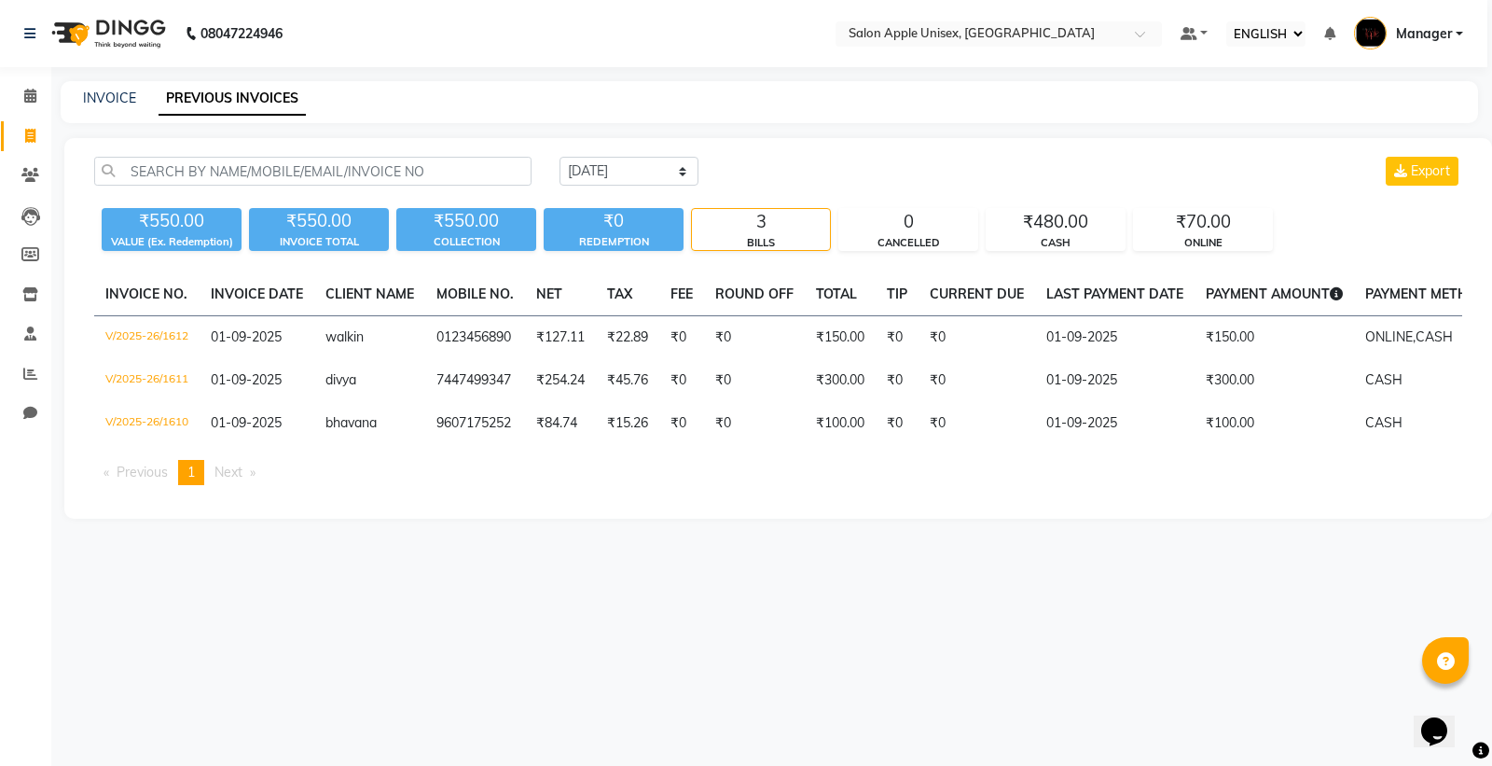
drag, startPoint x: 1491, startPoint y: 715, endPoint x: 1483, endPoint y: 723, distance: 10.6
click at [1486, 722] on div "08047224946 Select Location × Salon Apple Unisex, Model Colony Default Panel My…" at bounding box center [746, 383] width 1492 height 766
click at [29, 178] on icon at bounding box center [30, 175] width 18 height 14
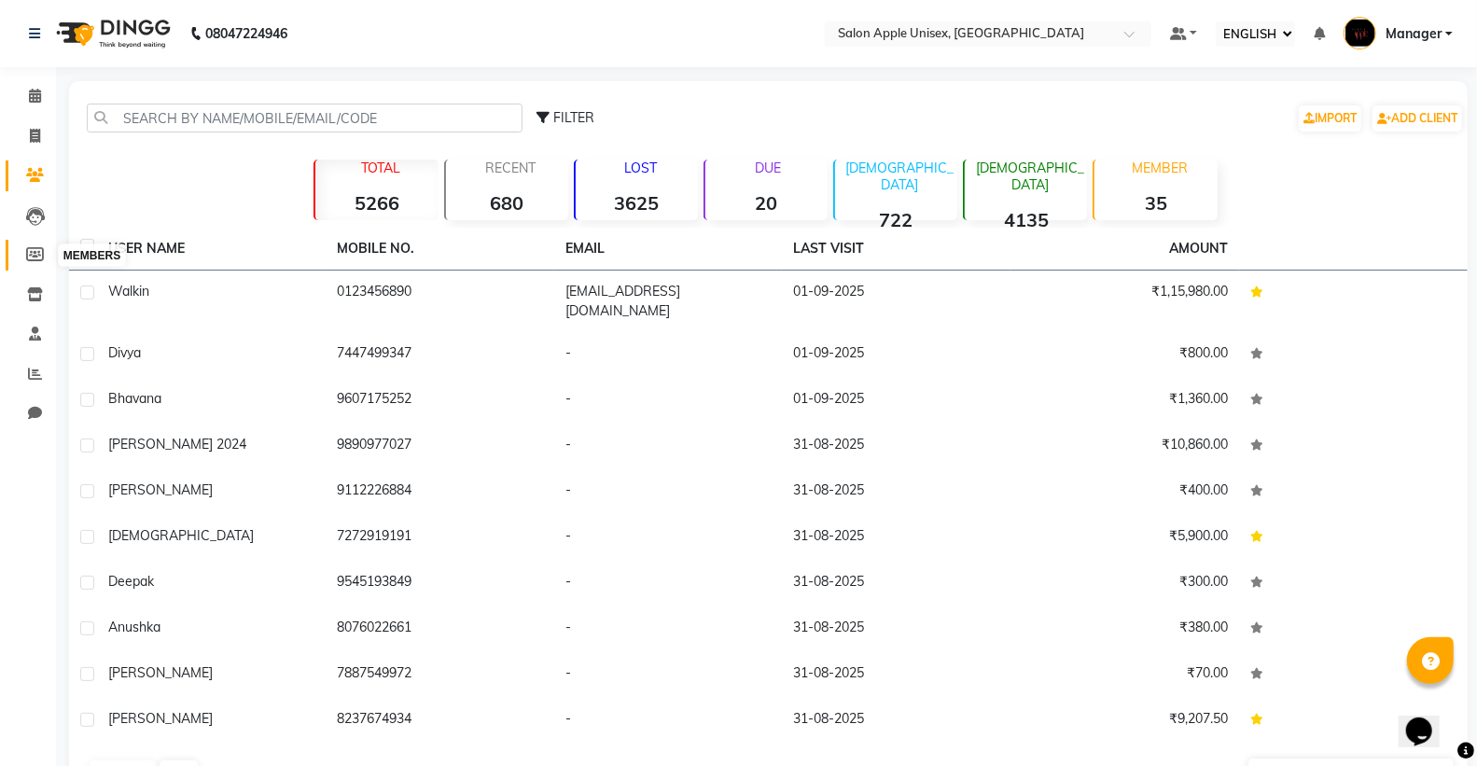
click at [35, 255] on icon at bounding box center [35, 254] width 18 height 14
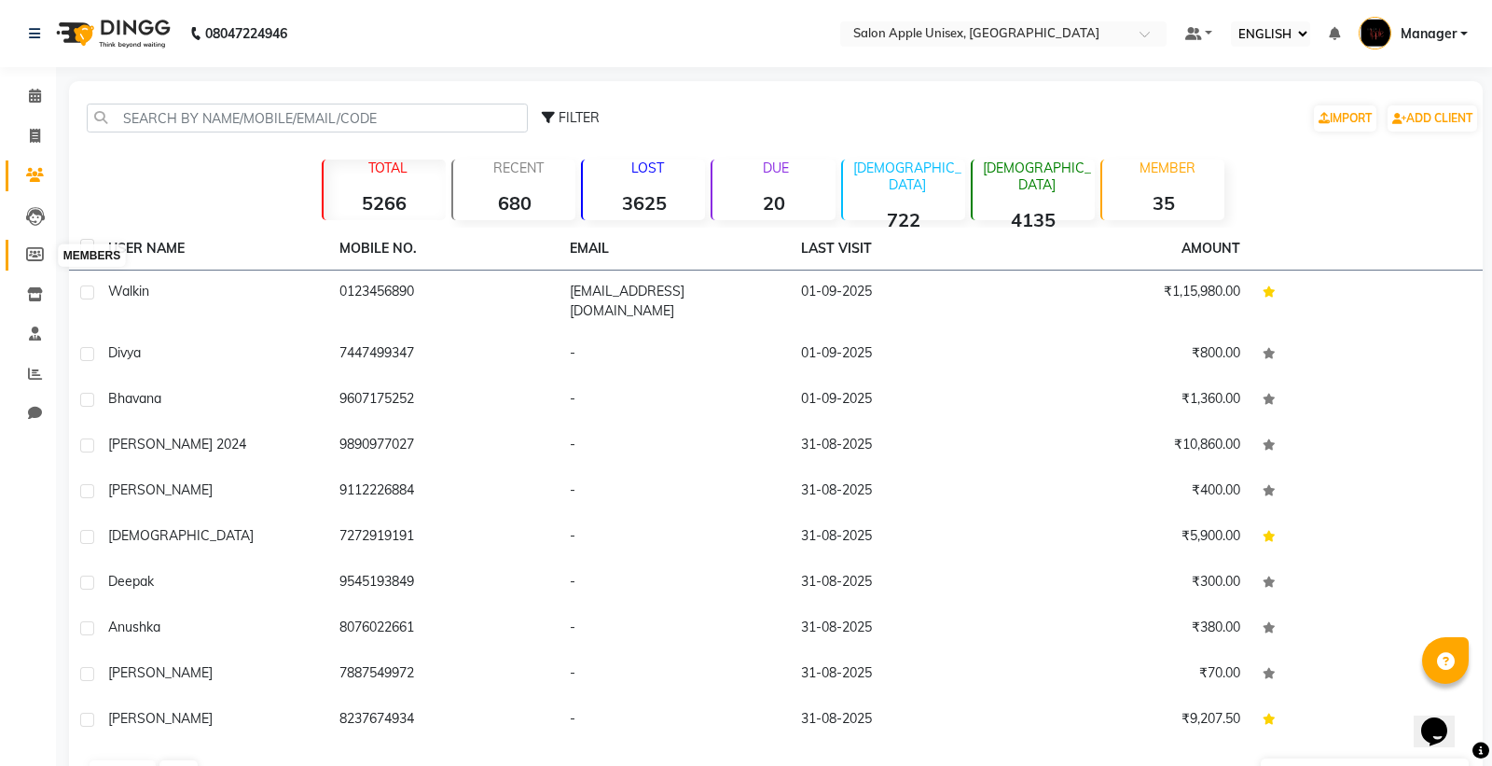
select select
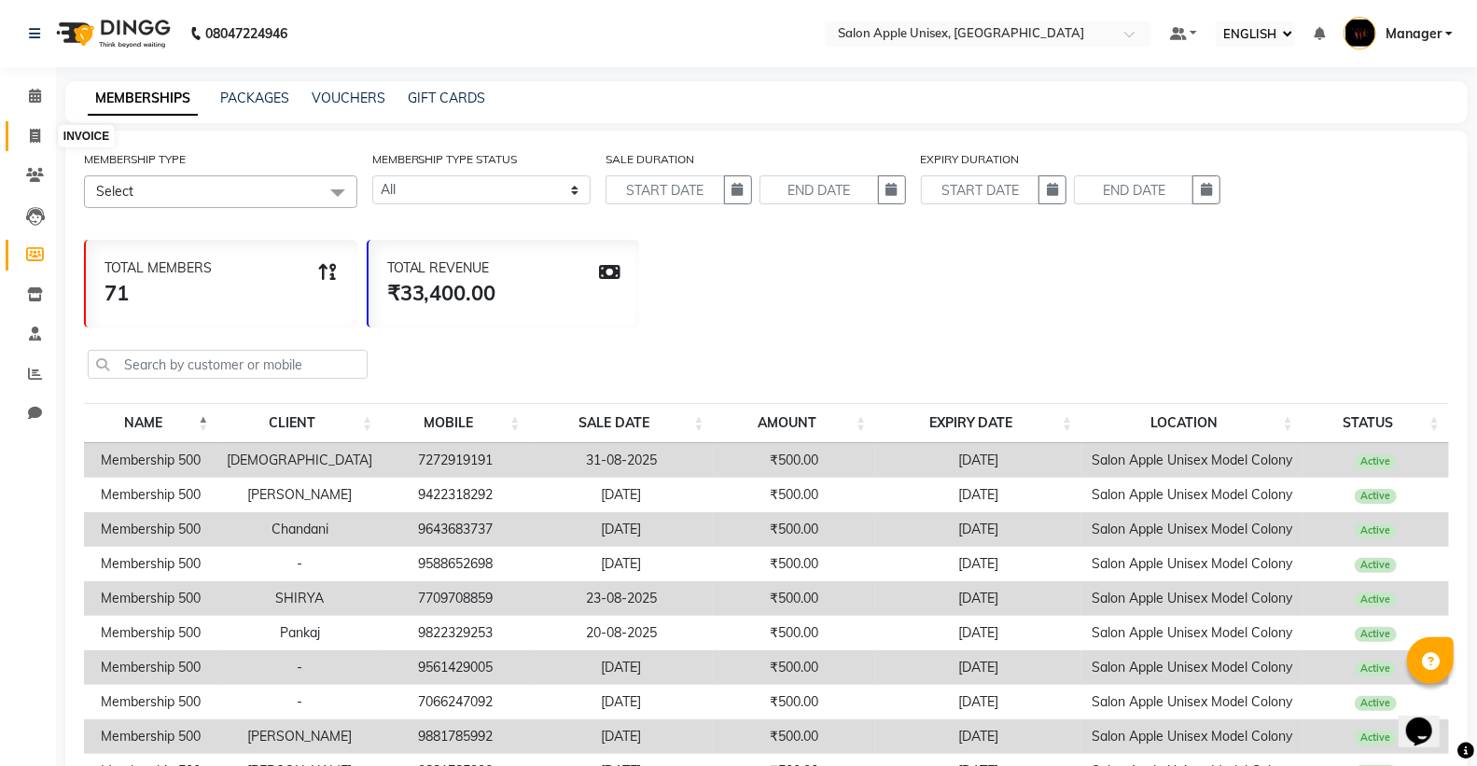
click at [31, 140] on icon at bounding box center [35, 136] width 10 height 14
select select "138"
select select "service"
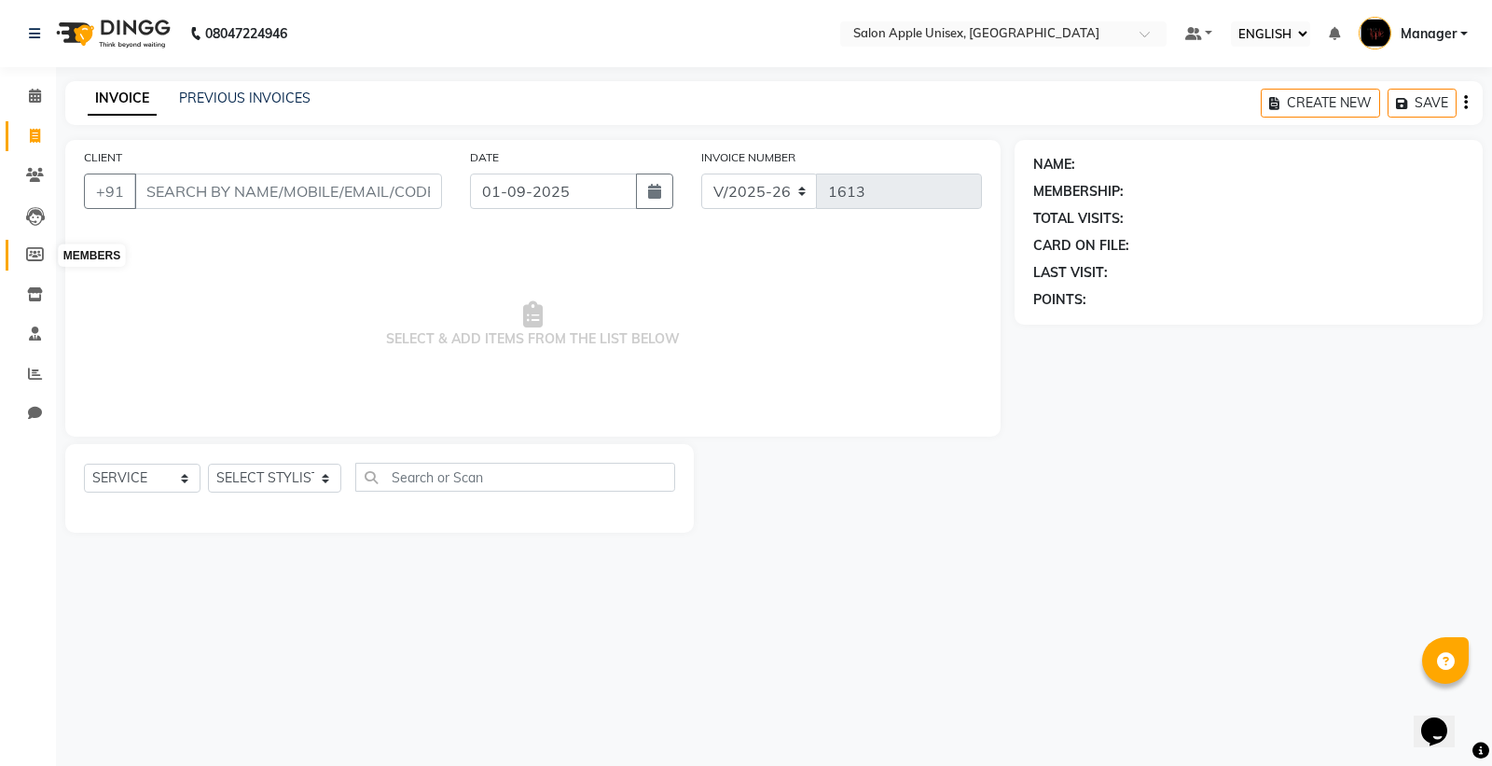
click at [40, 254] on icon at bounding box center [35, 254] width 18 height 14
select select
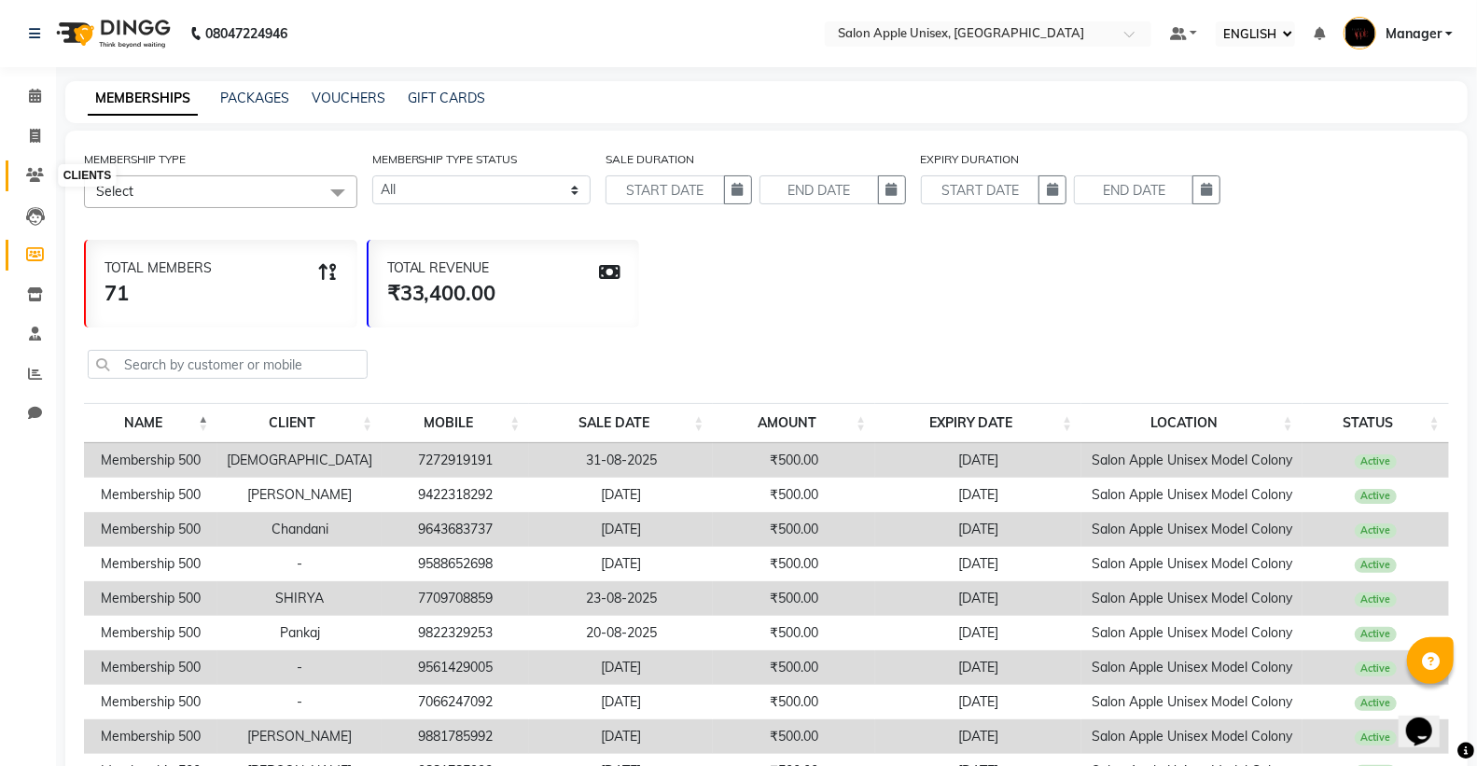
click at [32, 180] on icon at bounding box center [35, 175] width 18 height 14
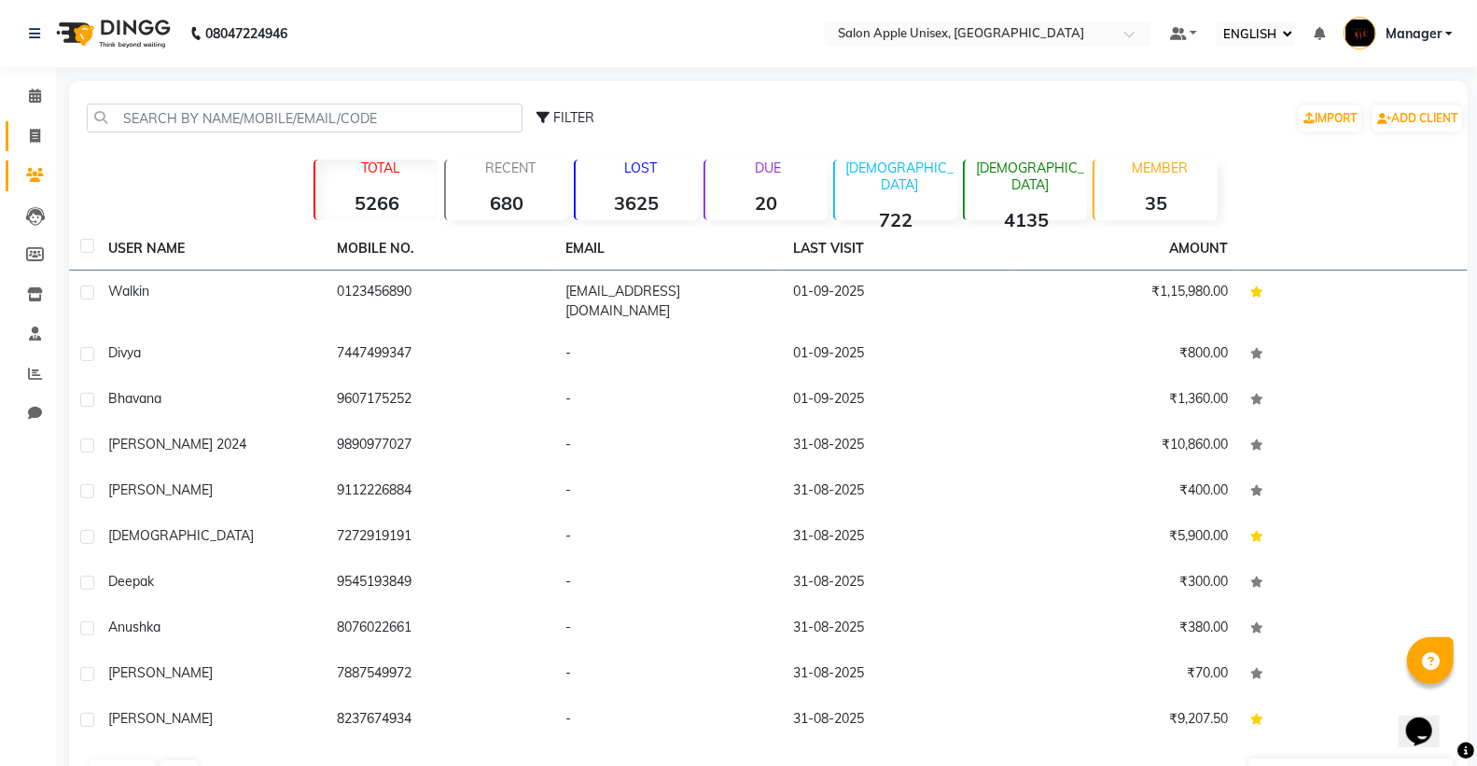
click at [37, 147] on link "INVOICE" at bounding box center [28, 136] width 45 height 31
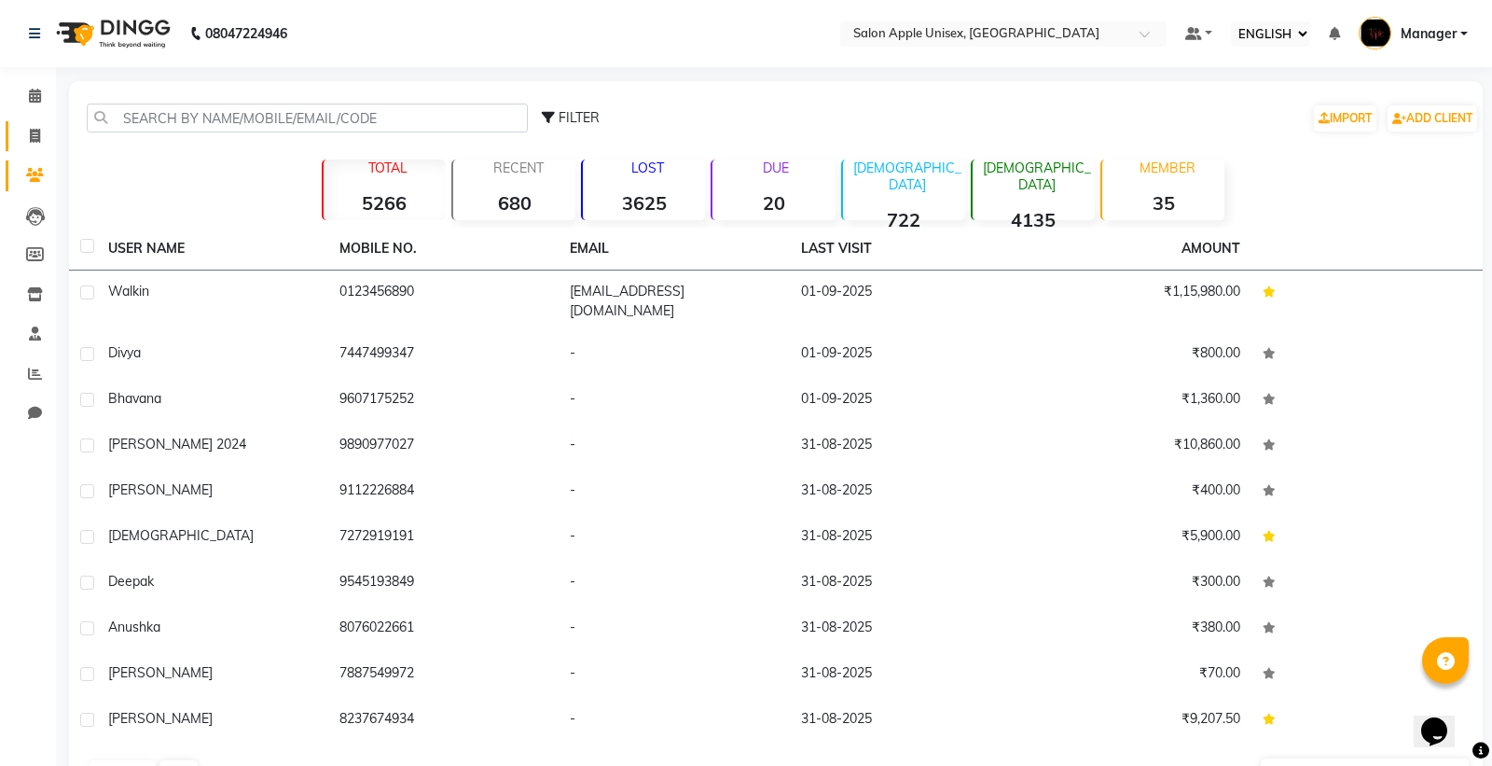
select select "138"
select select "service"
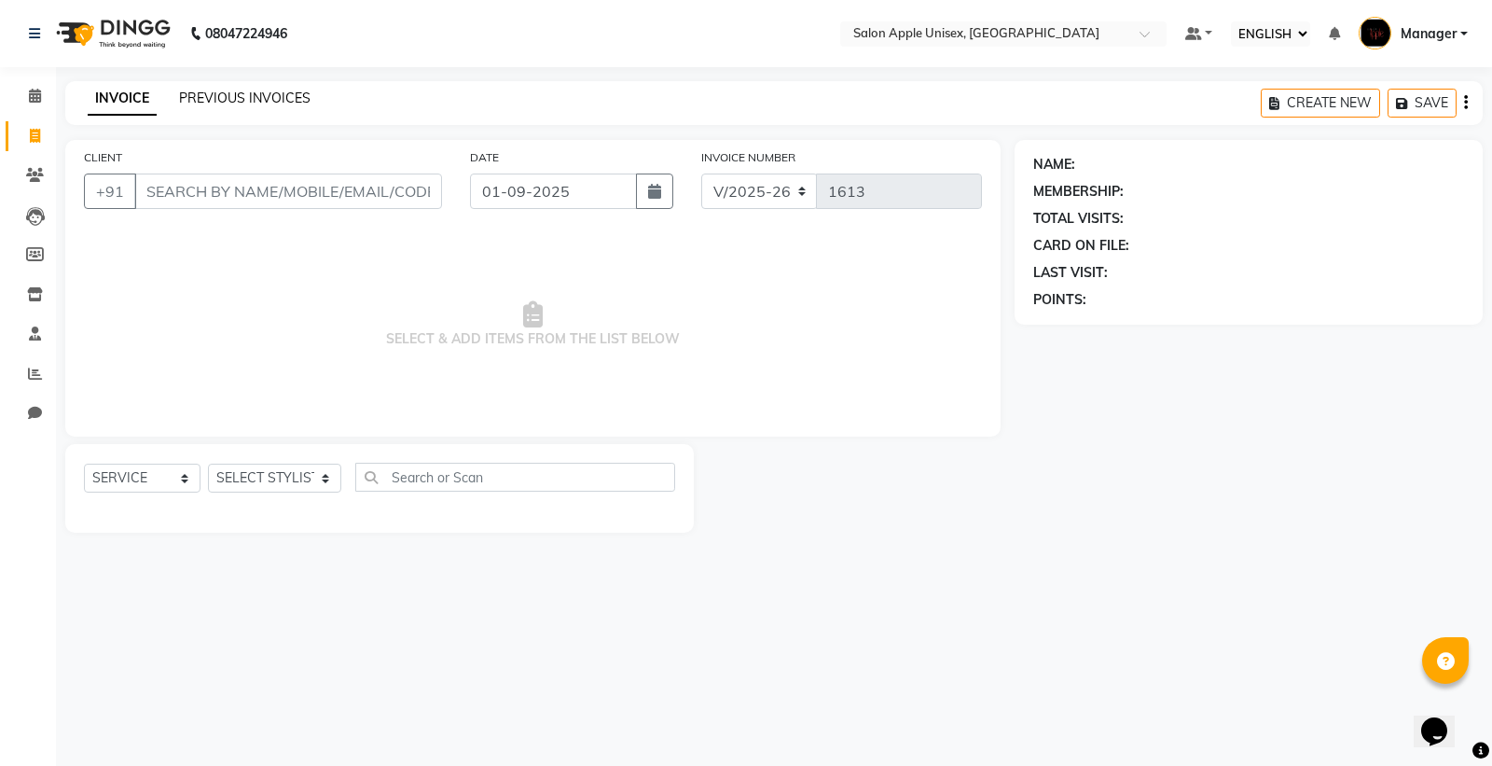
click at [236, 93] on link "PREVIOUS INVOICES" at bounding box center [245, 98] width 132 height 17
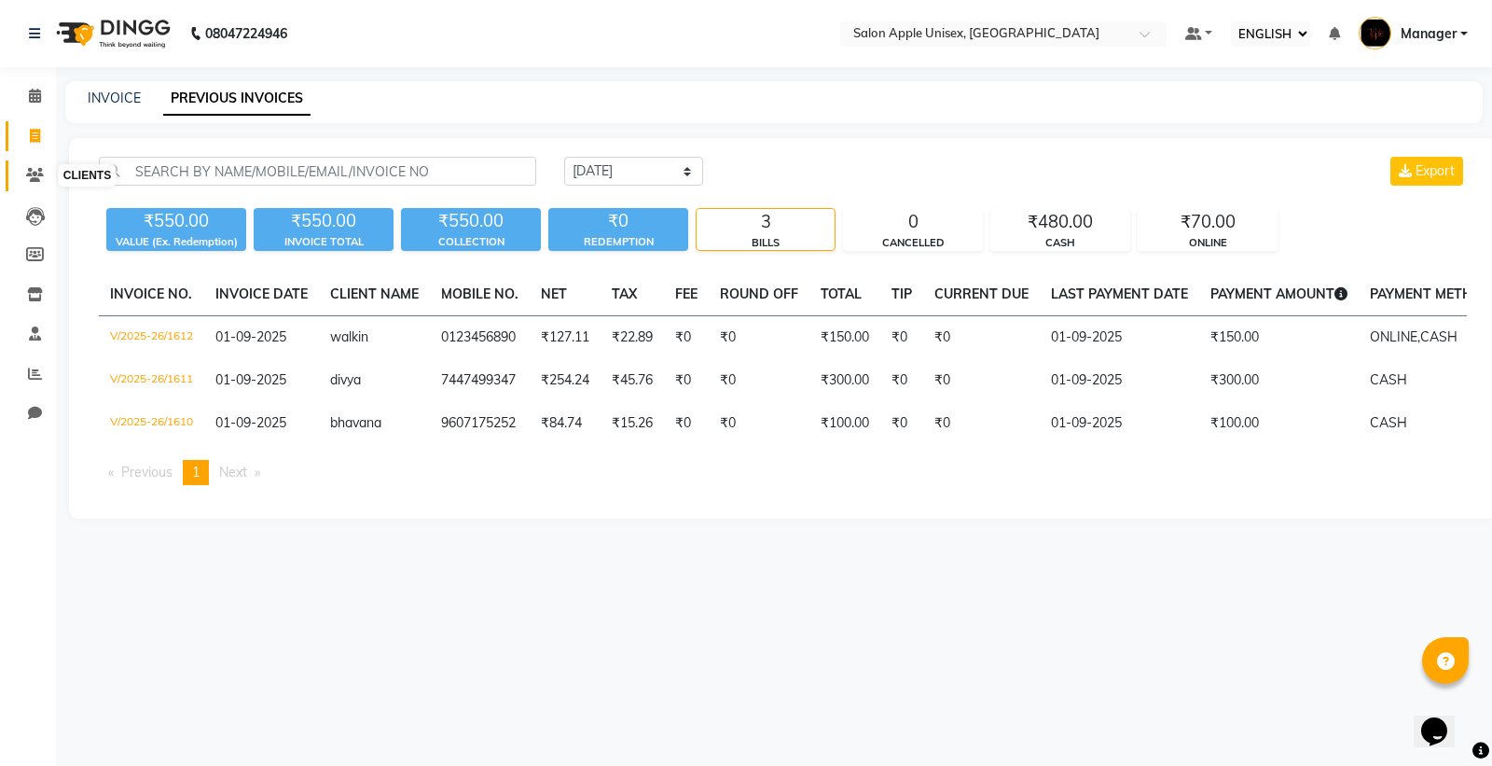
click at [37, 166] on span at bounding box center [35, 175] width 33 height 21
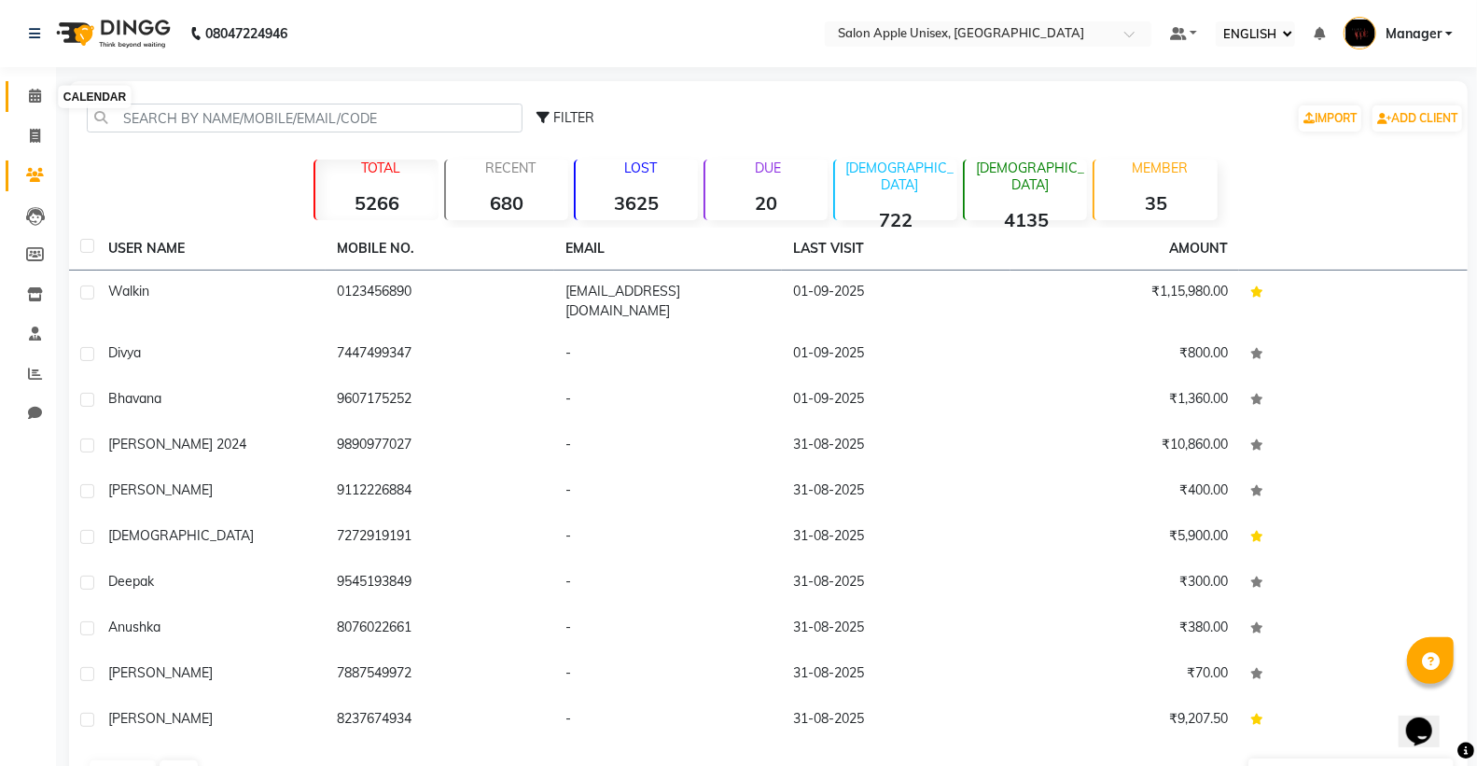
click at [31, 99] on icon at bounding box center [35, 96] width 12 height 14
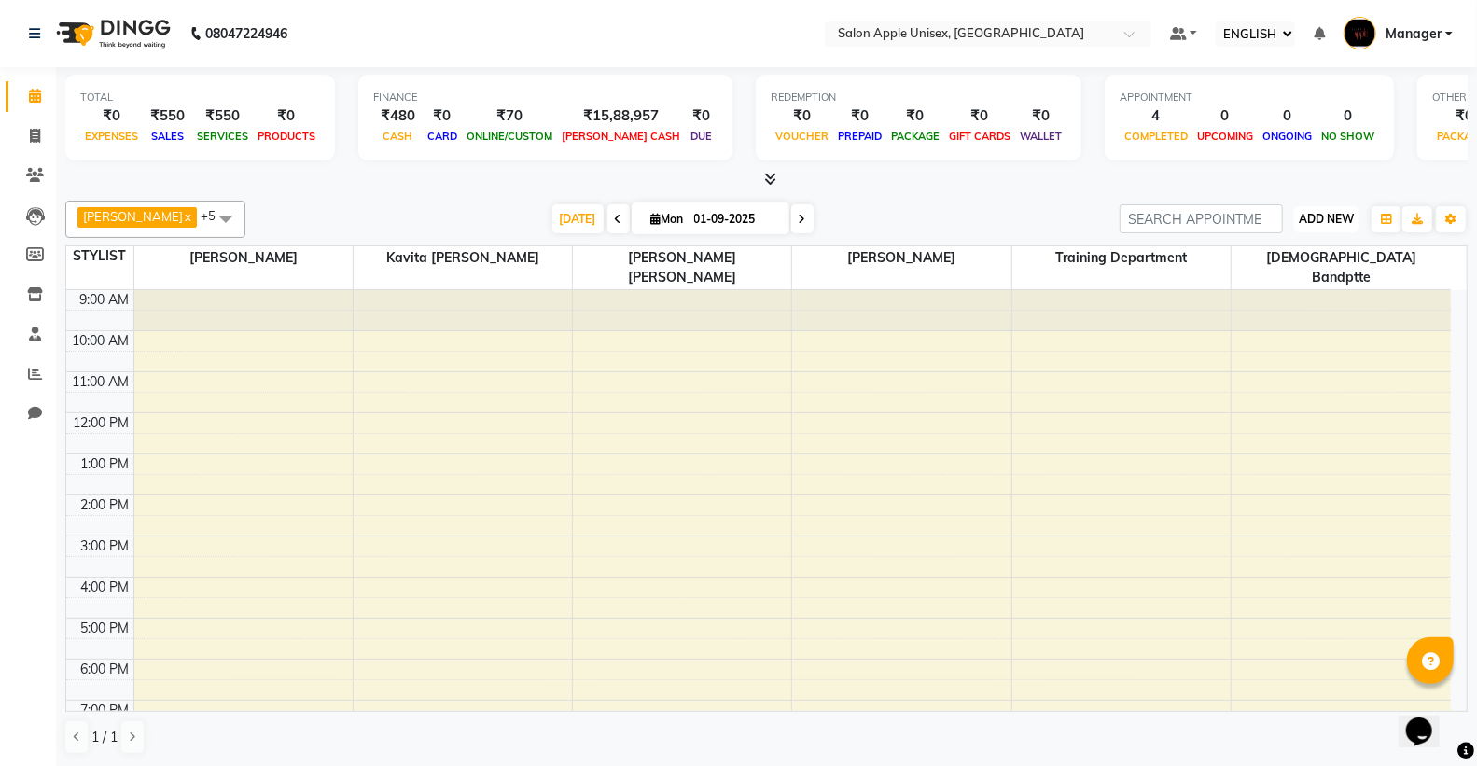
click at [1330, 215] on span "ADD NEW" at bounding box center [1325, 219] width 55 height 14
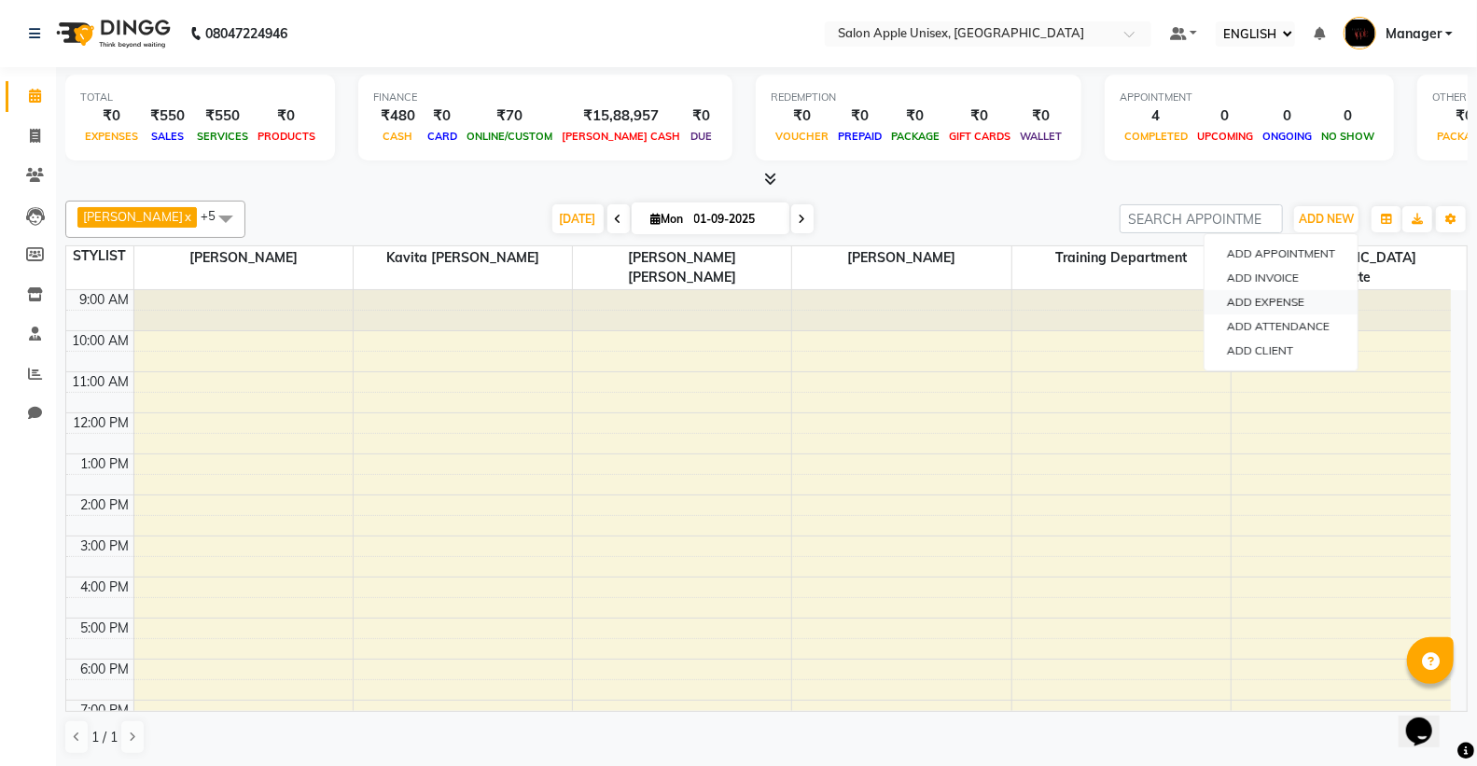
click at [1311, 300] on link "ADD EXPENSE" at bounding box center [1280, 302] width 153 height 24
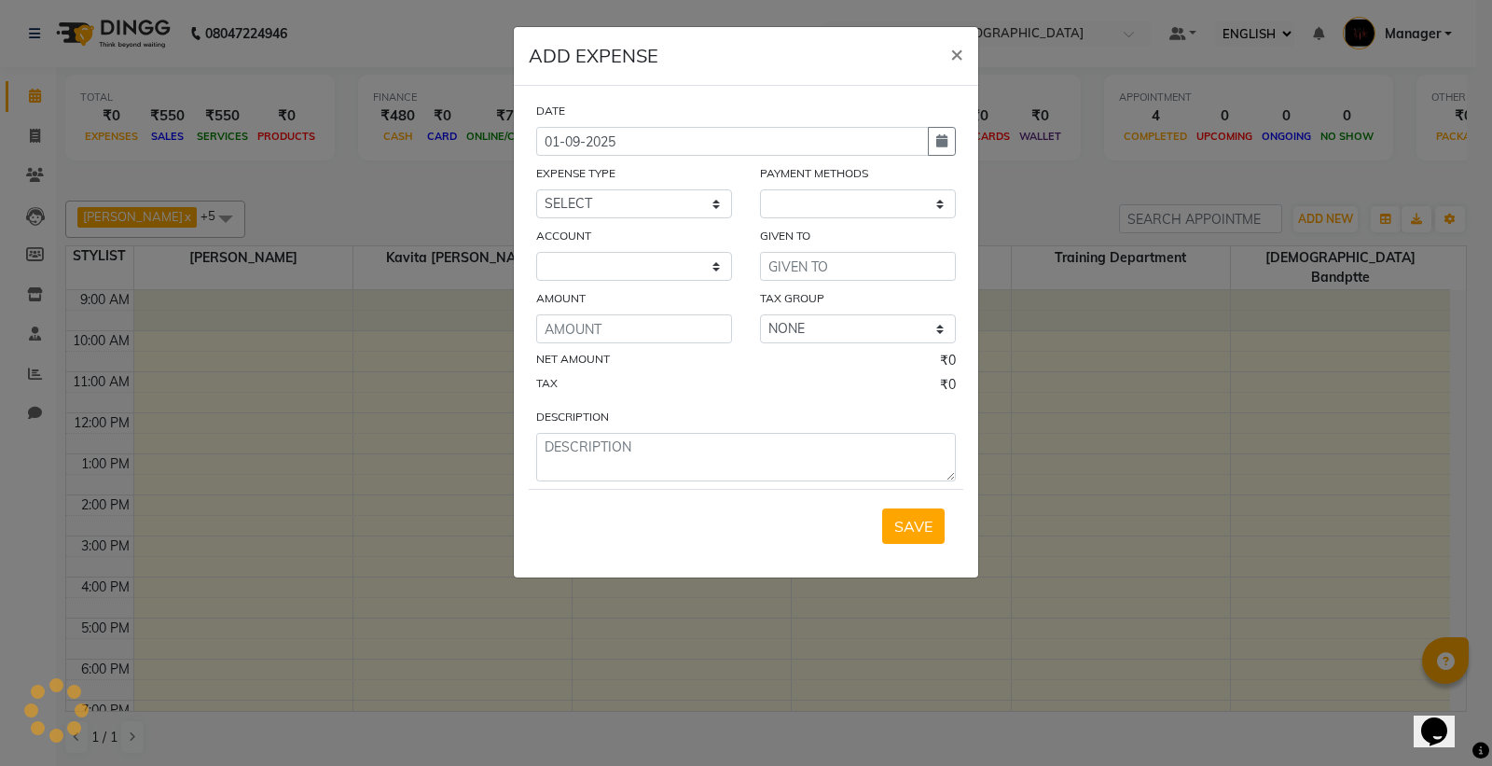
select select "1"
select select "2418"
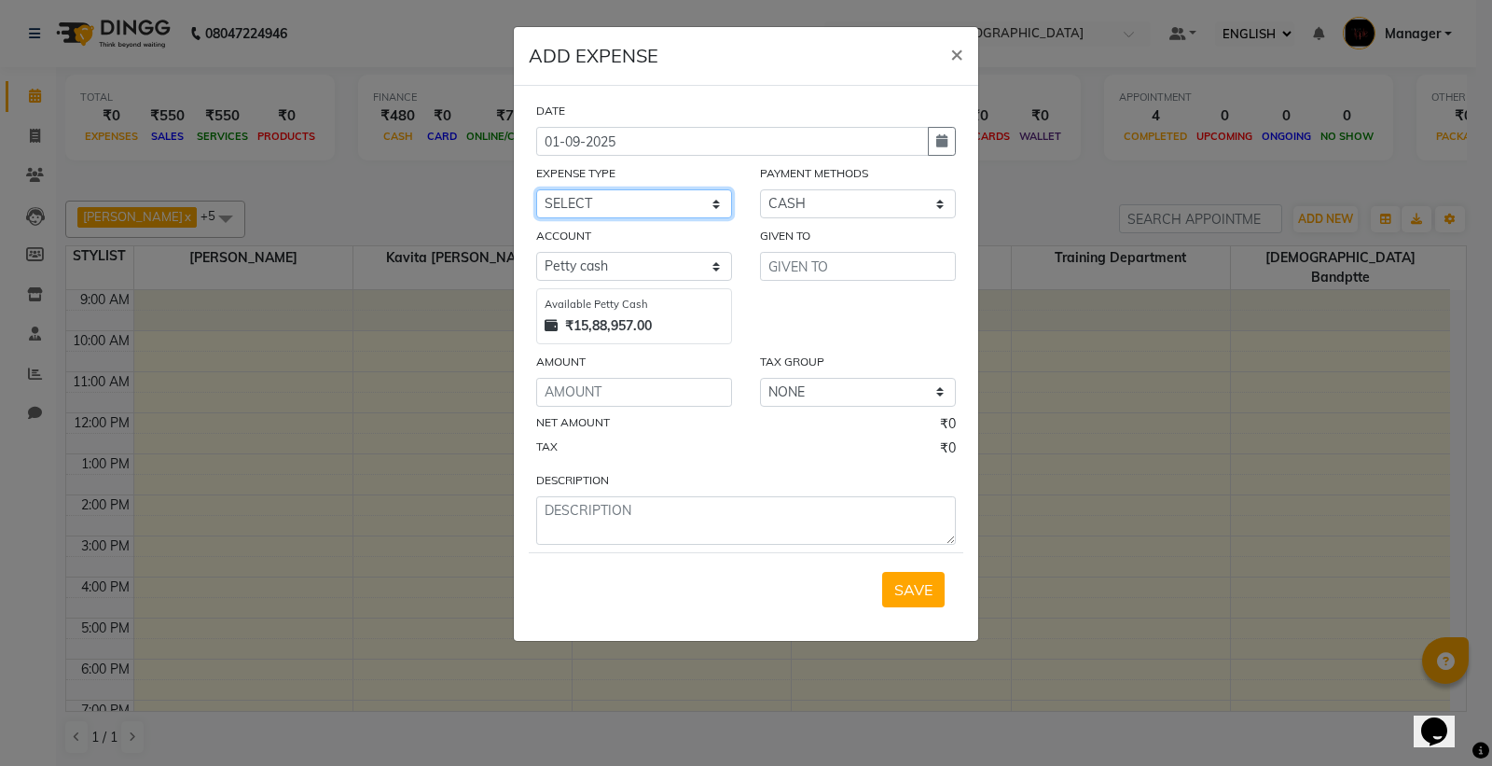
click at [588, 202] on select "SELECT CASH HANDED OVER TO OWNER client refund Client Snacks Donation Electrici…" at bounding box center [634, 203] width 196 height 29
select select "17640"
click at [536, 189] on select "SELECT CASH HANDED OVER TO OWNER client refund Client Snacks Donation Electrici…" at bounding box center [634, 203] width 196 height 29
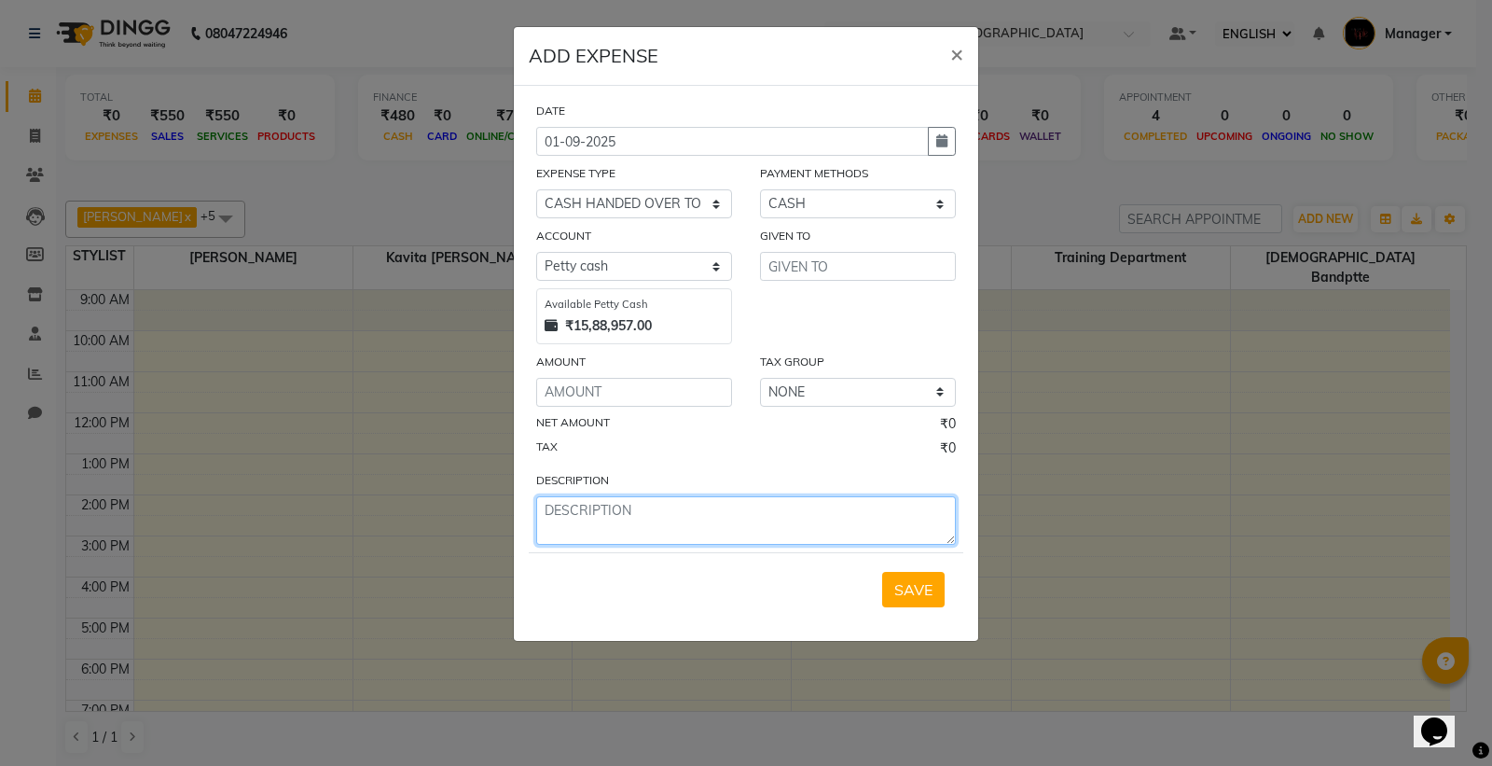
click at [663, 528] on textarea at bounding box center [746, 520] width 420 height 49
type textarea "M"
type textarea "MILK=29"
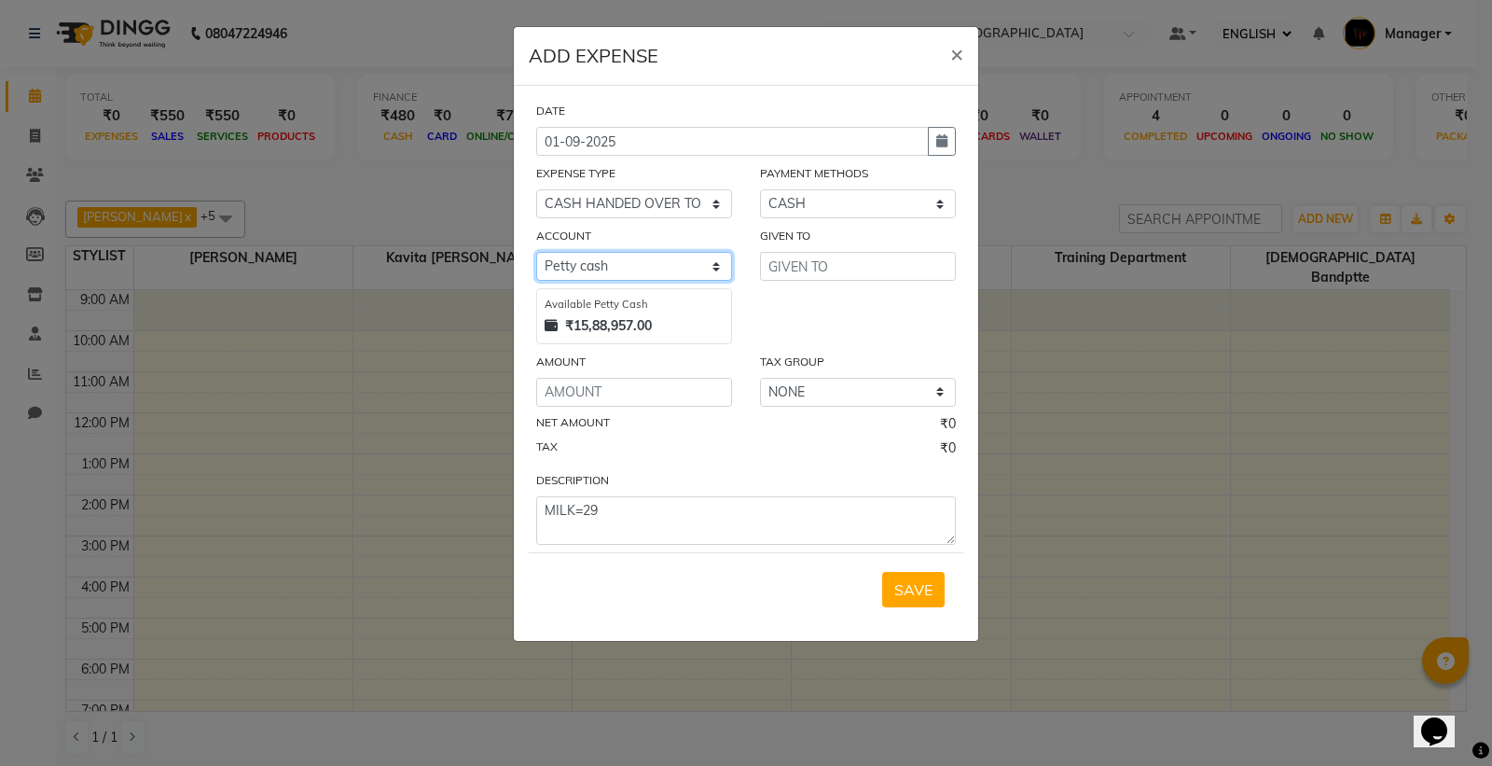
click at [682, 273] on select "SELECT Default account Petty cash" at bounding box center [634, 266] width 196 height 29
click at [836, 305] on div "GIVEN TO" at bounding box center [858, 285] width 224 height 118
click at [614, 395] on input "number" at bounding box center [634, 392] width 196 height 29
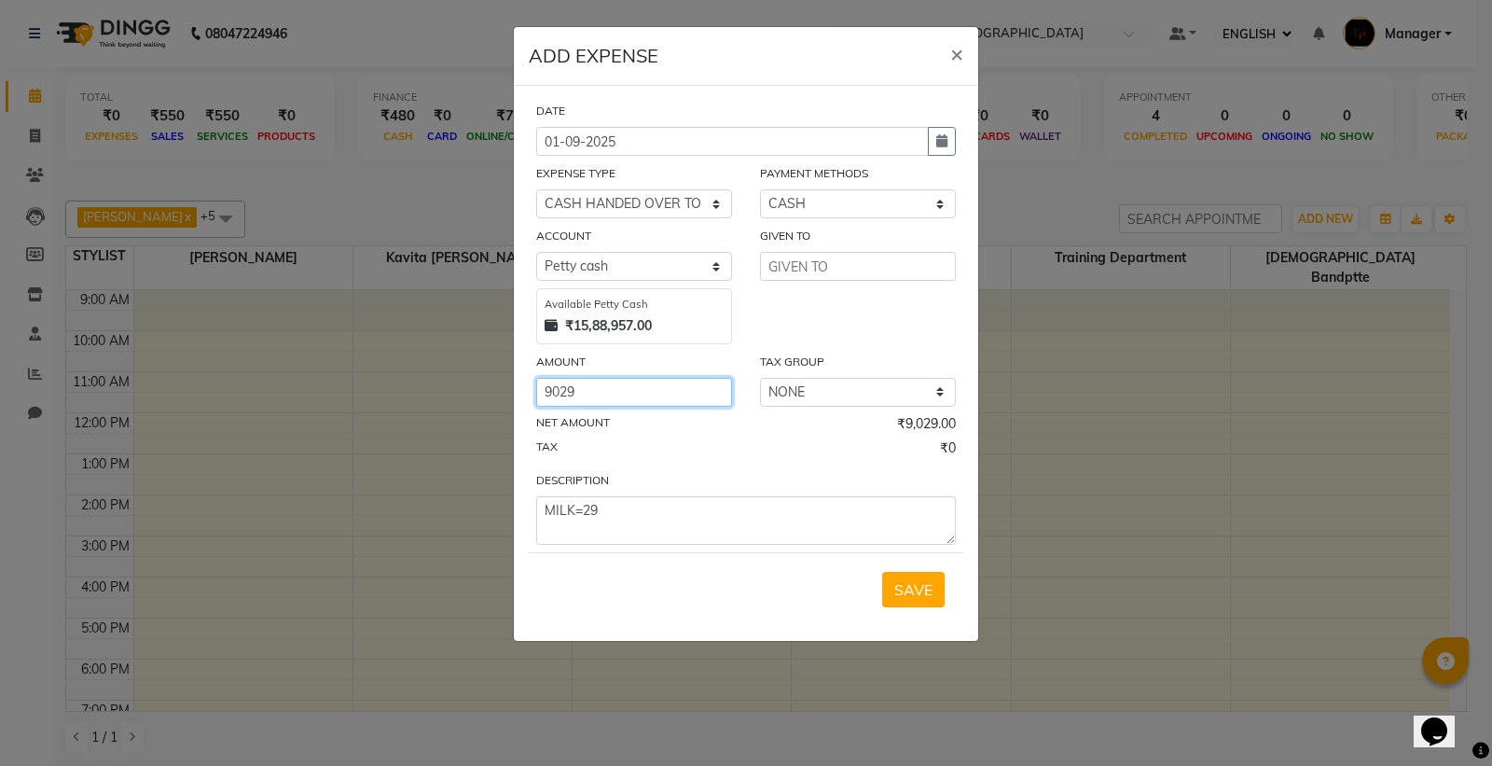
type input "9029"
click at [807, 268] on input "text" at bounding box center [858, 266] width 196 height 29
click at [823, 272] on input "text" at bounding box center [858, 266] width 196 height 29
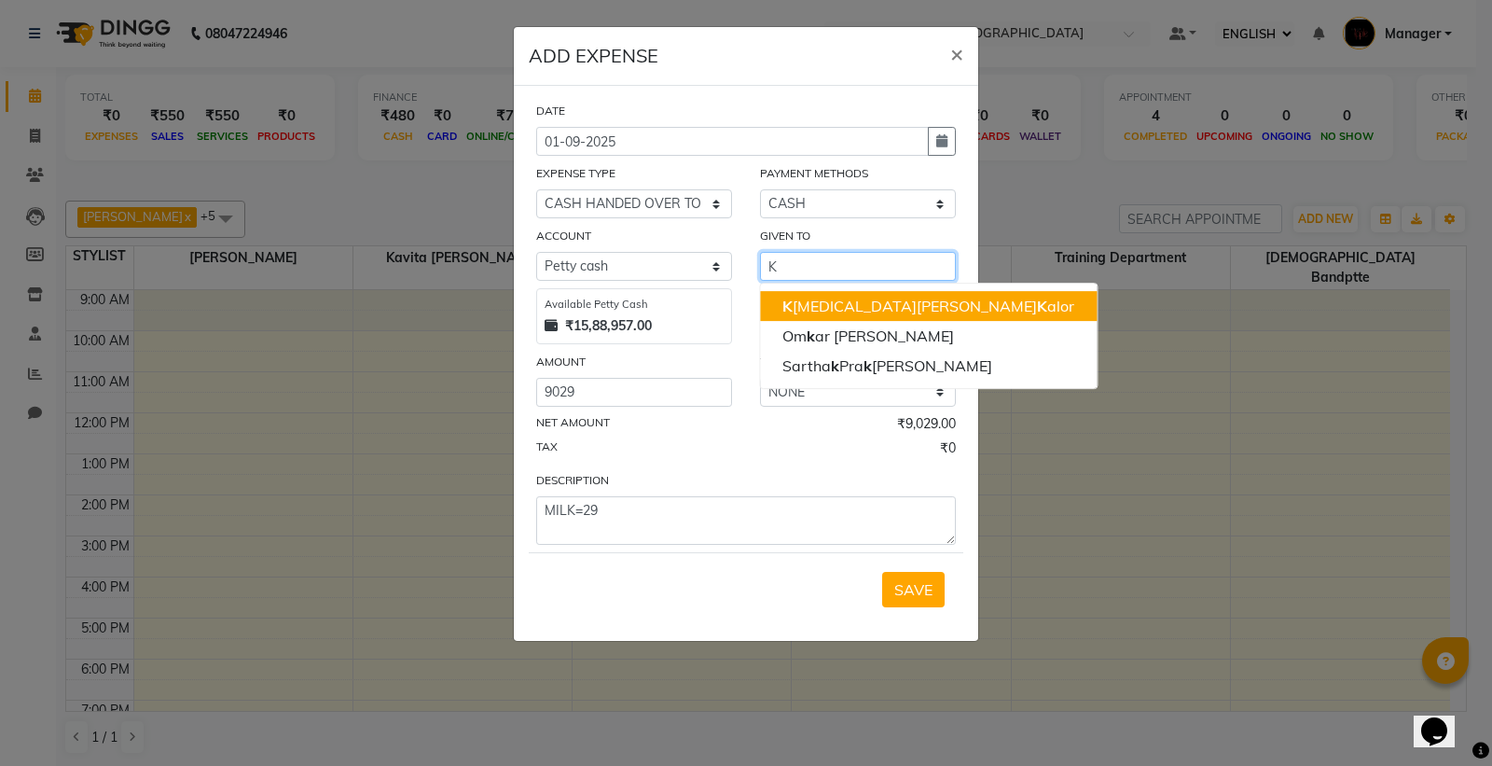
click at [898, 291] on button "K avita Ruparam K alor" at bounding box center [928, 306] width 337 height 30
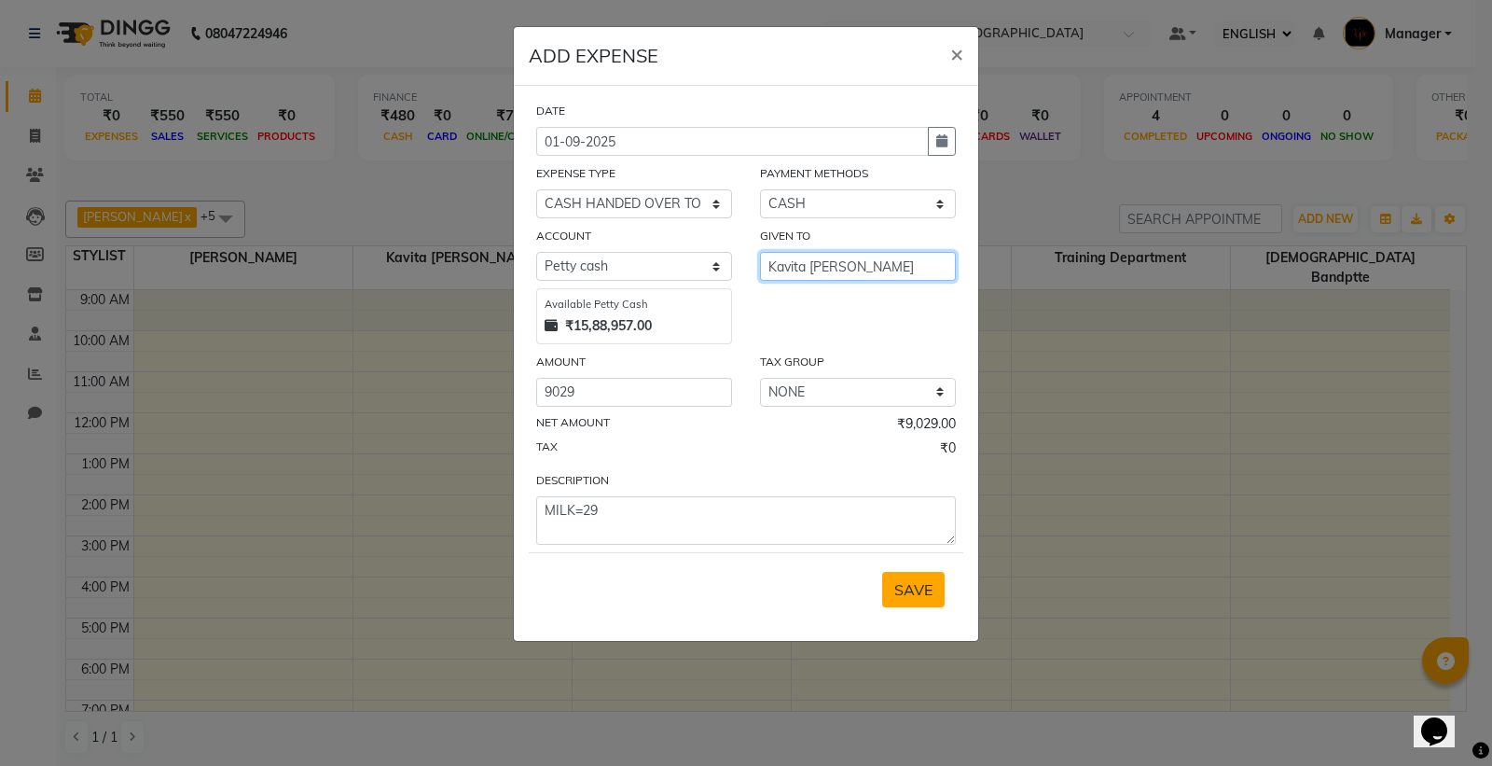
type input "Kavita [PERSON_NAME]"
click at [915, 589] on span "SAVE" at bounding box center [914, 589] width 38 height 19
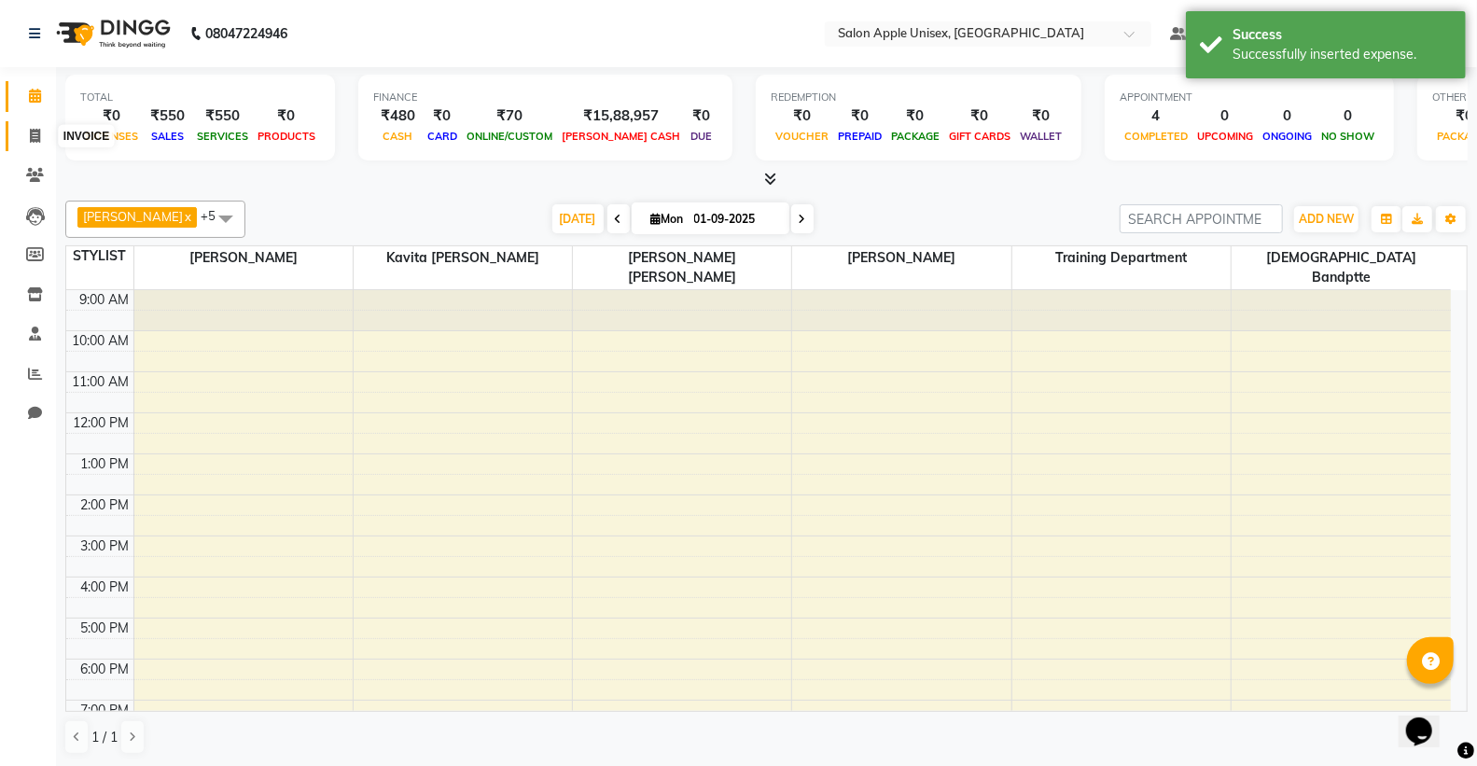
click at [30, 135] on icon at bounding box center [35, 136] width 10 height 14
select select "138"
select select "service"
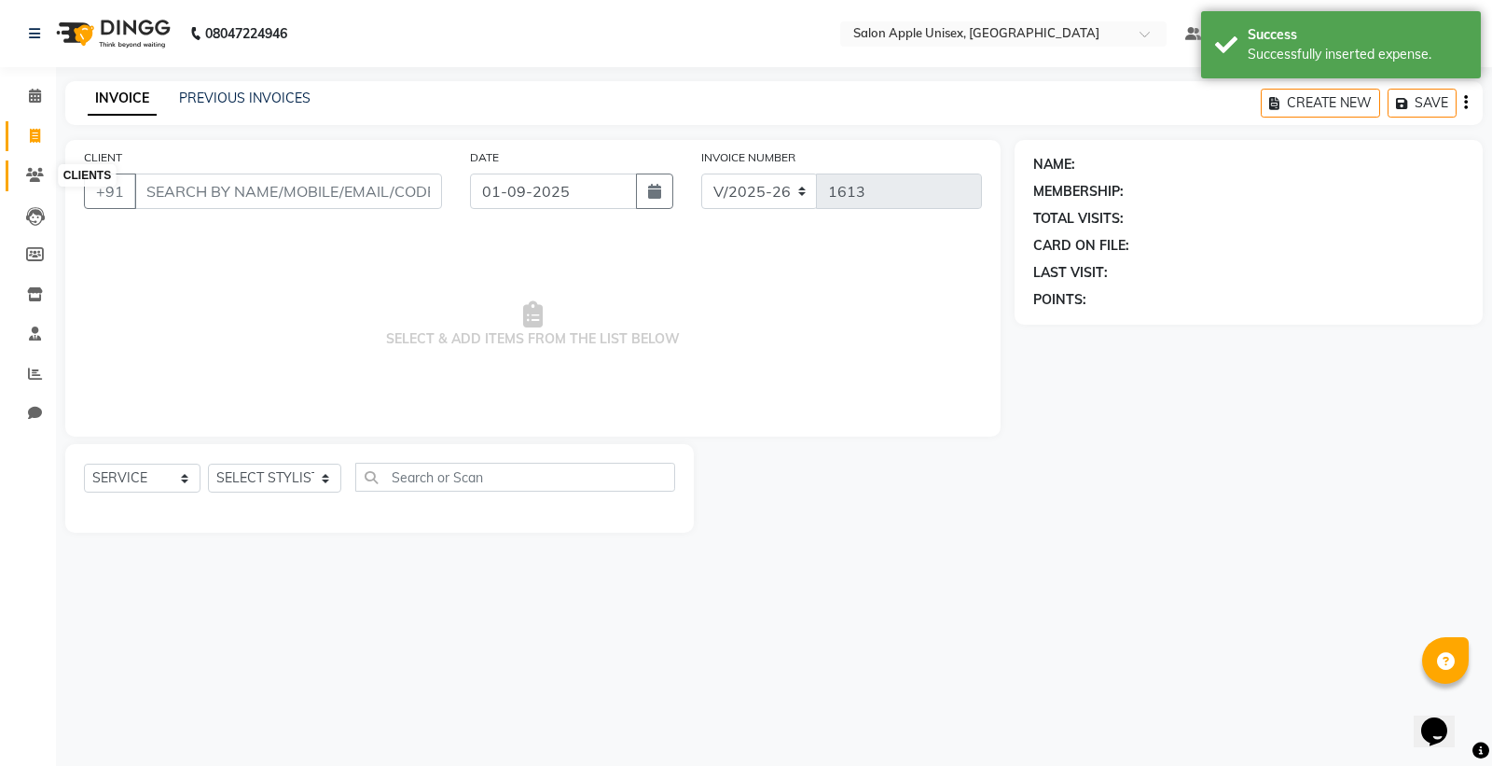
click at [40, 175] on icon at bounding box center [35, 175] width 18 height 14
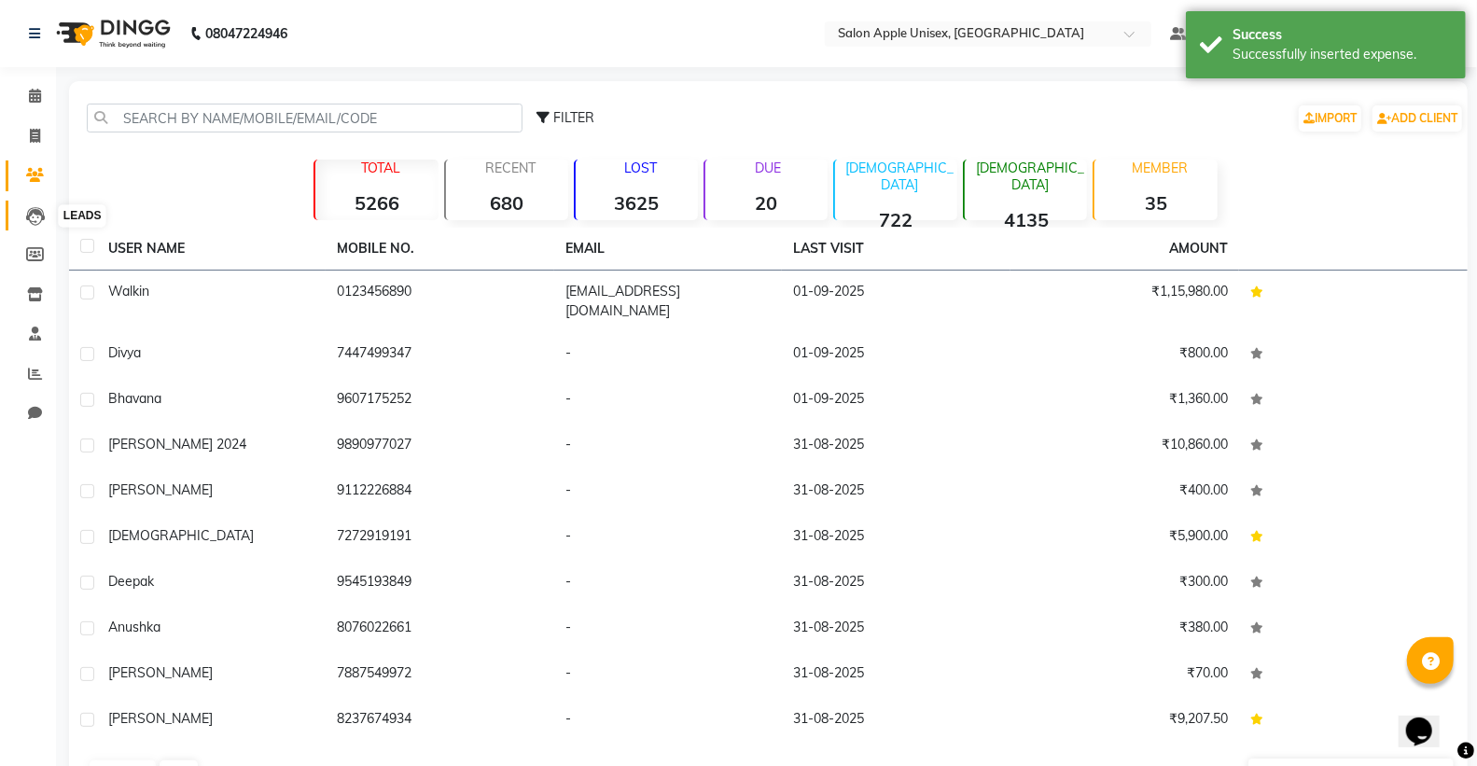
click at [26, 209] on icon at bounding box center [35, 216] width 19 height 19
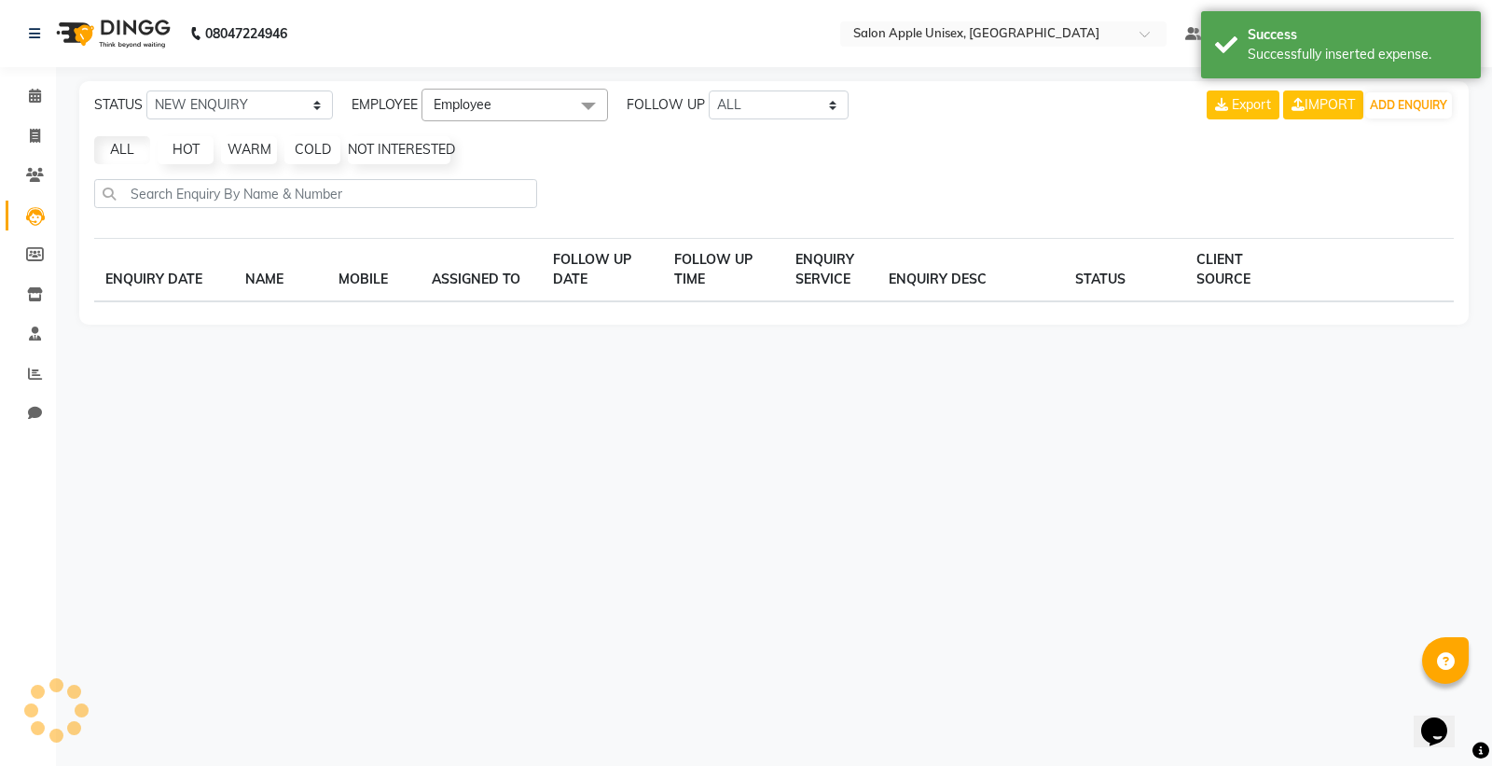
select select "10"
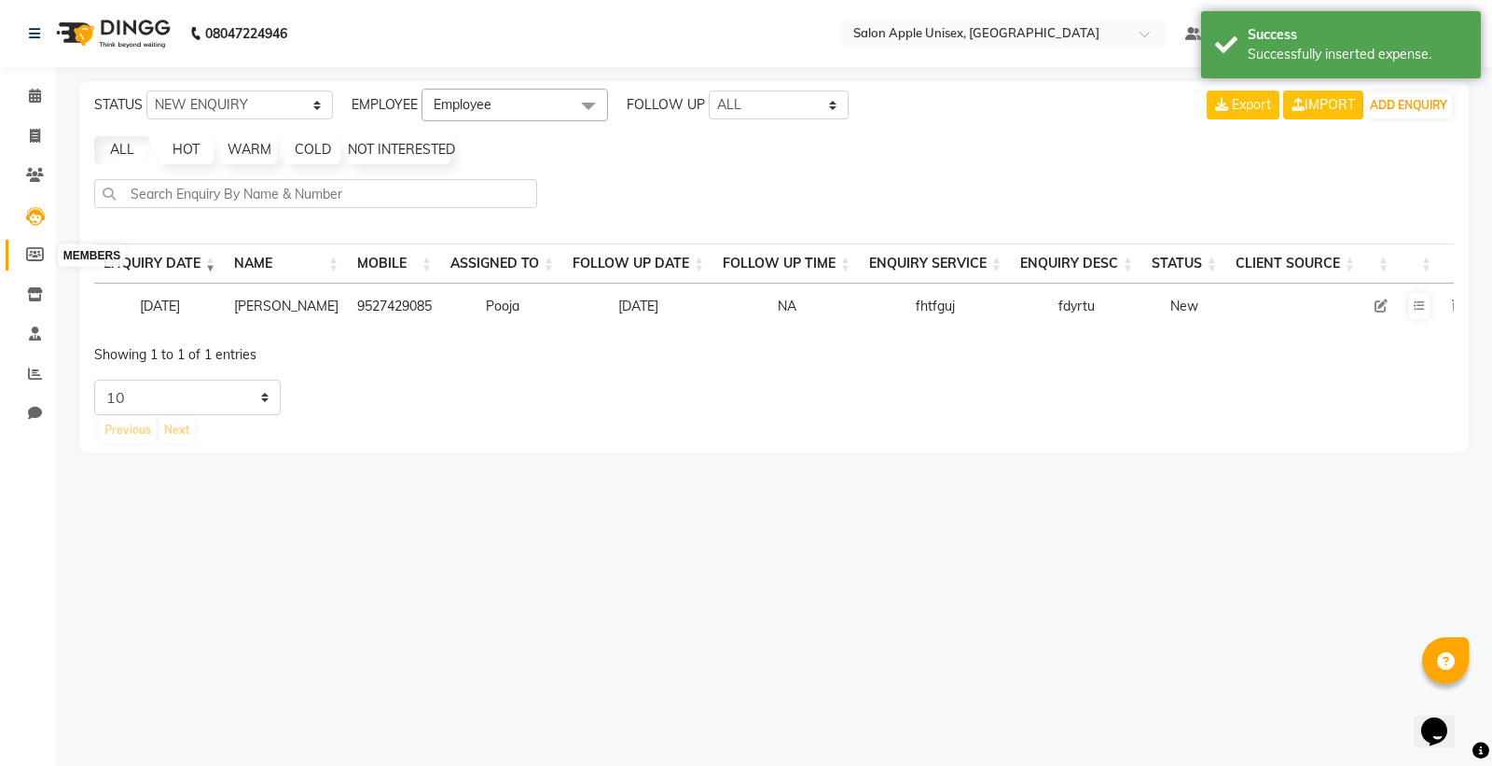
click at [31, 256] on icon at bounding box center [35, 254] width 18 height 14
select select
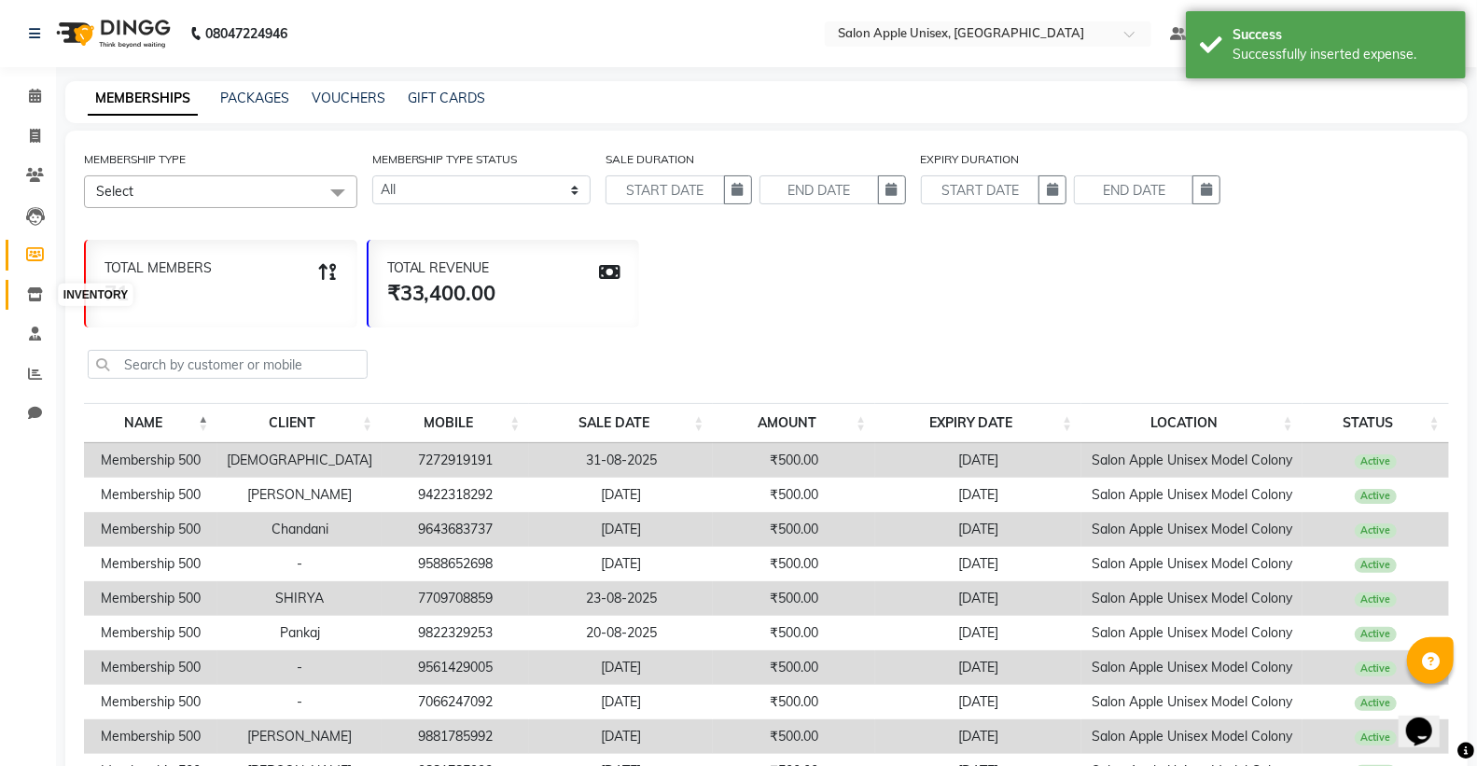
click at [34, 291] on icon at bounding box center [35, 294] width 16 height 14
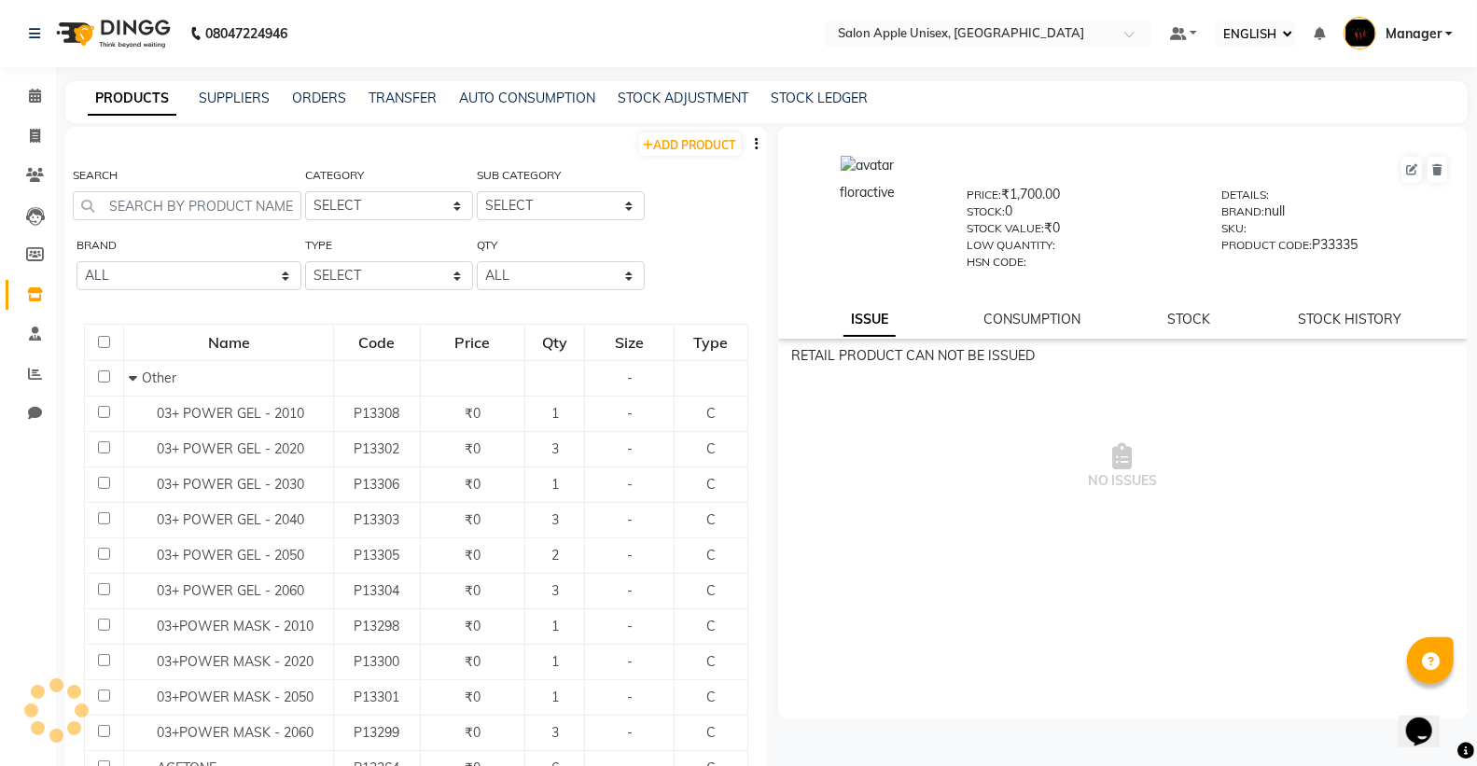
click at [34, 318] on li "STAFF" at bounding box center [28, 334] width 56 height 40
click at [34, 339] on icon at bounding box center [35, 333] width 12 height 14
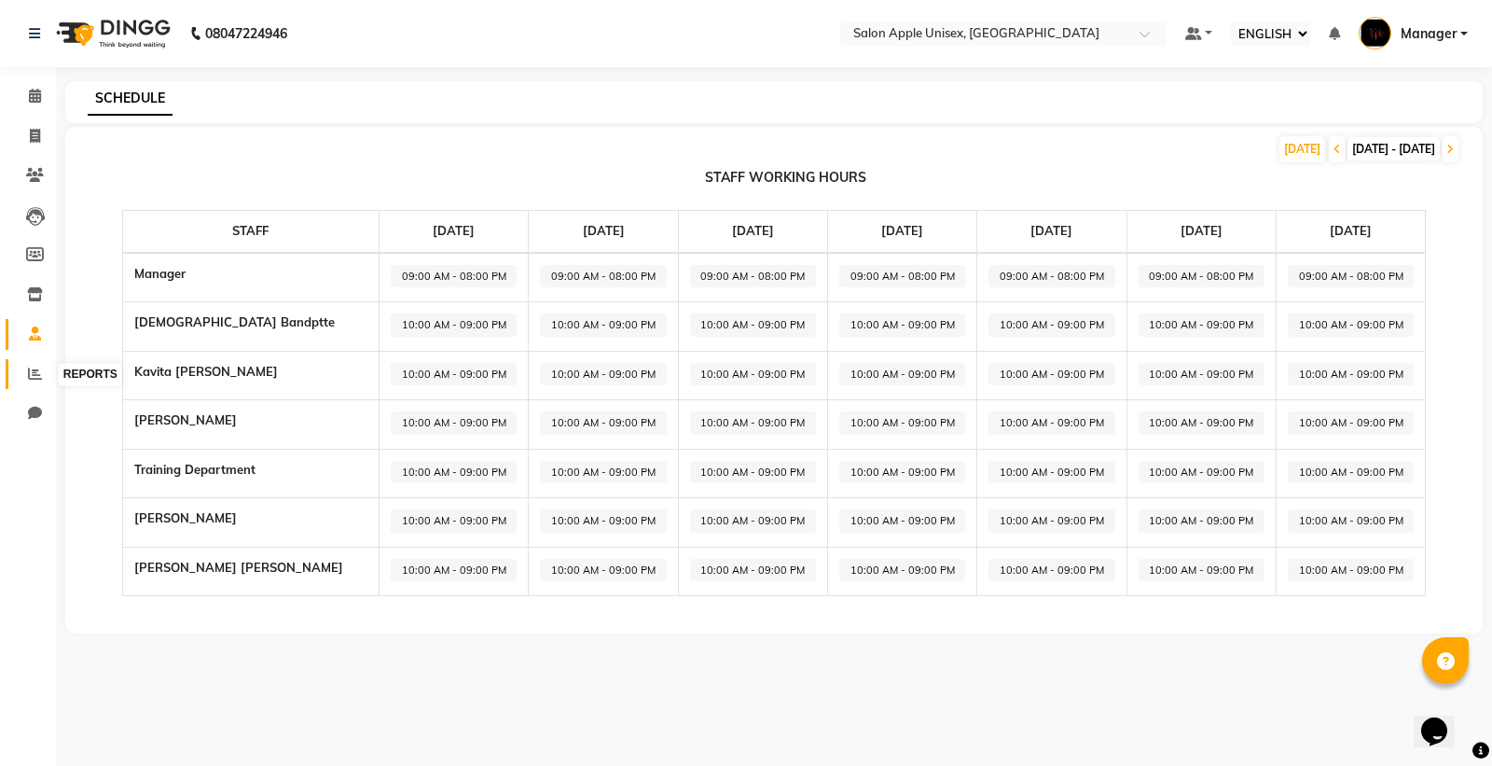
click at [29, 375] on icon at bounding box center [35, 374] width 14 height 14
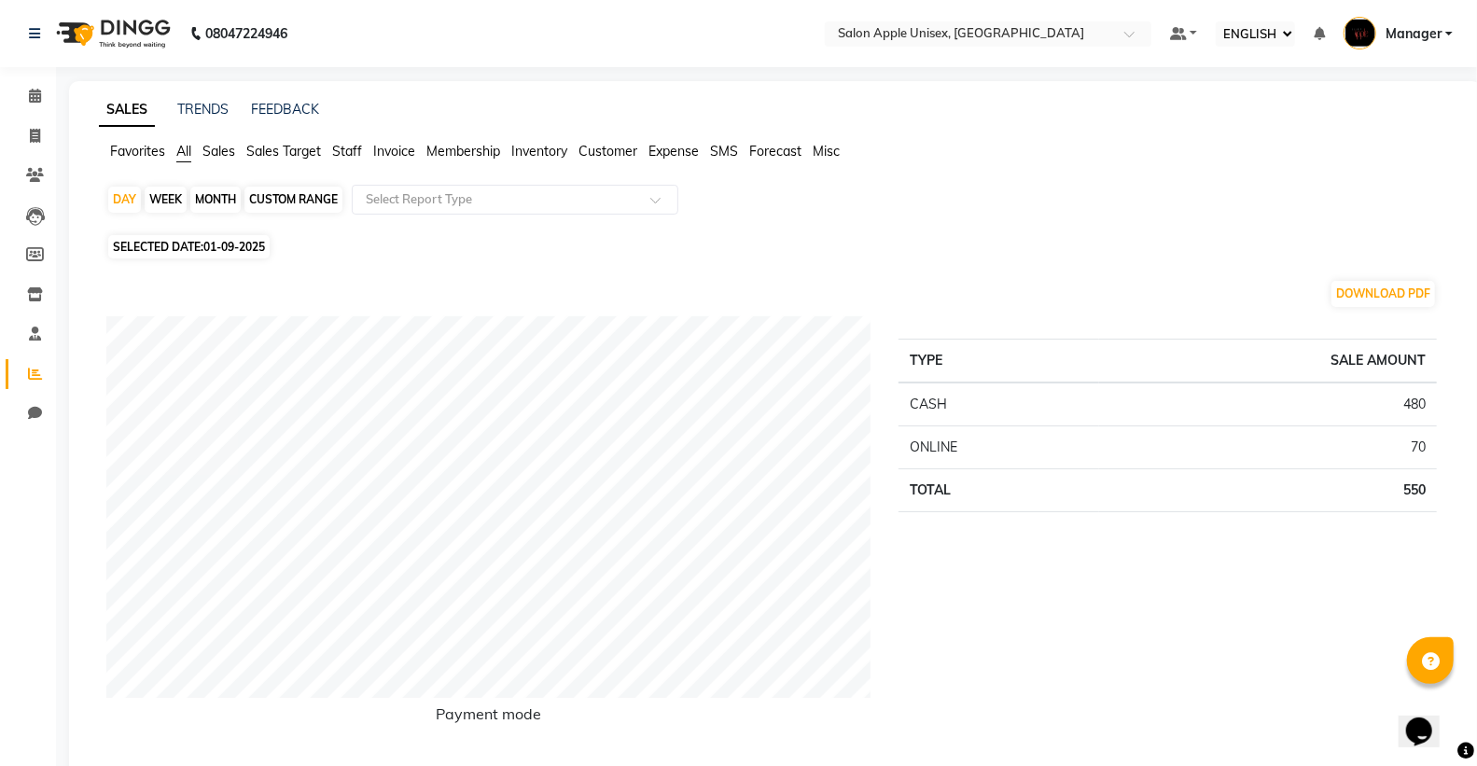
click at [679, 149] on span "Expense" at bounding box center [673, 151] width 50 height 17
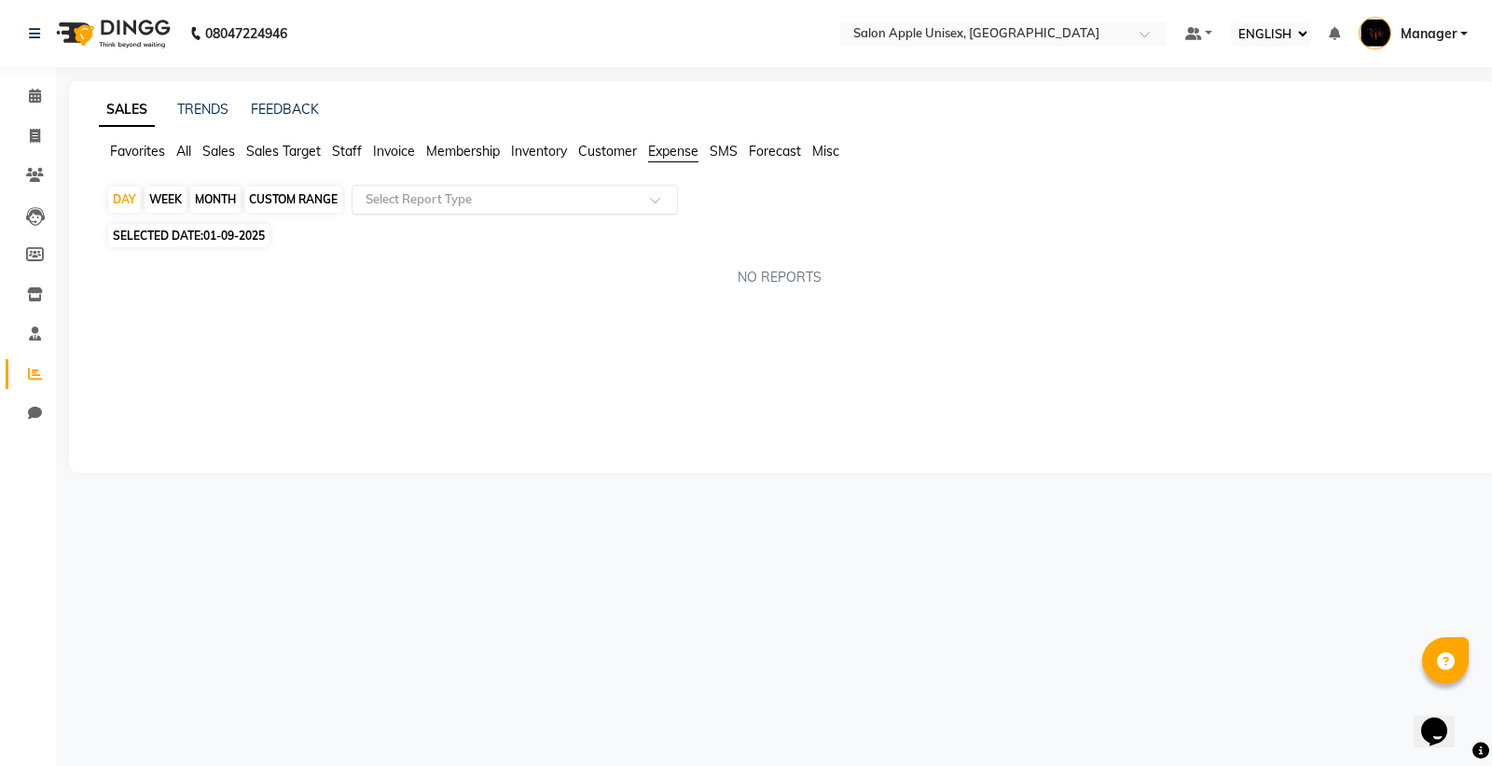
click at [662, 205] on span at bounding box center [661, 205] width 23 height 19
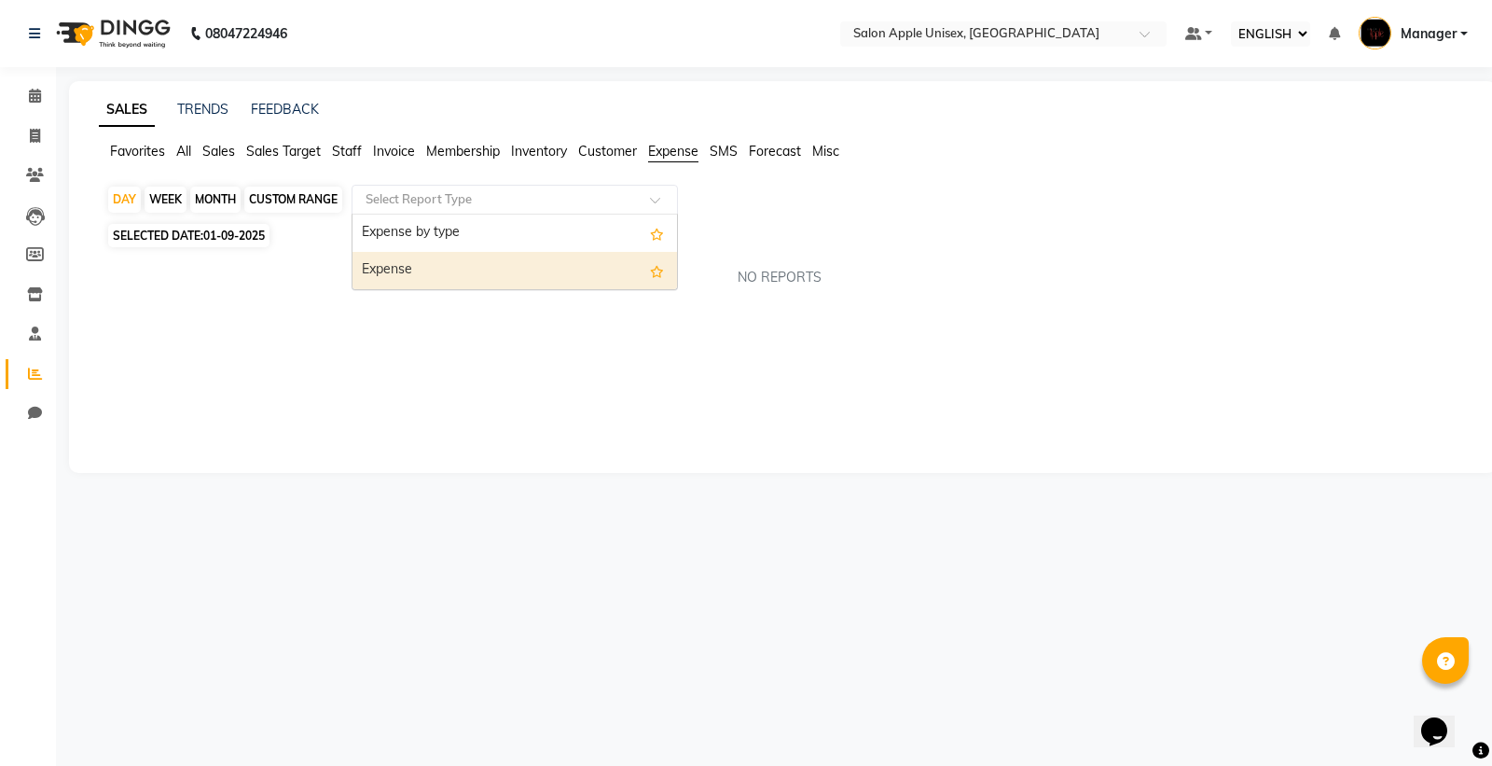
click at [597, 267] on div "Expense" at bounding box center [515, 270] width 325 height 37
select select "full_report"
select select "csv"
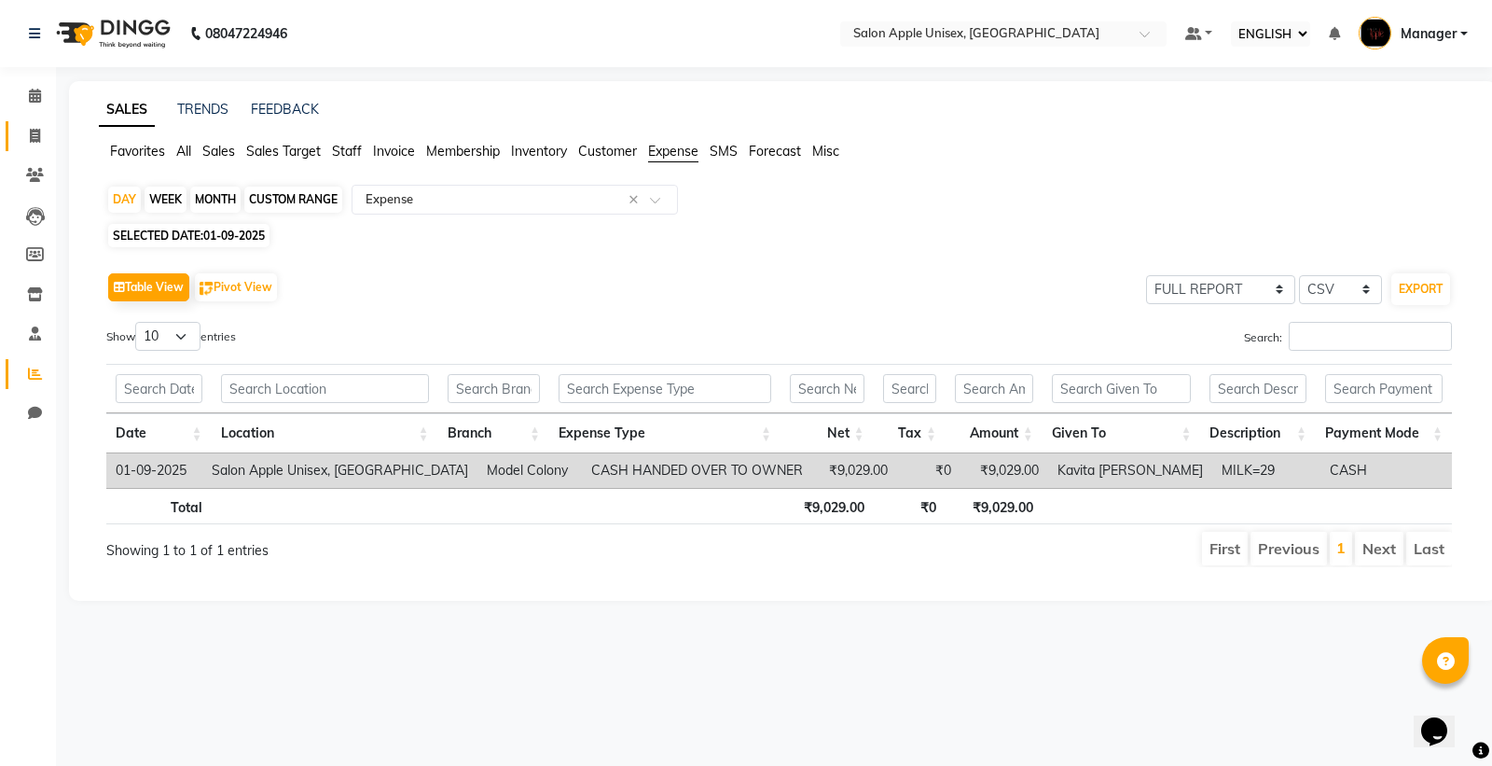
click at [24, 149] on link "INVOICE" at bounding box center [28, 136] width 45 height 31
select select "138"
select select "service"
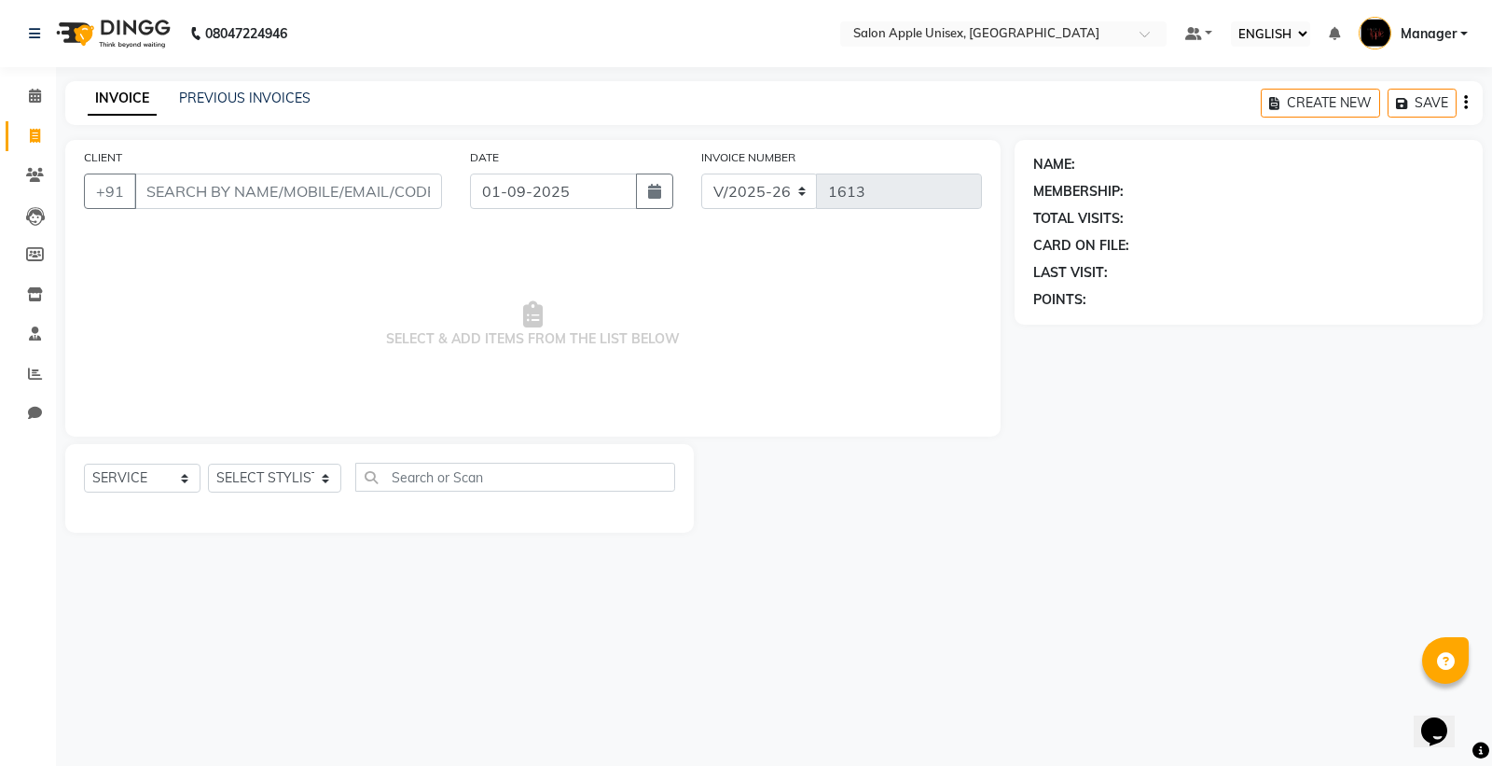
click at [248, 85] on div "INVOICE PREVIOUS INVOICES CREATE NEW SAVE" at bounding box center [774, 103] width 1418 height 44
click at [254, 94] on link "PREVIOUS INVOICES" at bounding box center [245, 98] width 132 height 17
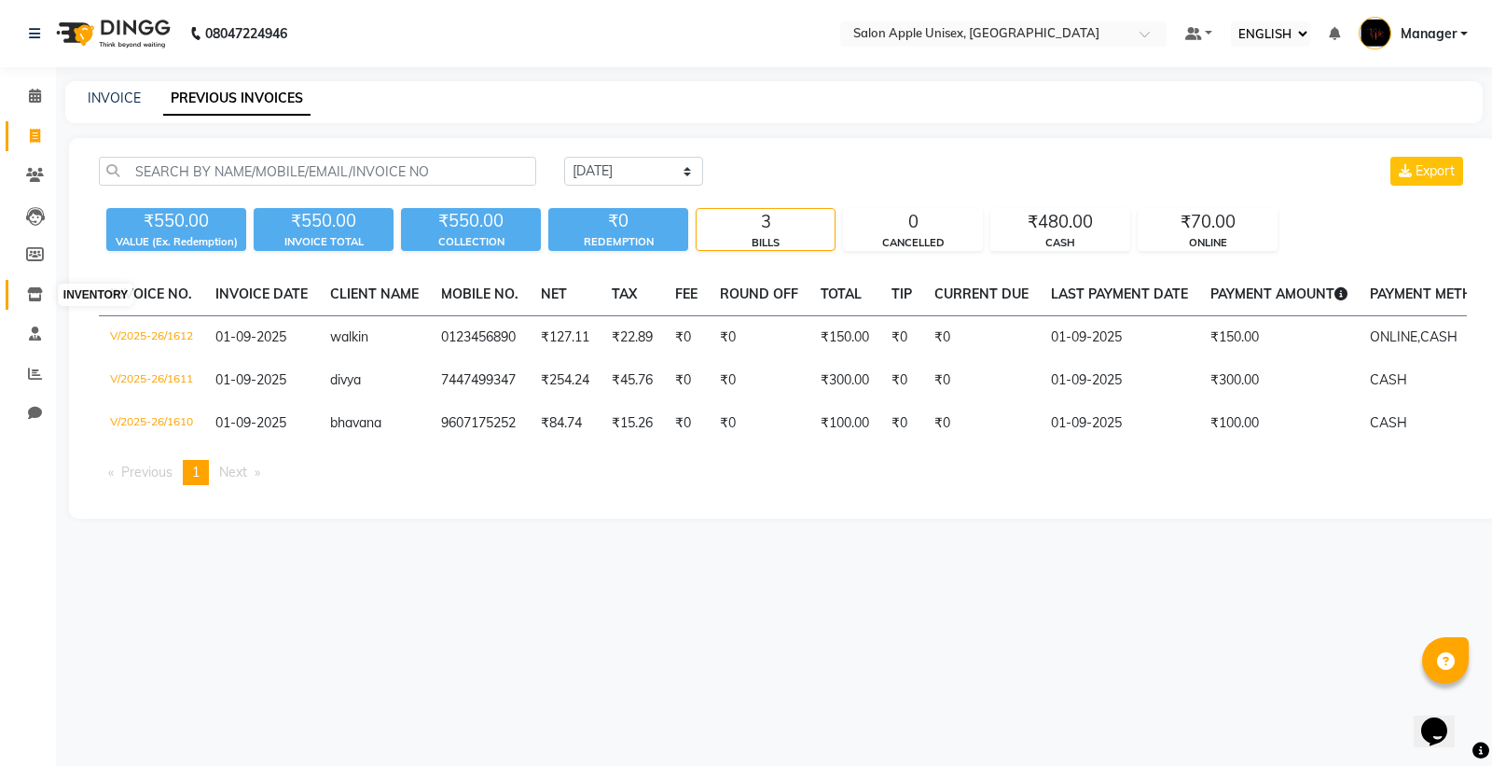
click at [37, 287] on icon at bounding box center [35, 294] width 16 height 14
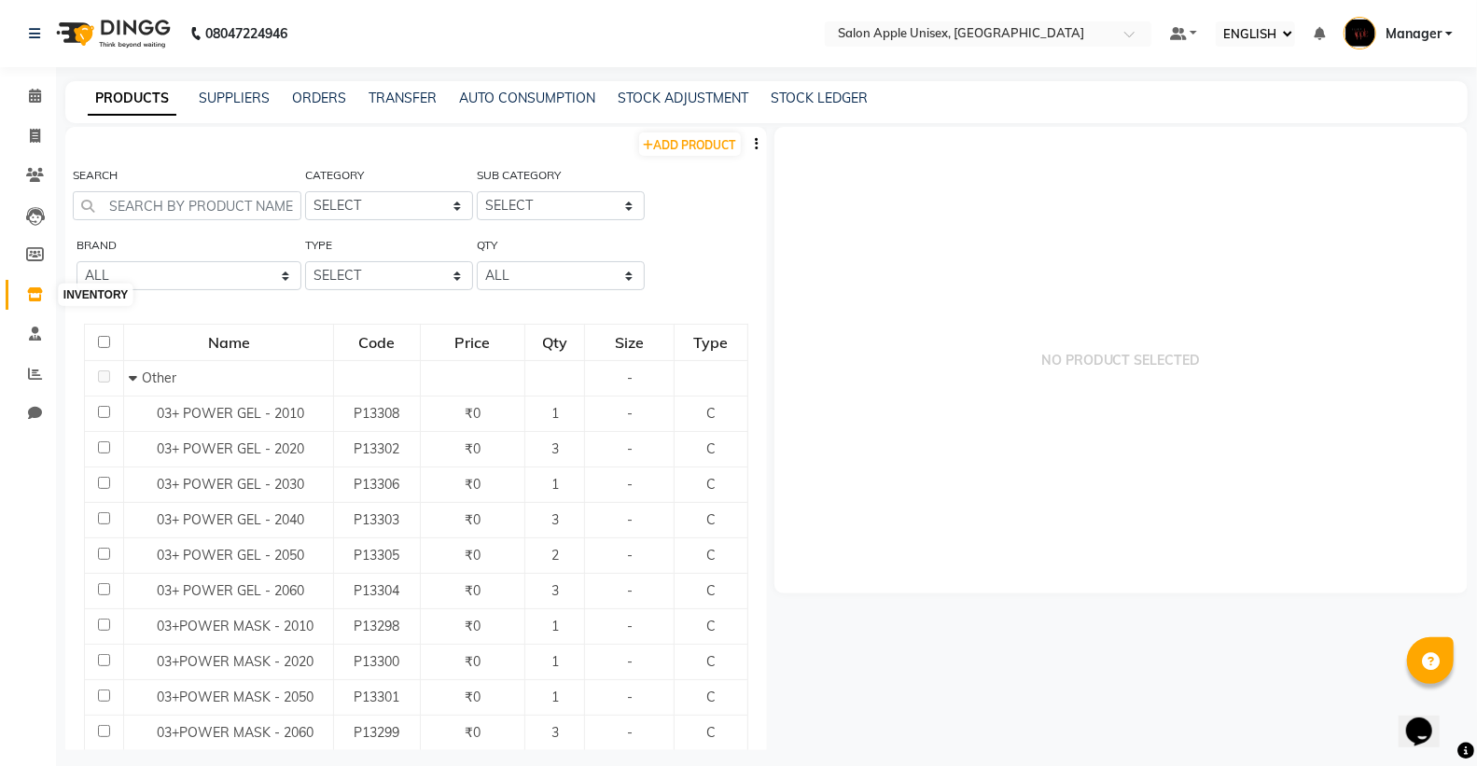
click at [31, 291] on icon at bounding box center [35, 294] width 16 height 14
click at [37, 343] on span at bounding box center [35, 334] width 33 height 21
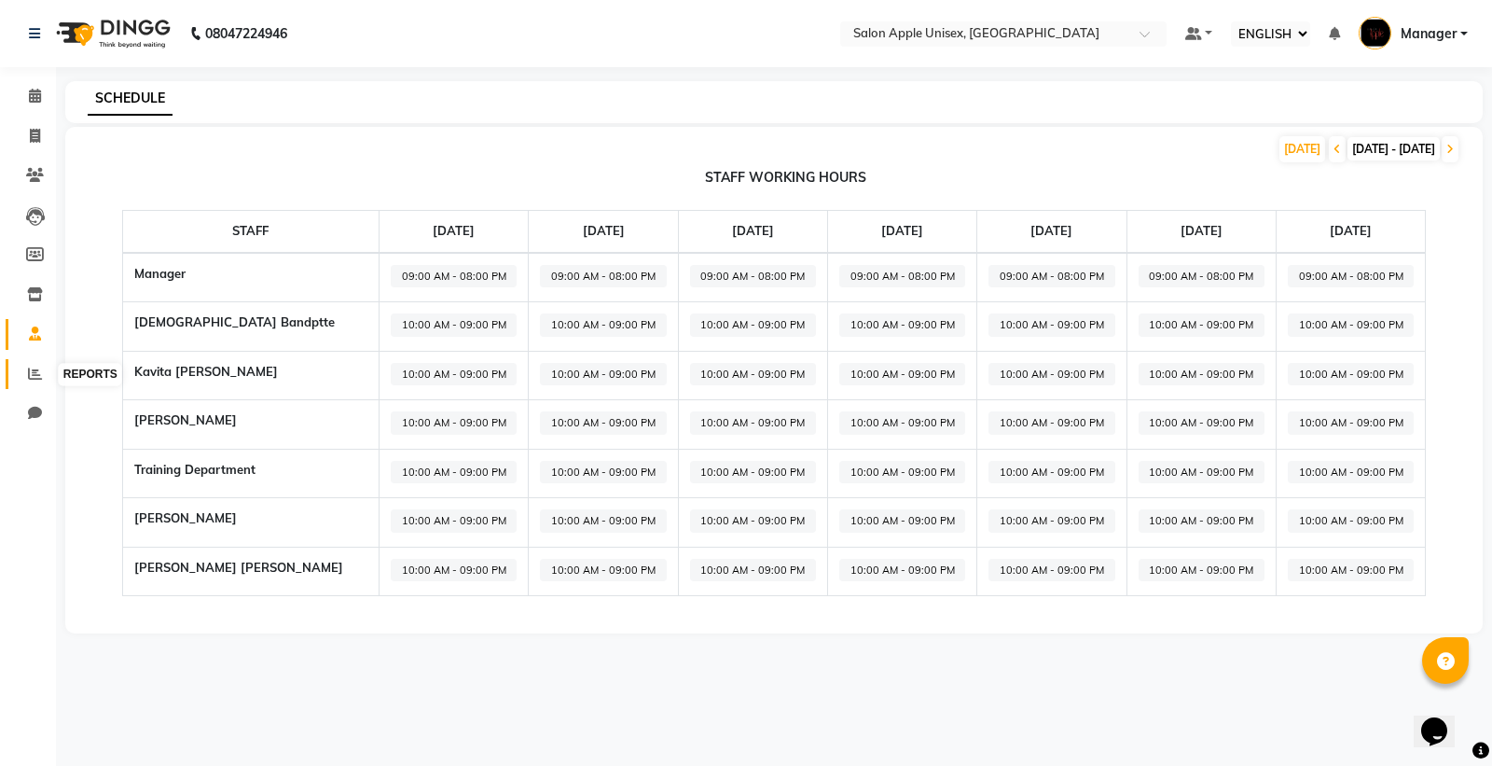
click at [32, 374] on icon at bounding box center [35, 374] width 14 height 14
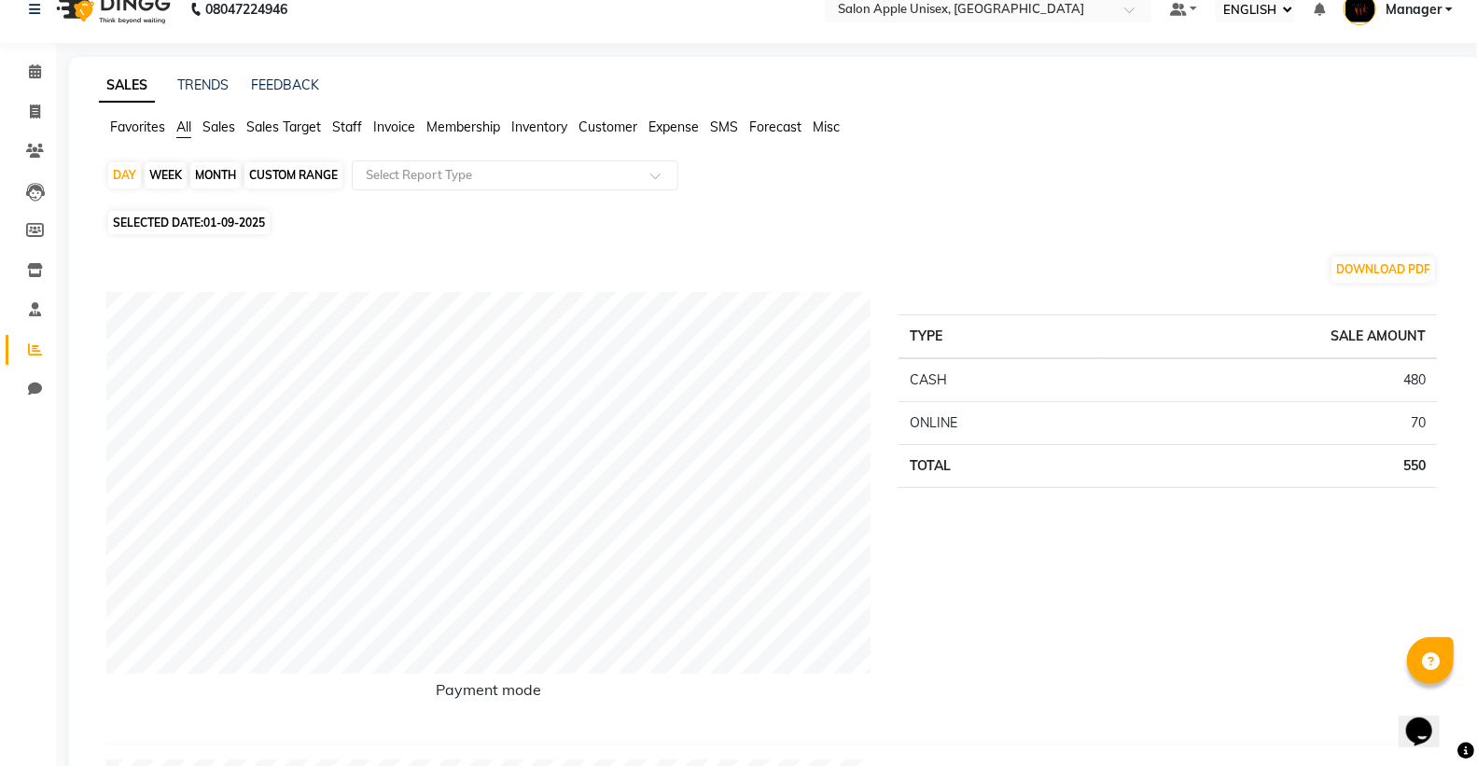
scroll to position [104, 0]
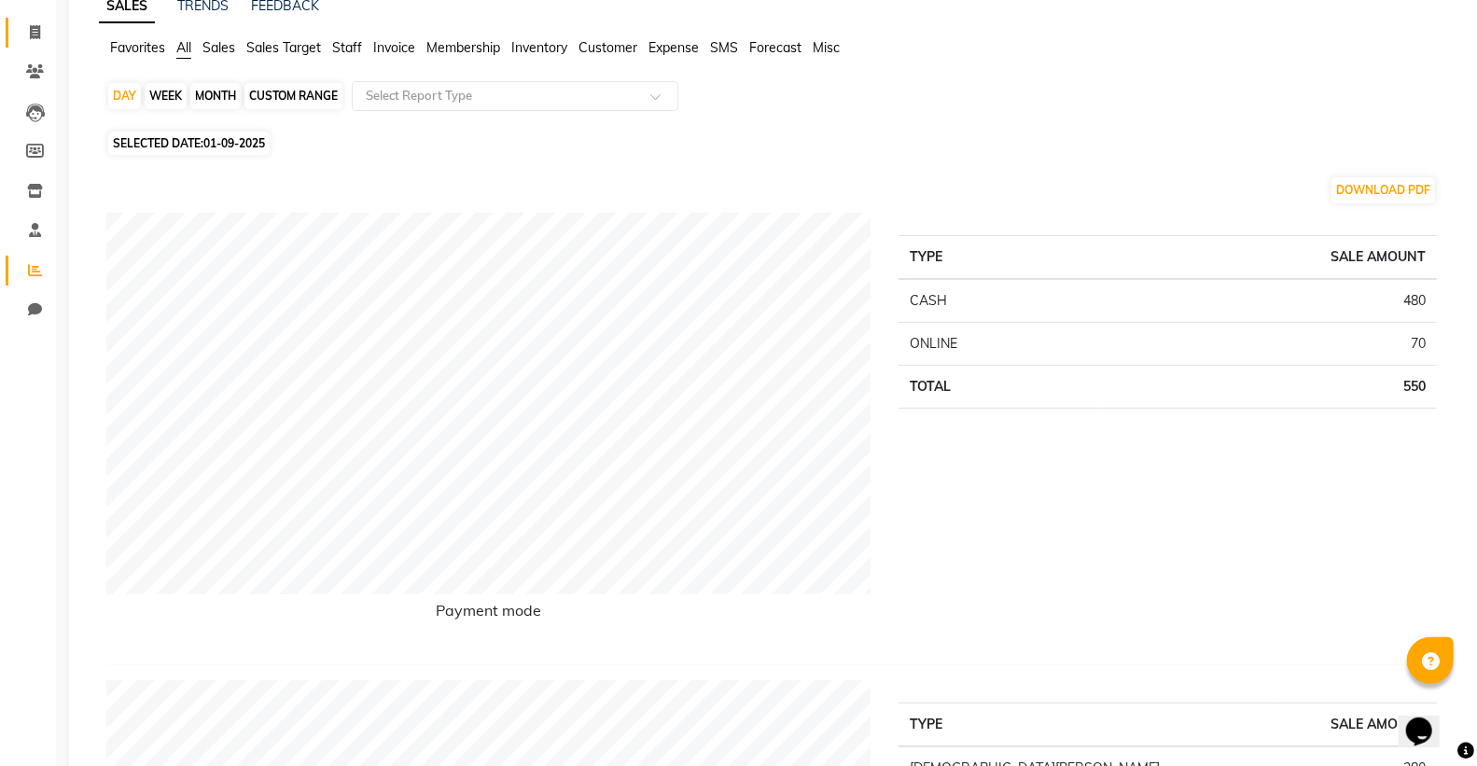
click at [19, 19] on link "INVOICE" at bounding box center [28, 33] width 45 height 31
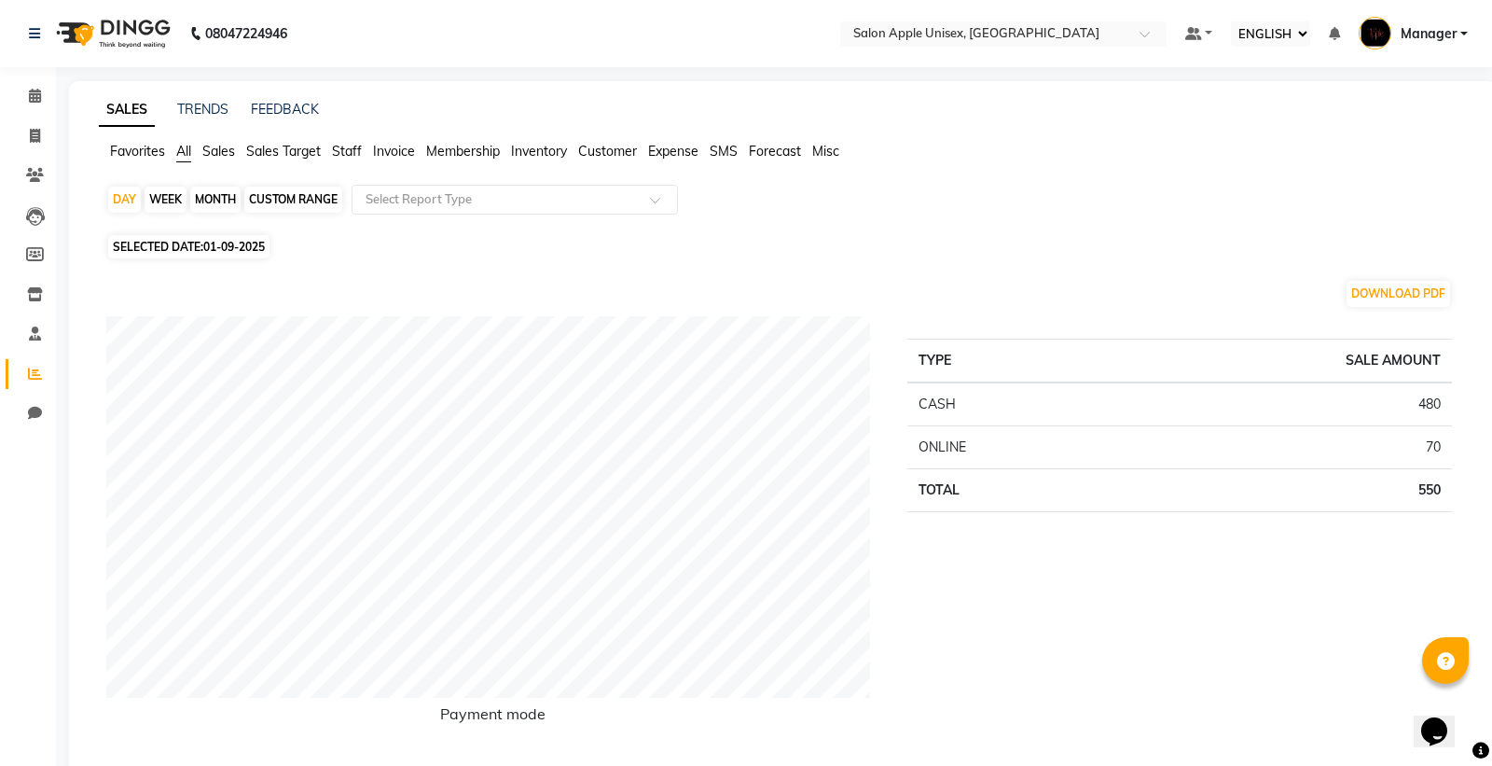
select select "138"
select select "service"
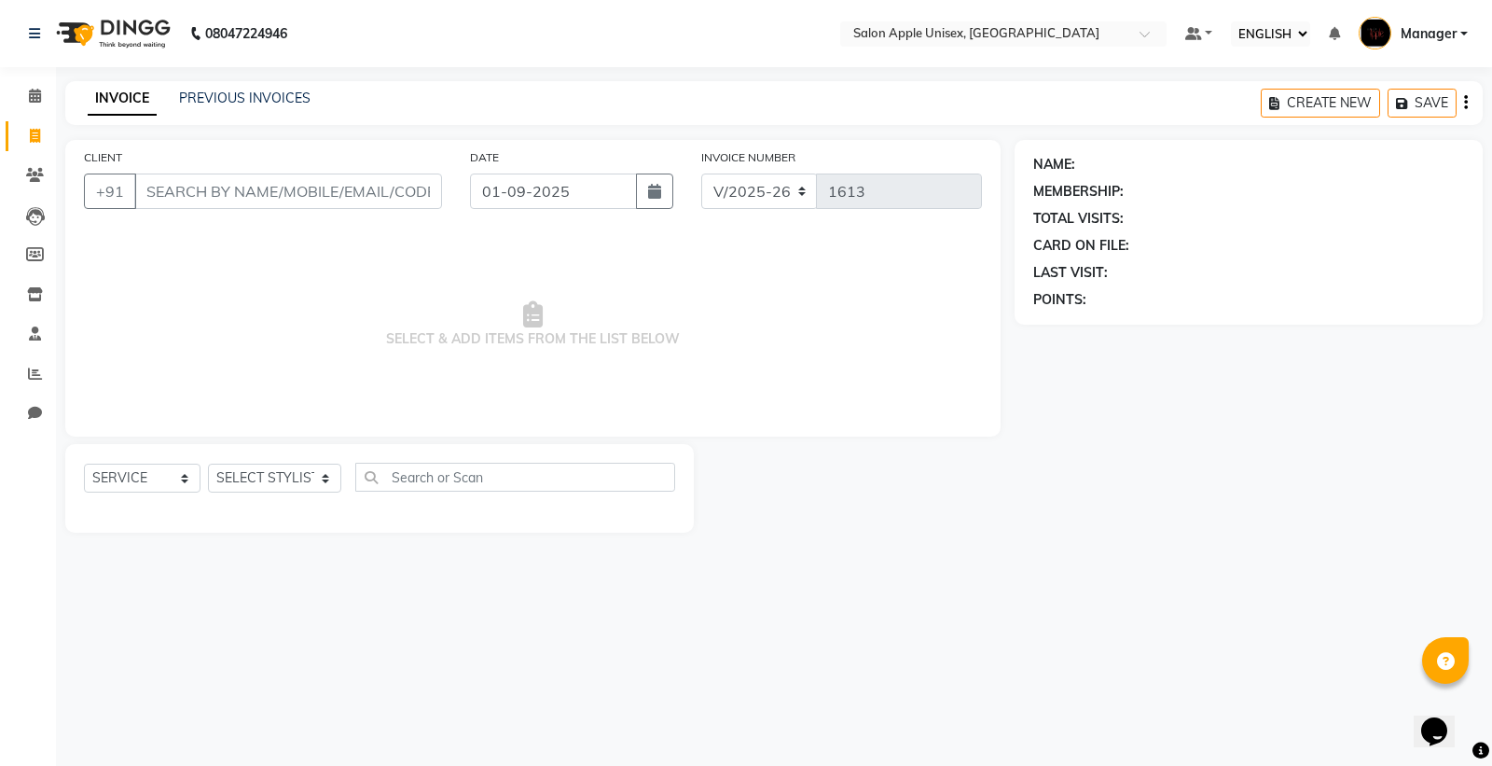
click at [250, 84] on div "INVOICE PREVIOUS INVOICES CREATE NEW SAVE" at bounding box center [774, 103] width 1418 height 44
click at [254, 95] on link "PREVIOUS INVOICES" at bounding box center [245, 98] width 132 height 17
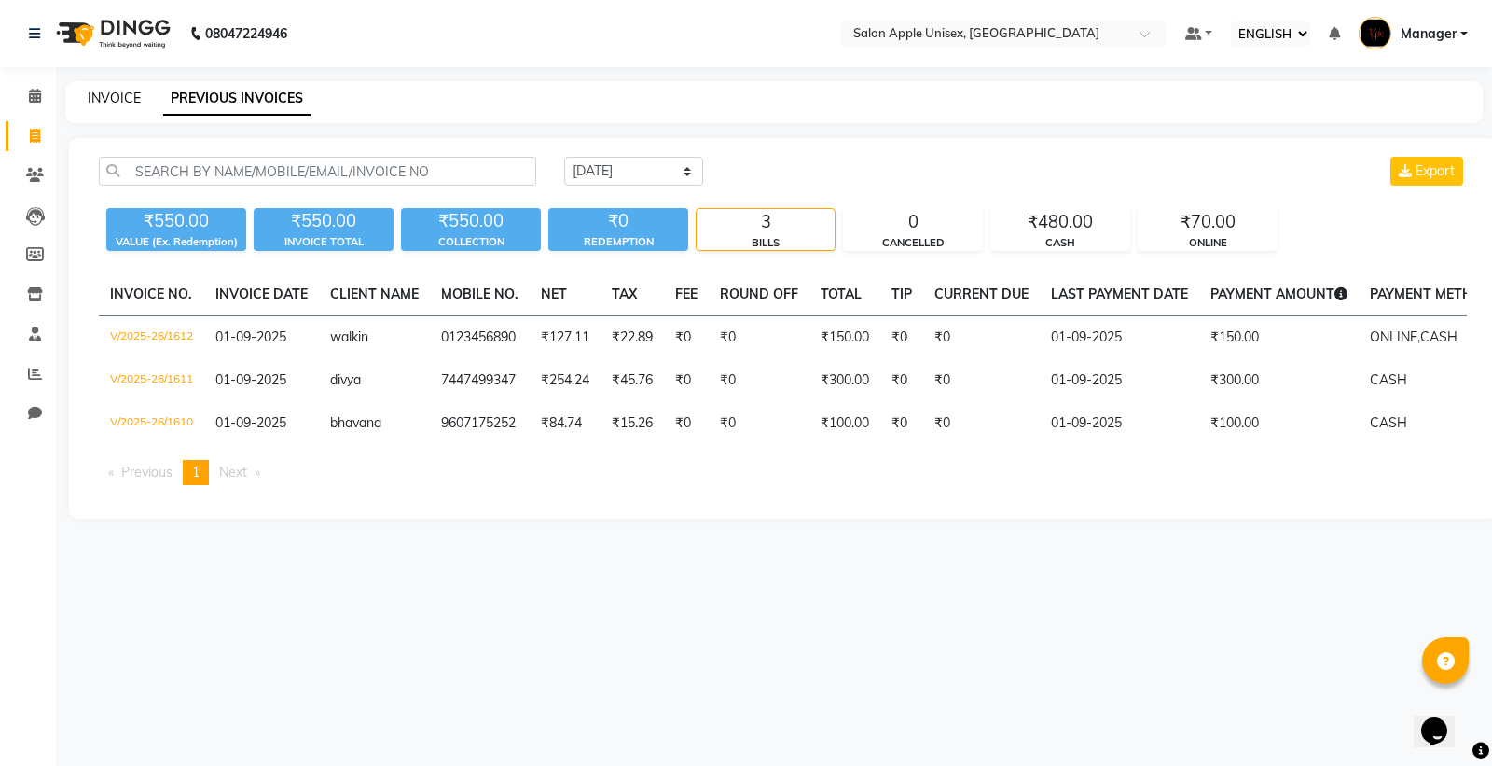
click at [93, 98] on link "INVOICE" at bounding box center [114, 98] width 53 height 17
select select "138"
select select "service"
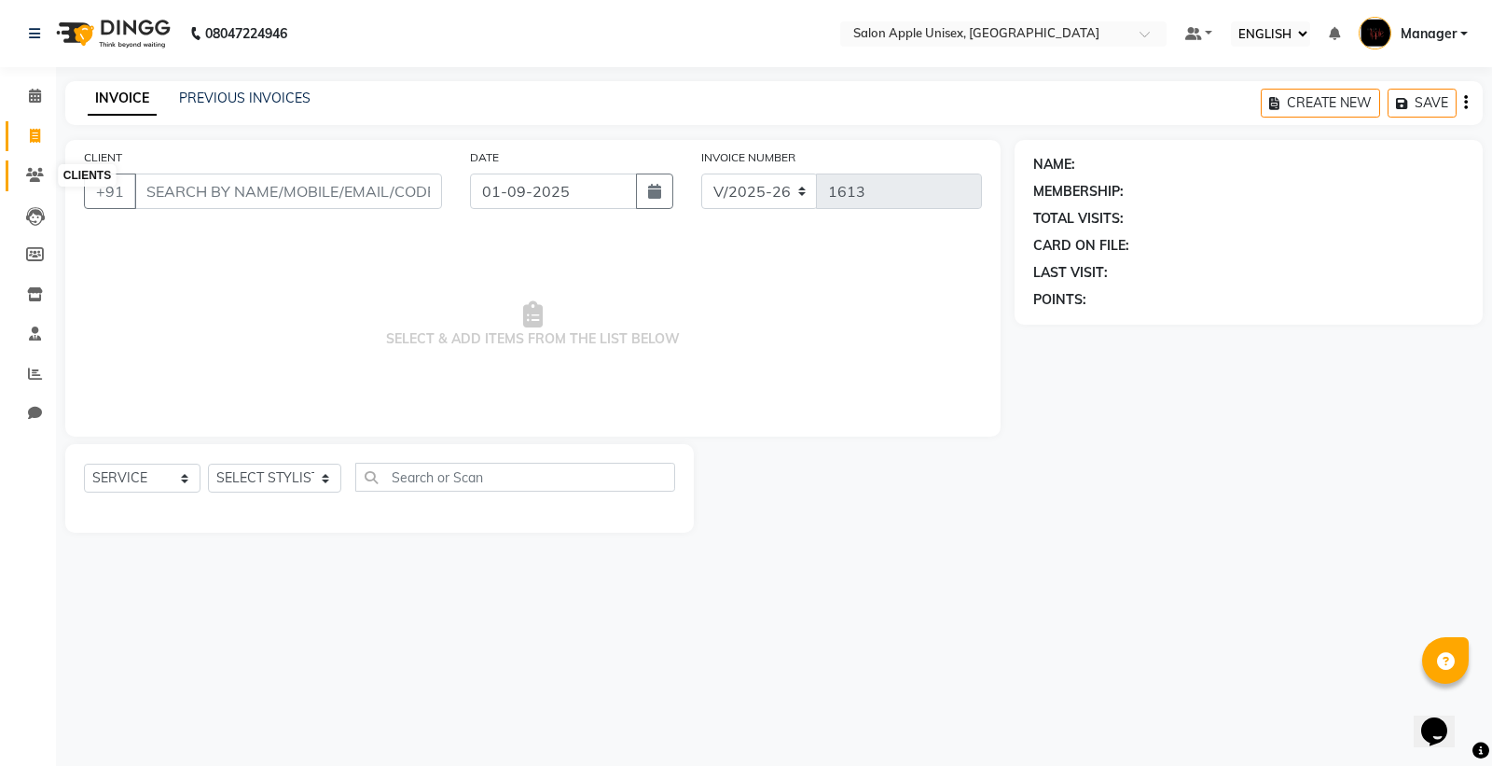
click at [33, 172] on icon at bounding box center [35, 175] width 18 height 14
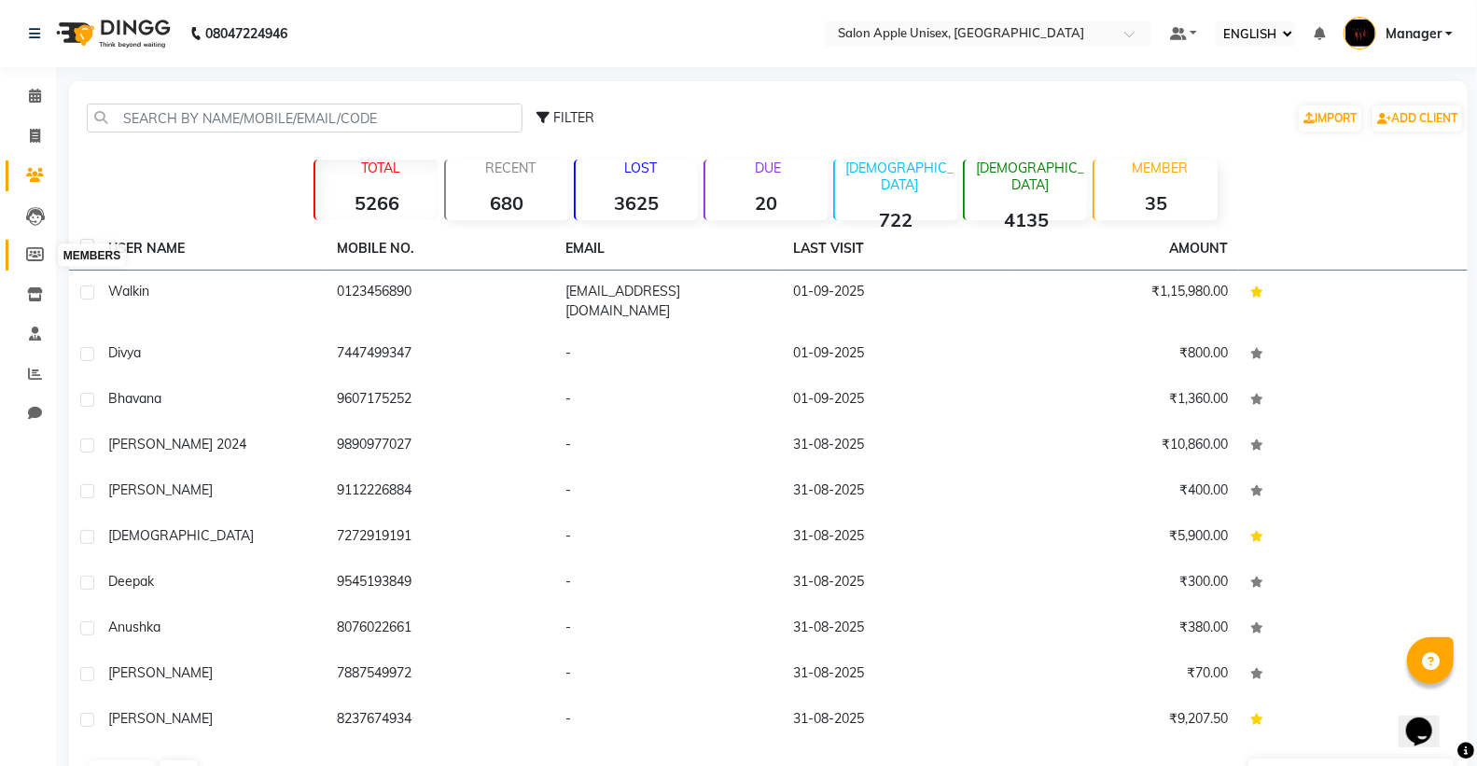
click at [34, 246] on span at bounding box center [35, 254] width 33 height 21
select select
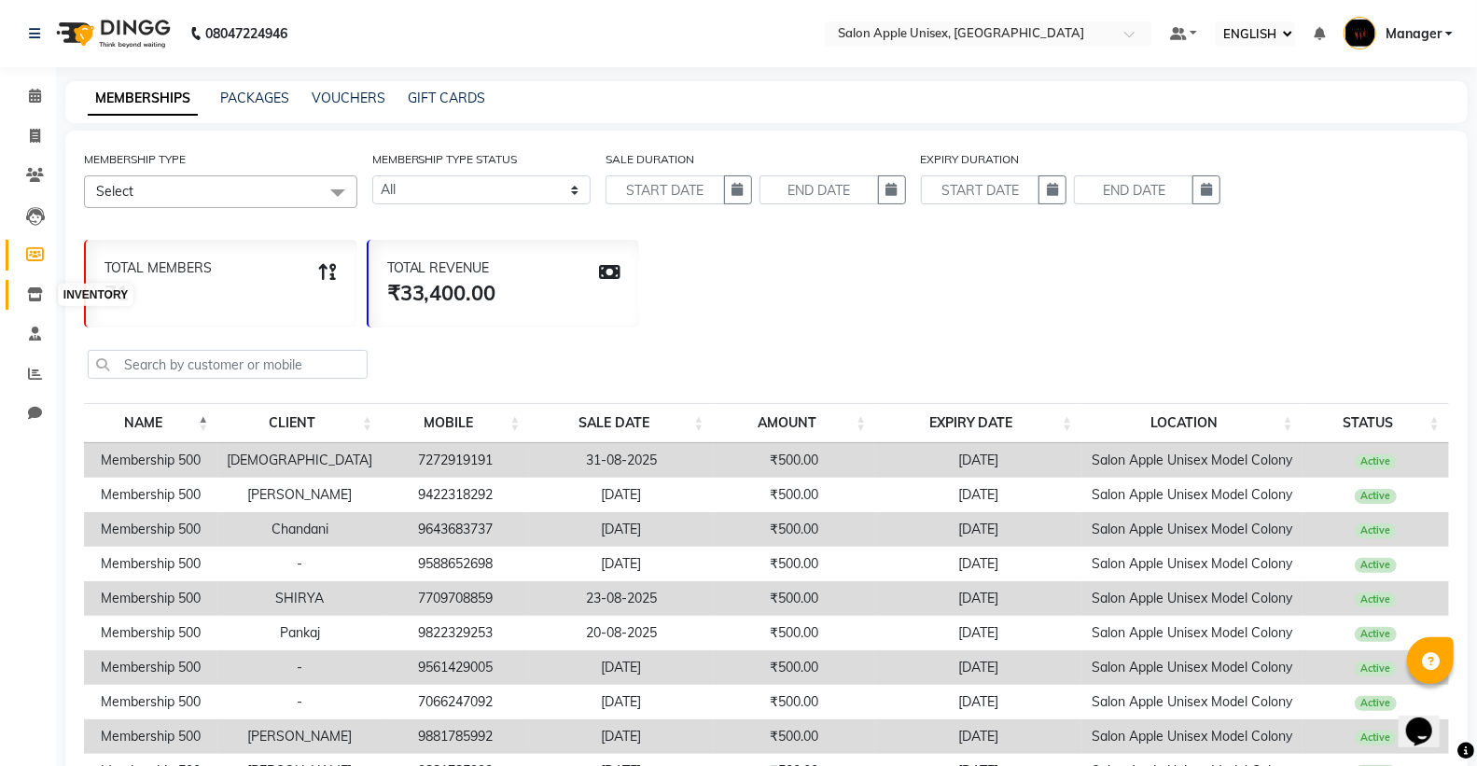
click at [35, 292] on icon at bounding box center [35, 294] width 16 height 14
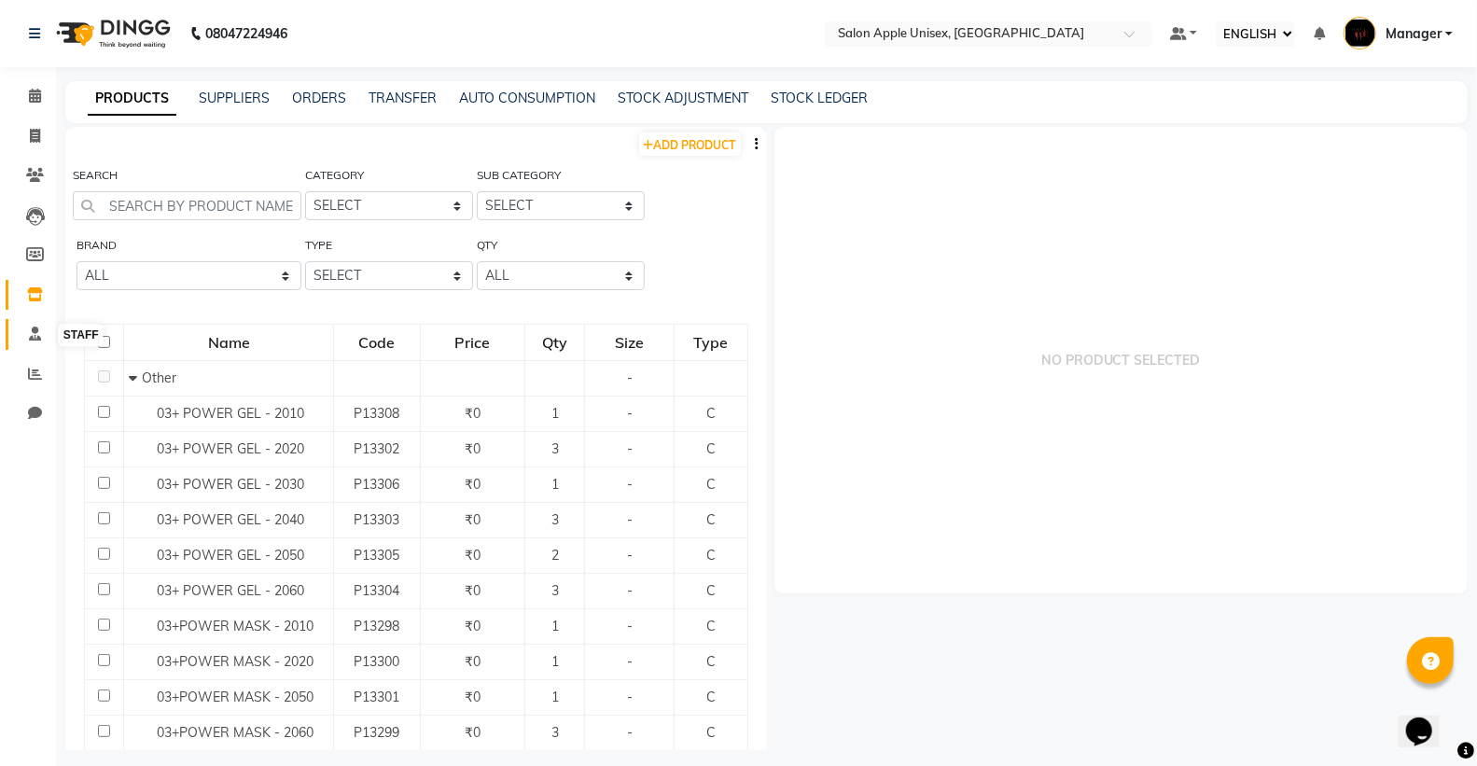
click at [29, 334] on icon at bounding box center [35, 333] width 12 height 14
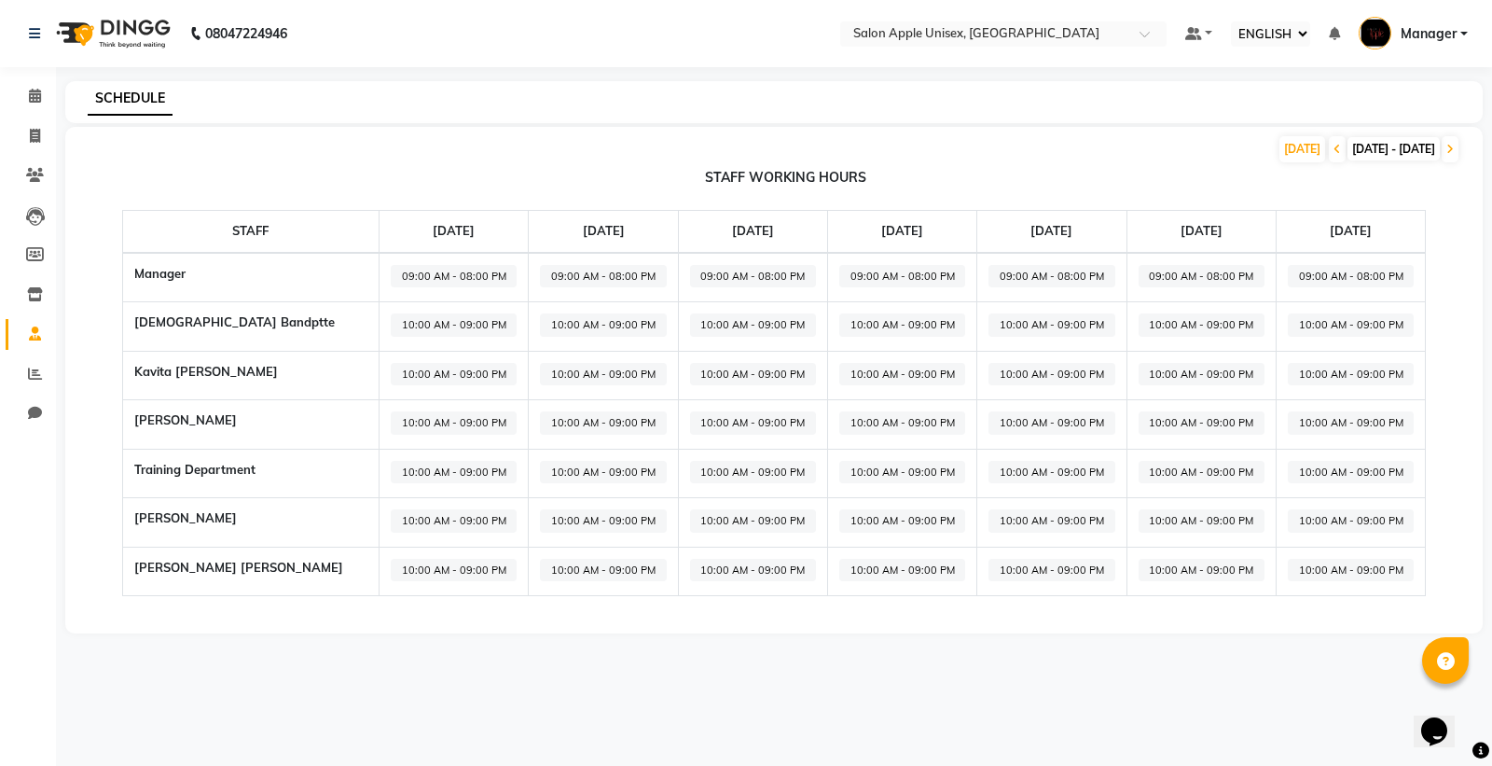
click at [31, 444] on div "CALENDAR INVOICE CLIENTS LEADS MEMBERS INVENTORY STAFF REPORTS CHAT COMPLETED I…" at bounding box center [126, 395] width 252 height 685
click at [37, 416] on icon at bounding box center [35, 413] width 14 height 14
select select "100"
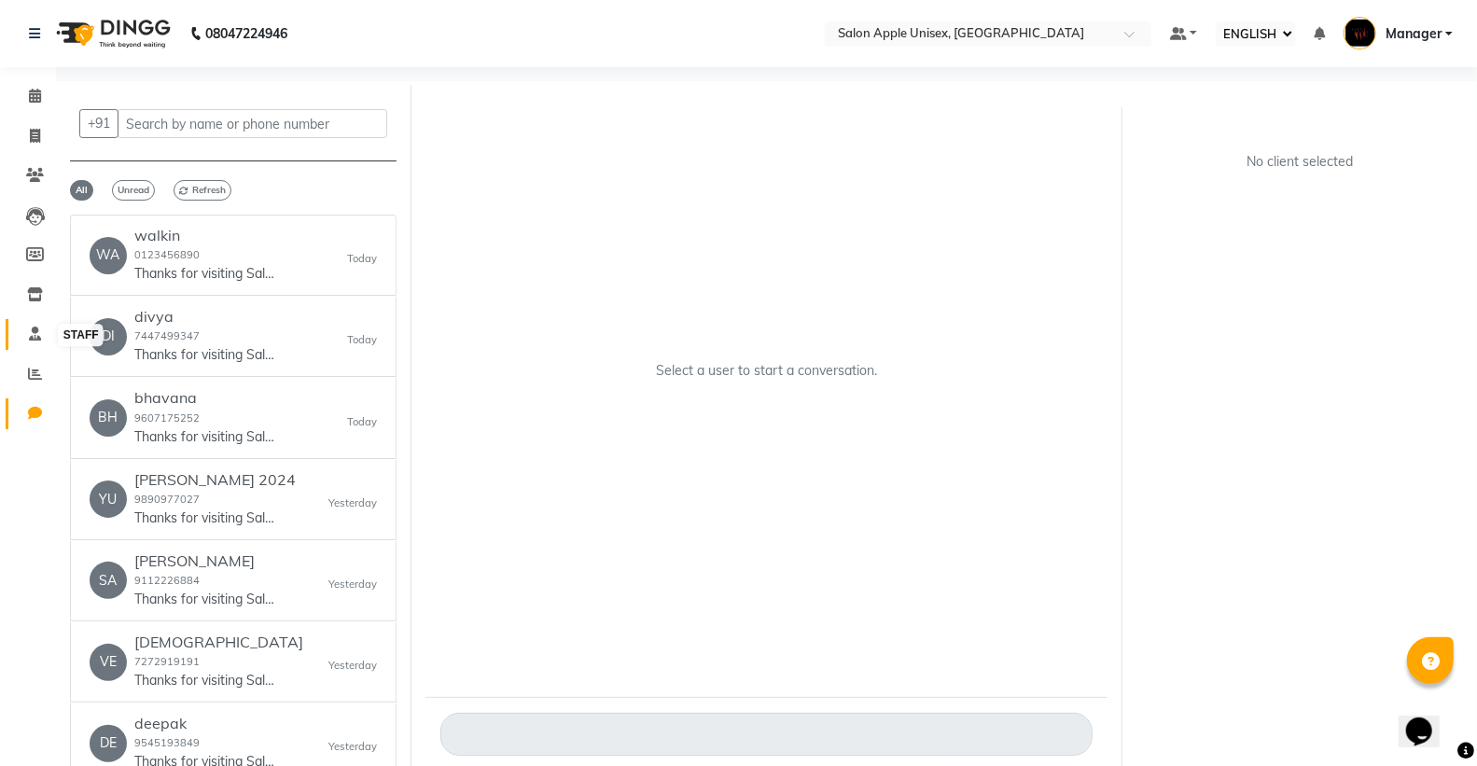
click at [33, 336] on icon at bounding box center [35, 333] width 12 height 14
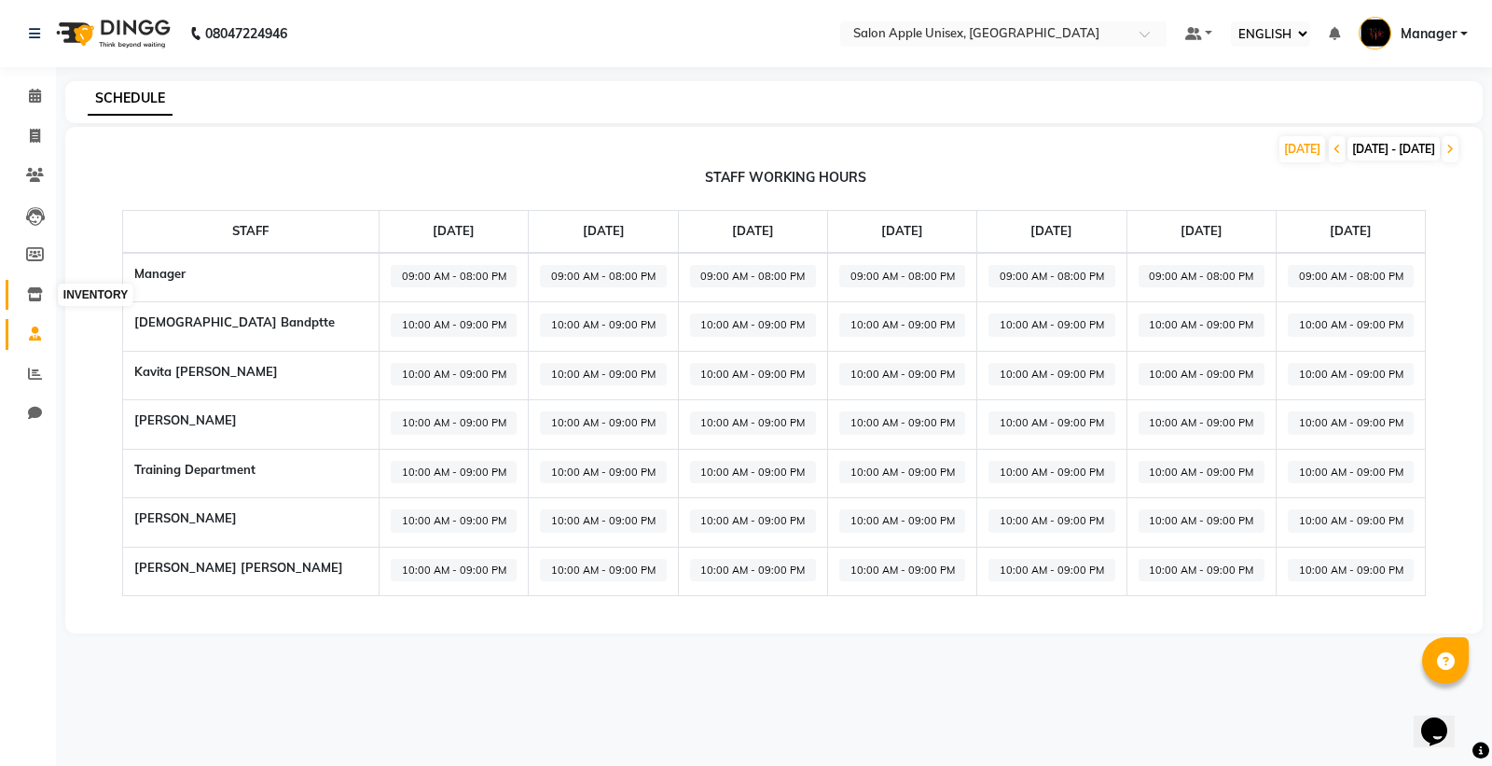
click at [27, 291] on icon at bounding box center [35, 294] width 16 height 14
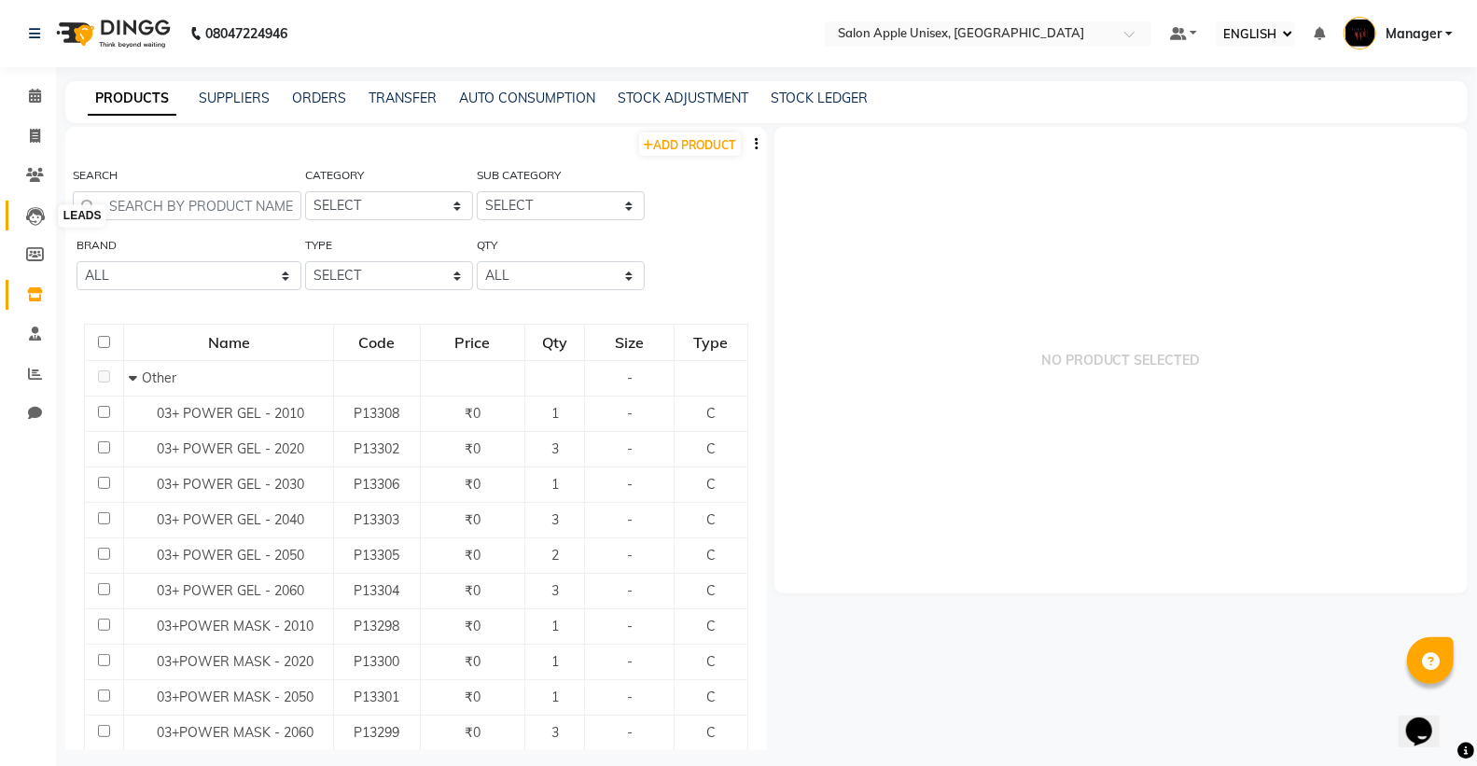
click at [35, 206] on span at bounding box center [35, 215] width 33 height 21
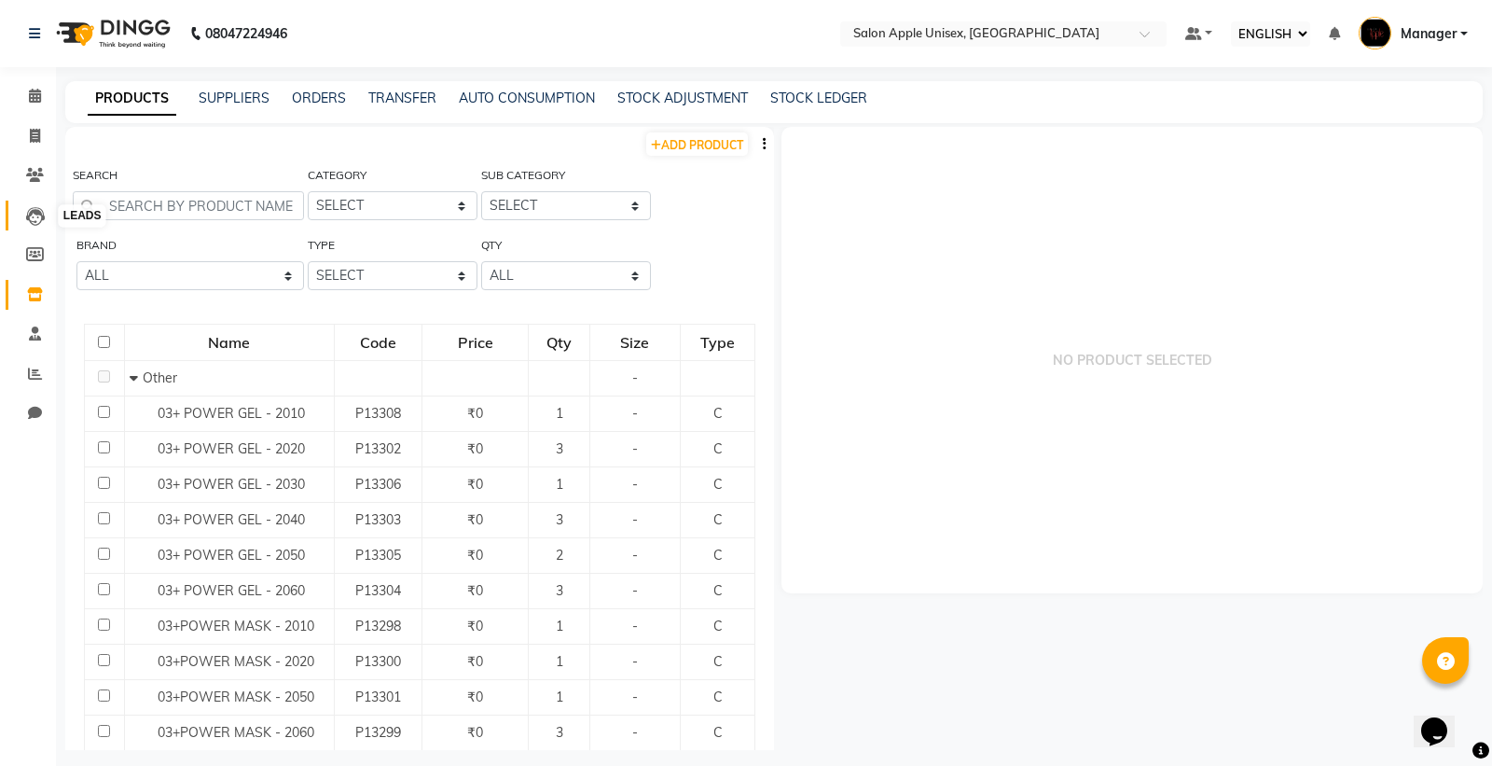
select select "10"
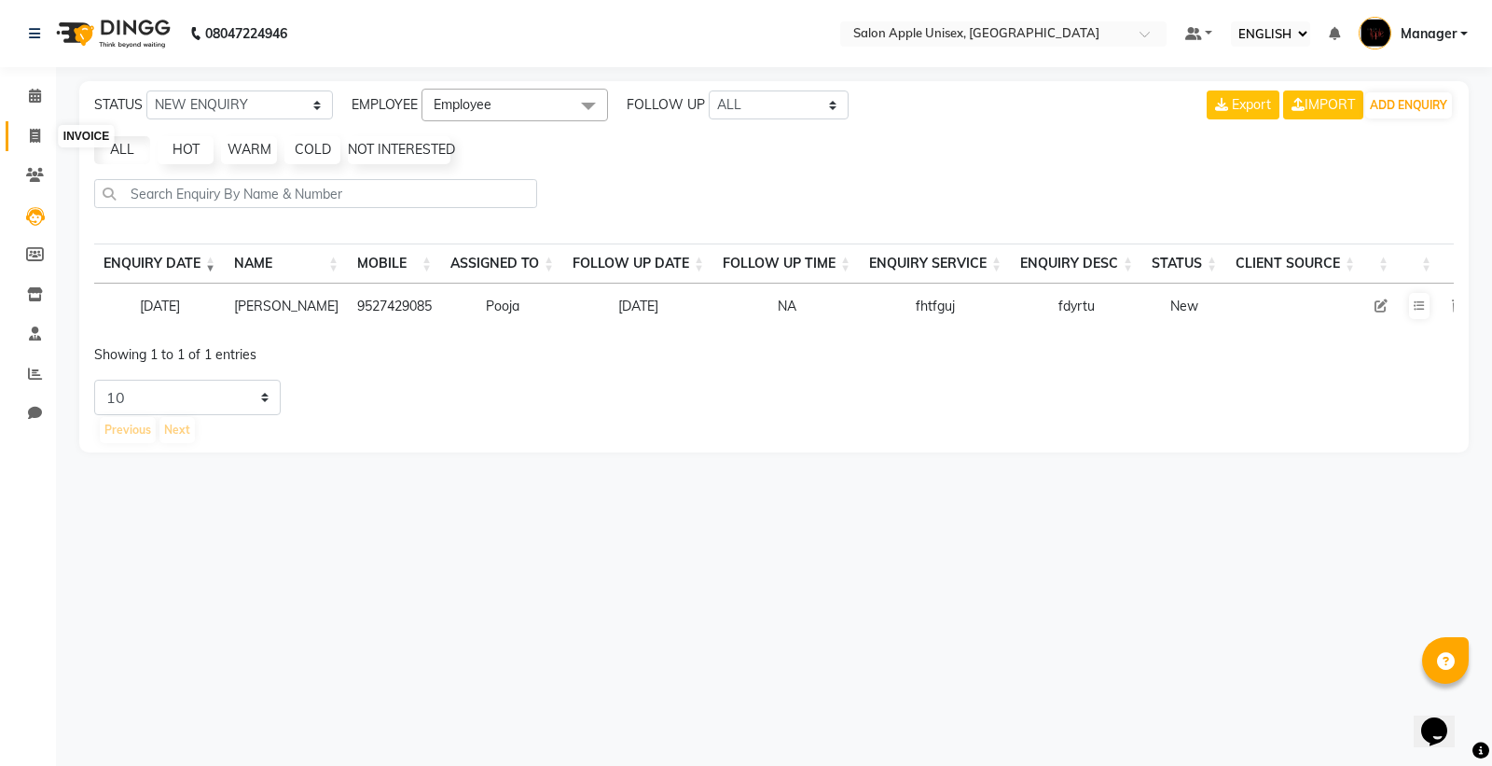
click at [31, 126] on span at bounding box center [35, 136] width 33 height 21
select select "138"
select select "service"
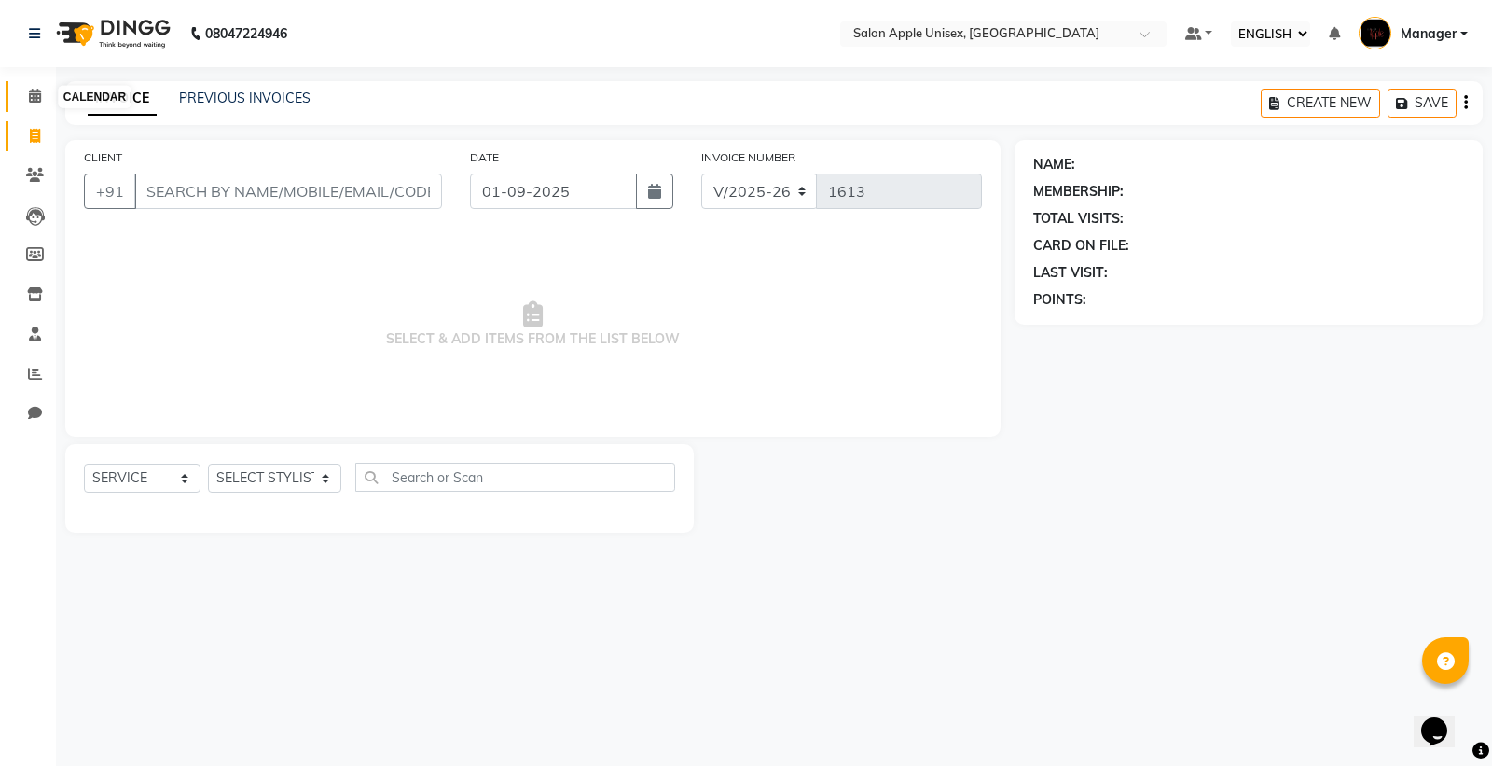
click at [35, 97] on icon at bounding box center [35, 96] width 12 height 14
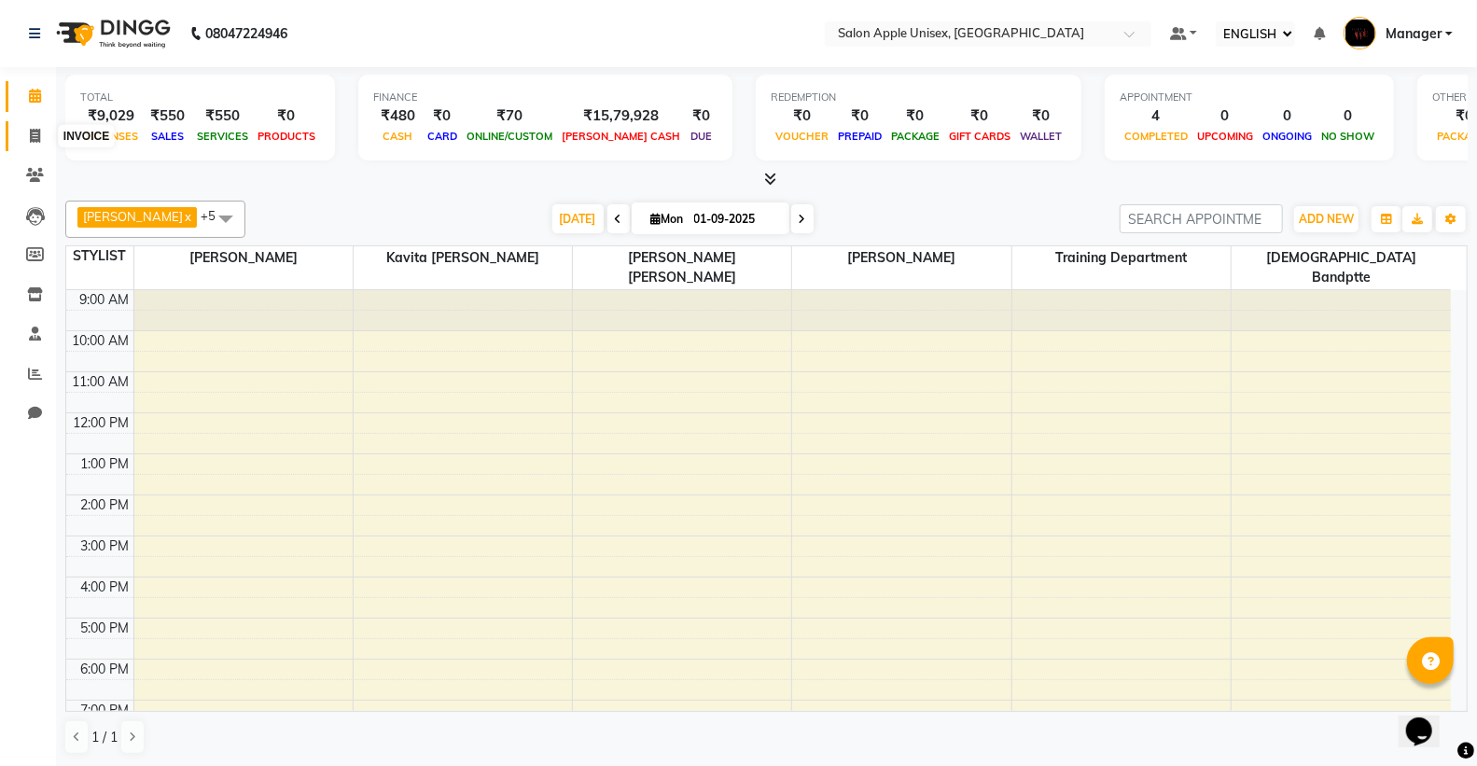
click at [34, 136] on icon at bounding box center [35, 136] width 10 height 14
select select "service"
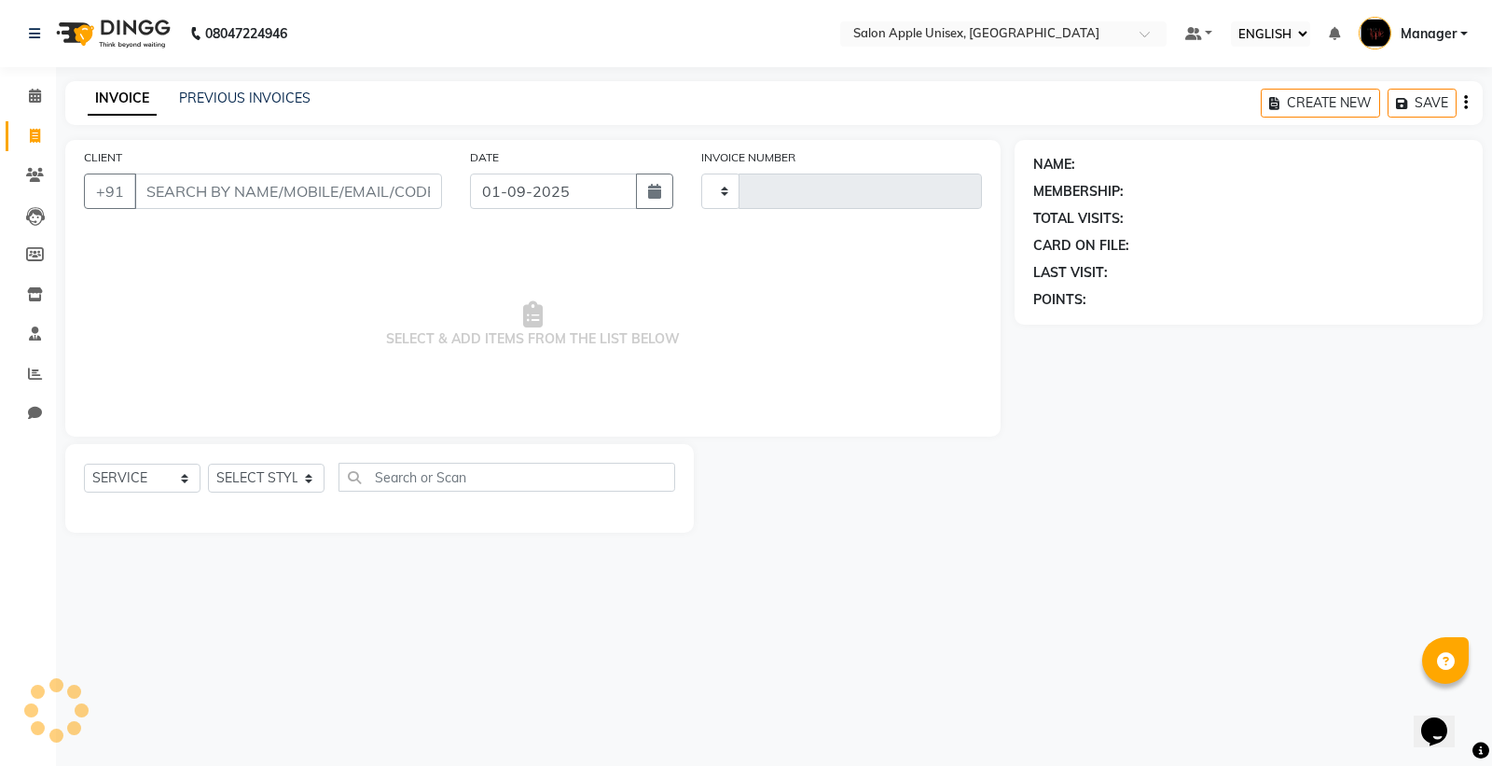
type input "1613"
select select "138"
click at [233, 94] on link "PREVIOUS INVOICES" at bounding box center [245, 98] width 132 height 17
